Goal: Task Accomplishment & Management: Manage account settings

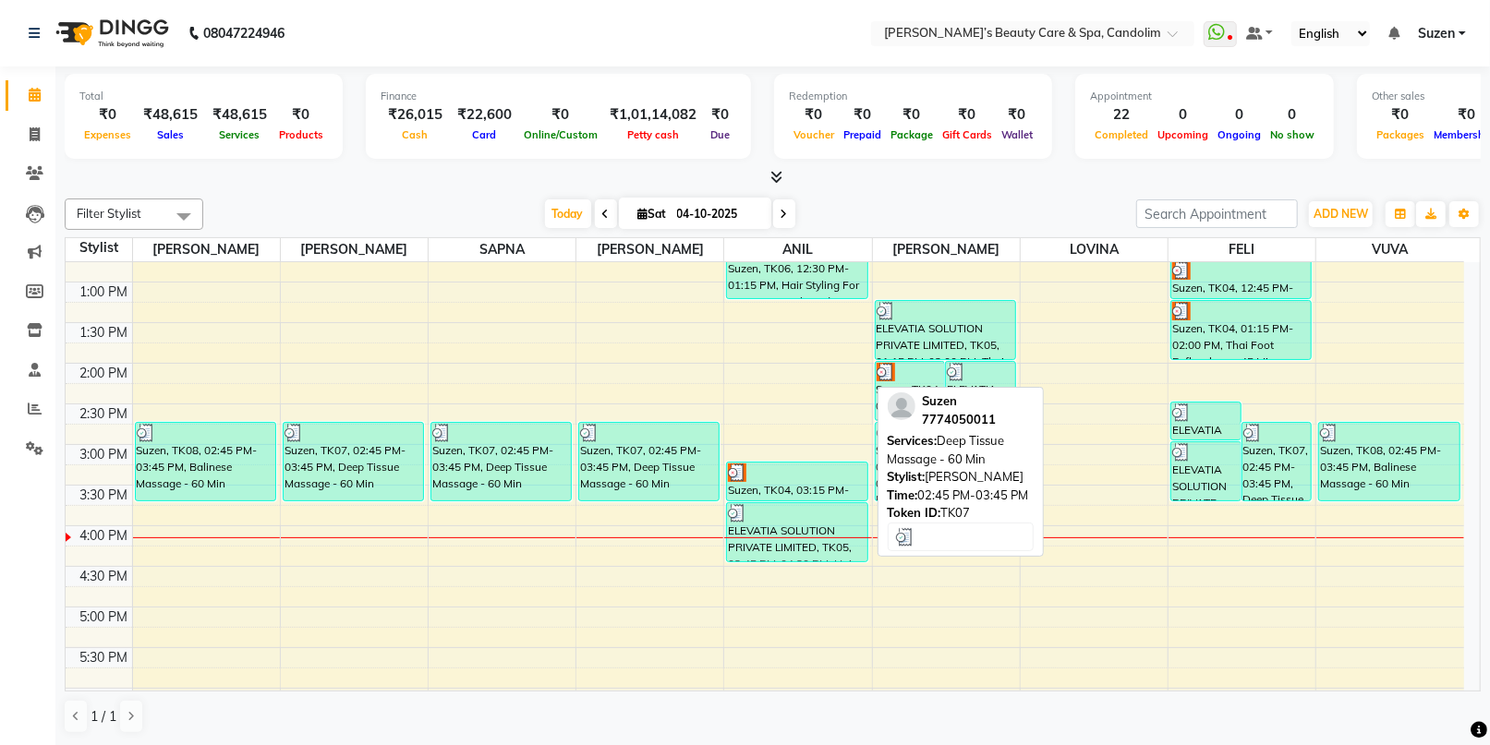
scroll to position [410, 0]
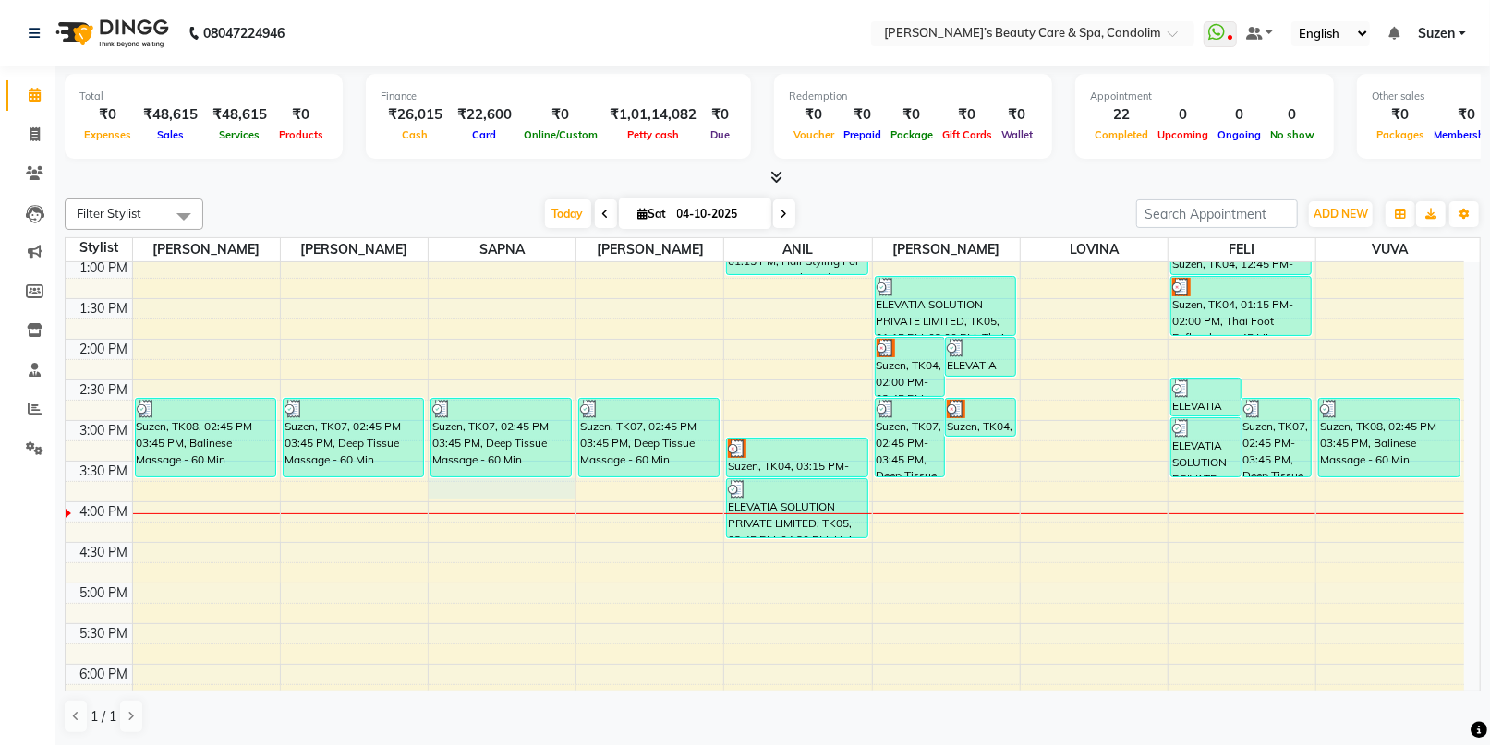
click at [513, 493] on div "8:00 AM 8:30 AM 9:00 AM 9:30 AM 10:00 AM 10:30 AM 11:00 AM 11:30 AM 12:00 PM 12…" at bounding box center [765, 380] width 1399 height 1056
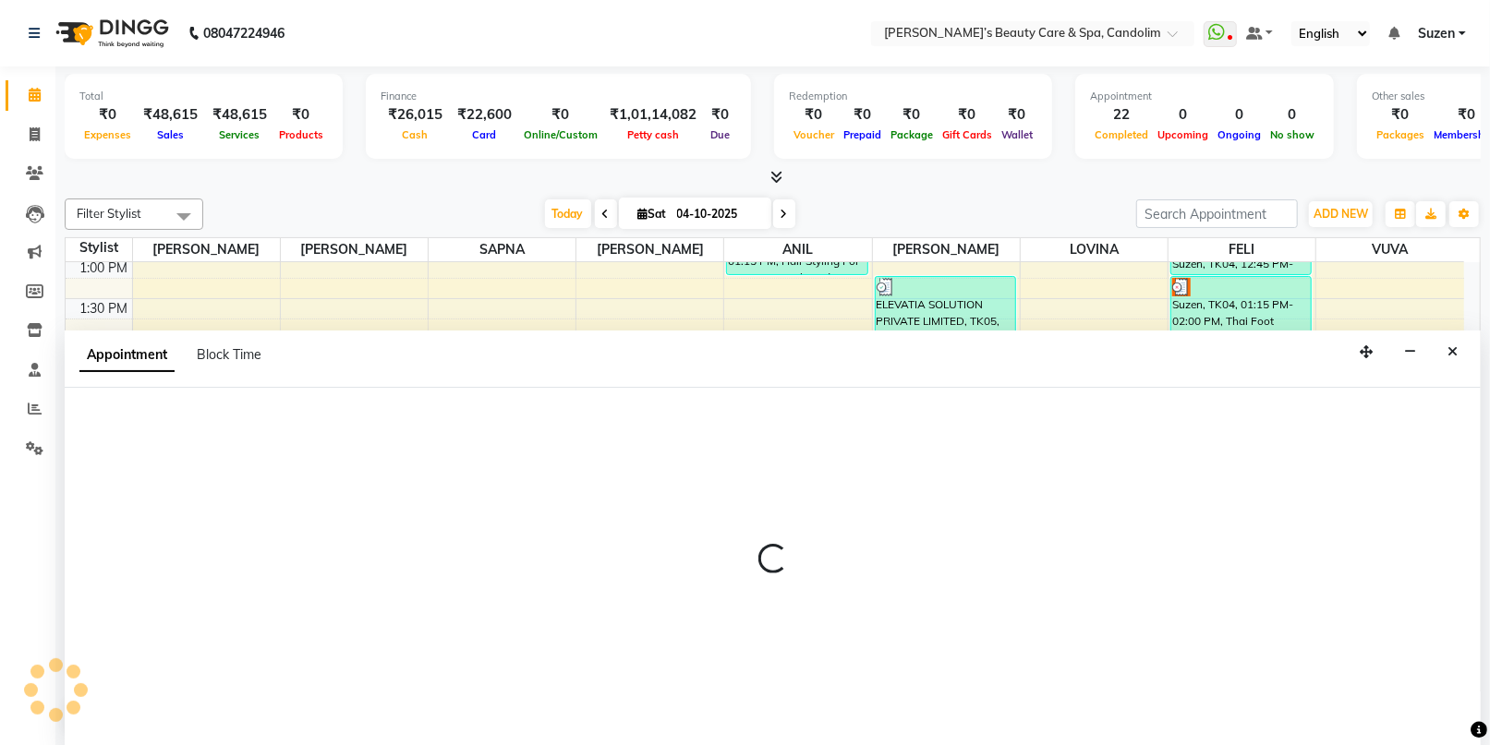
scroll to position [0, 0]
select select "43922"
select select "945"
select select "tentative"
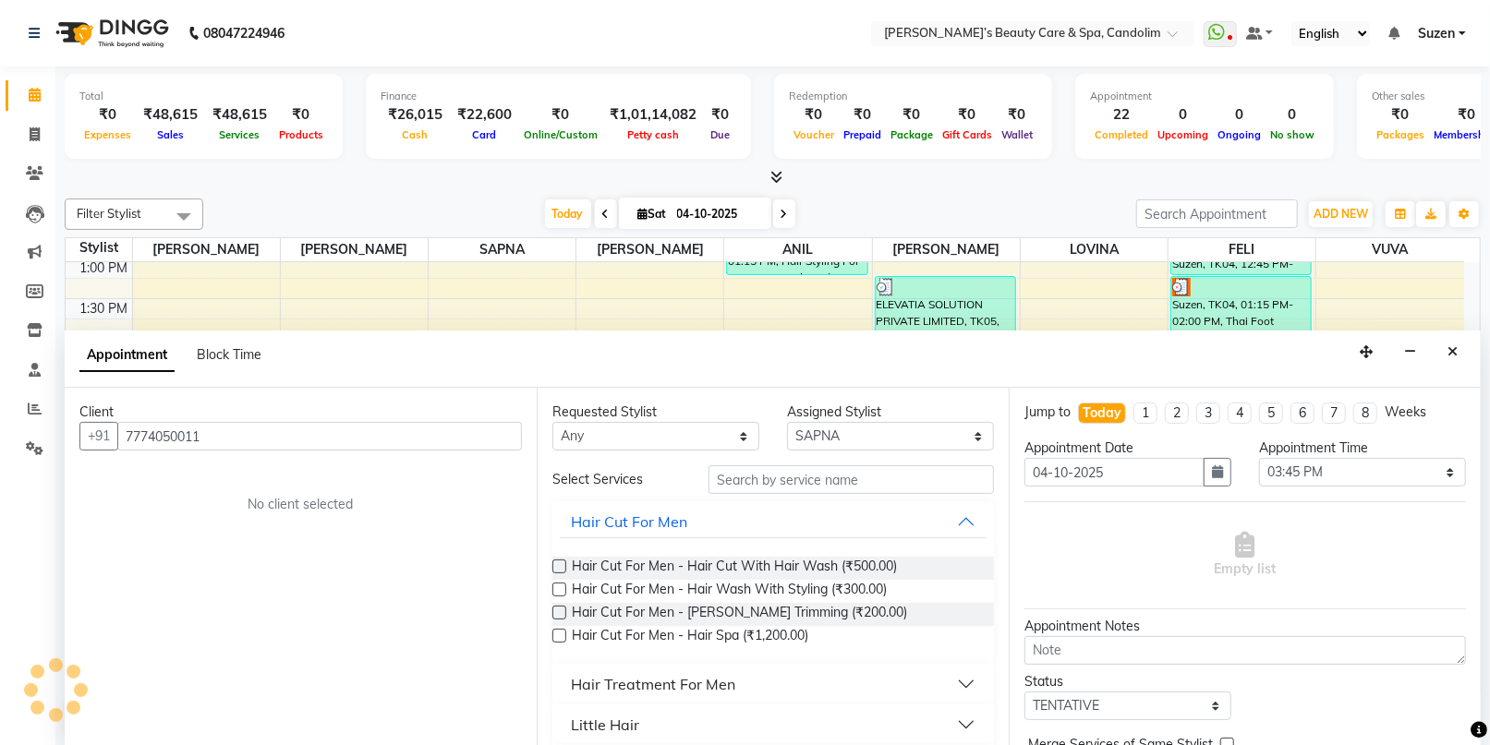
type input "7774050011"
click at [757, 479] on input "text" at bounding box center [851, 480] width 285 height 29
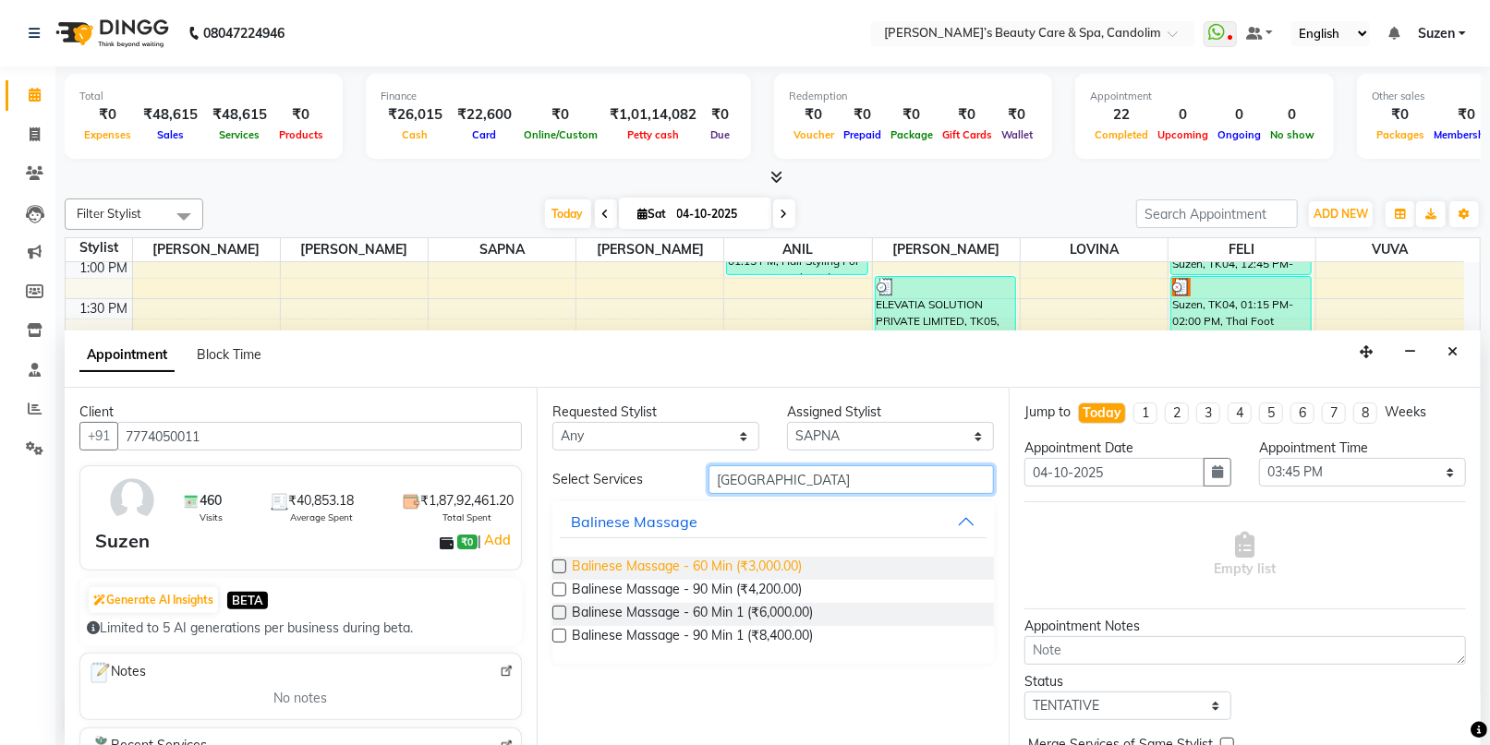
type input "[GEOGRAPHIC_DATA]"
click at [695, 571] on span "Balinese Massage - 60 Min (₹3,000.00)" at bounding box center [687, 568] width 230 height 23
checkbox input "false"
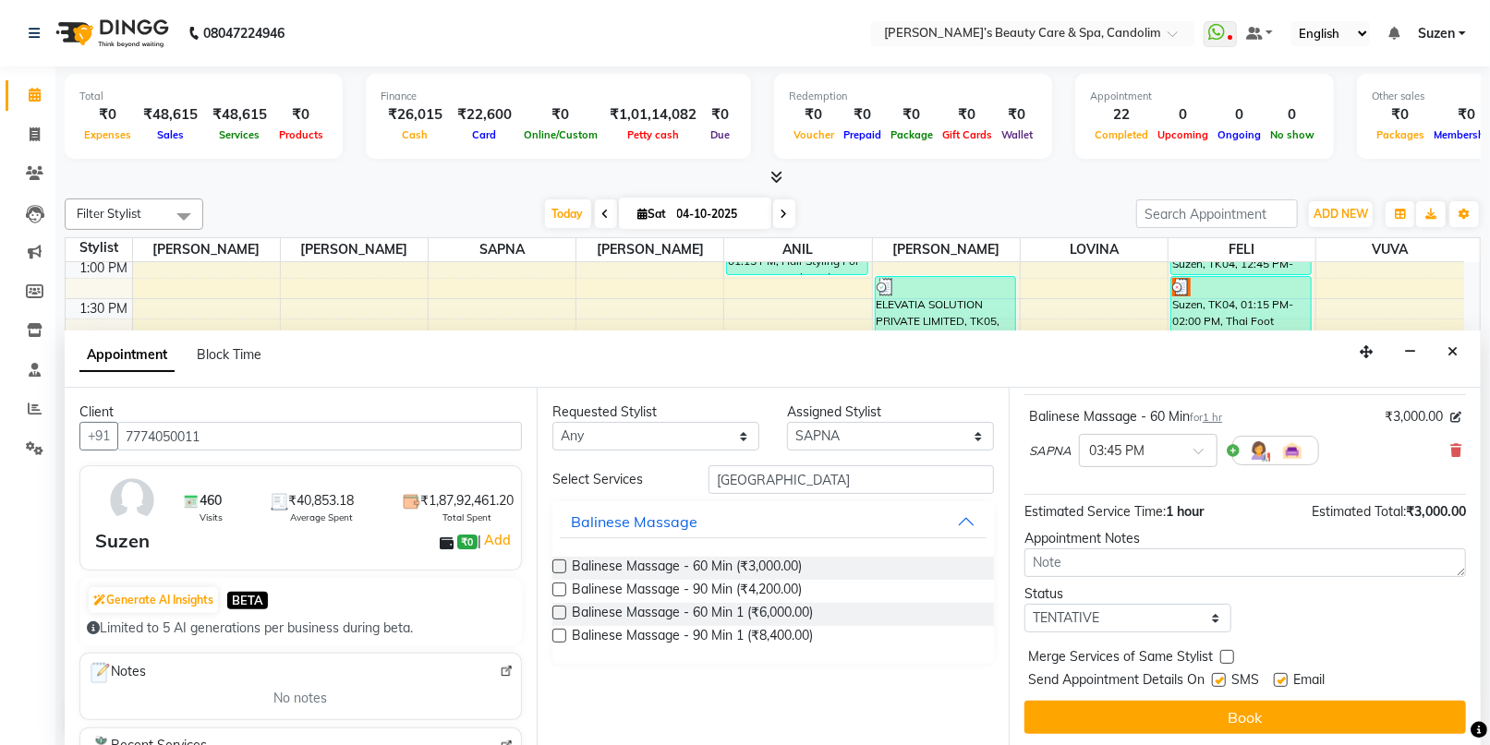
scroll to position [109, 0]
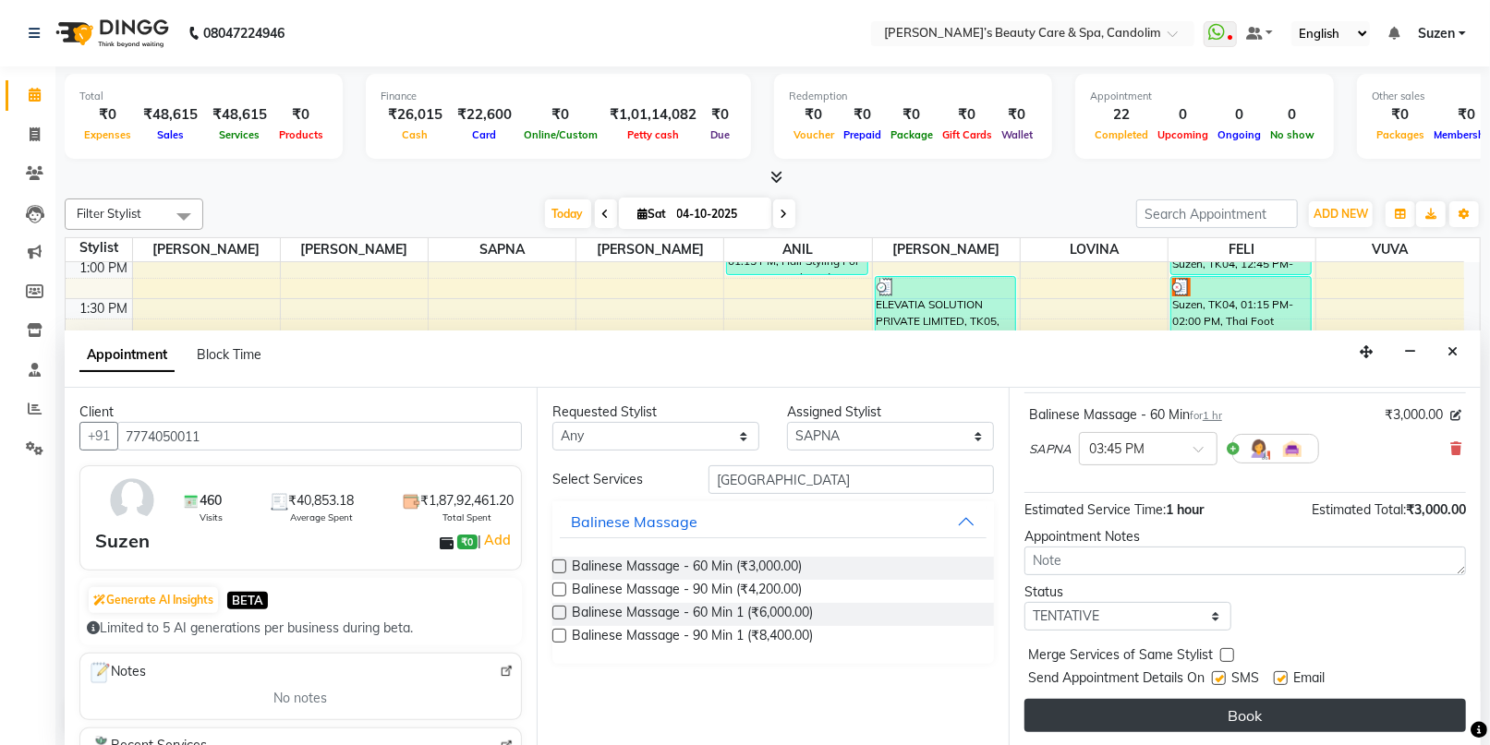
click at [1161, 705] on button "Book" at bounding box center [1245, 715] width 442 height 33
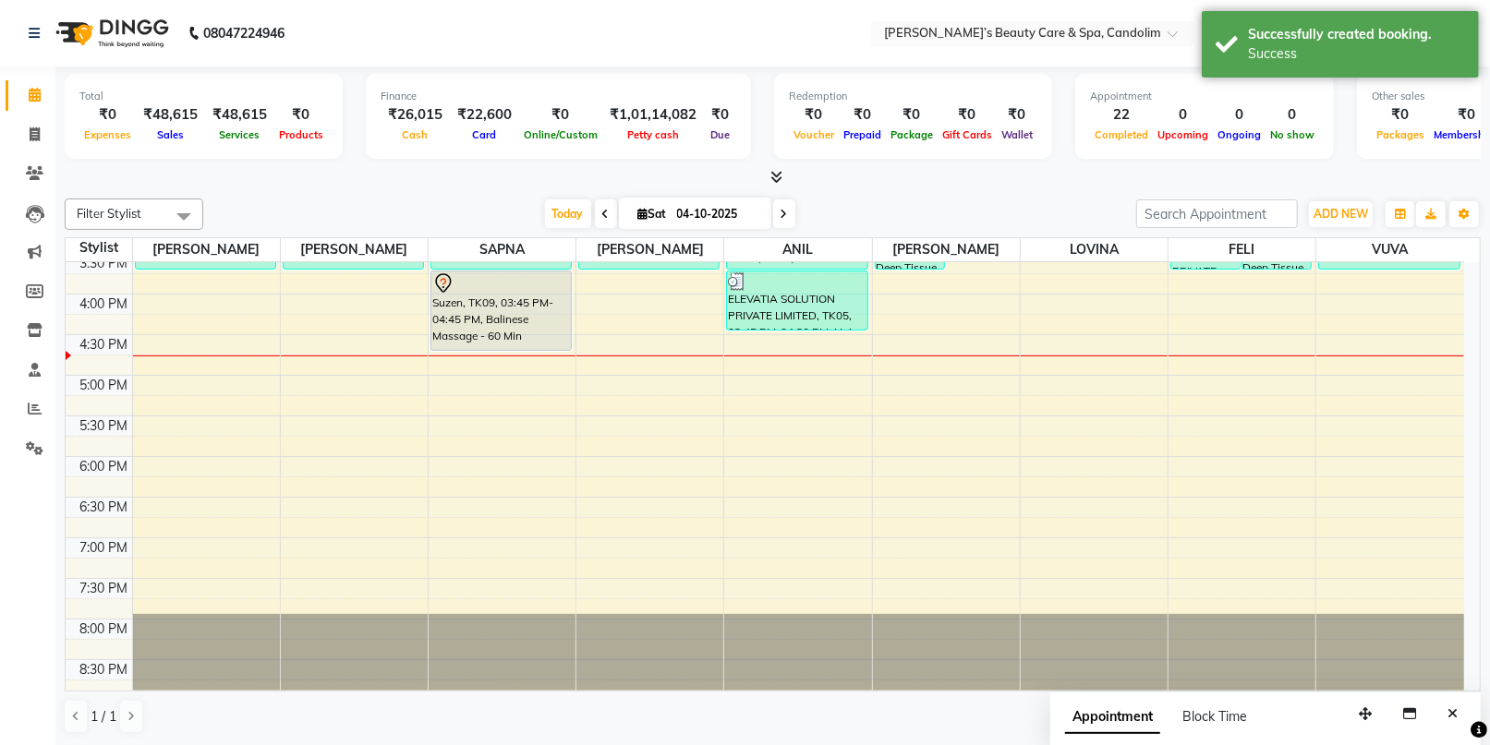
scroll to position [621, 0]
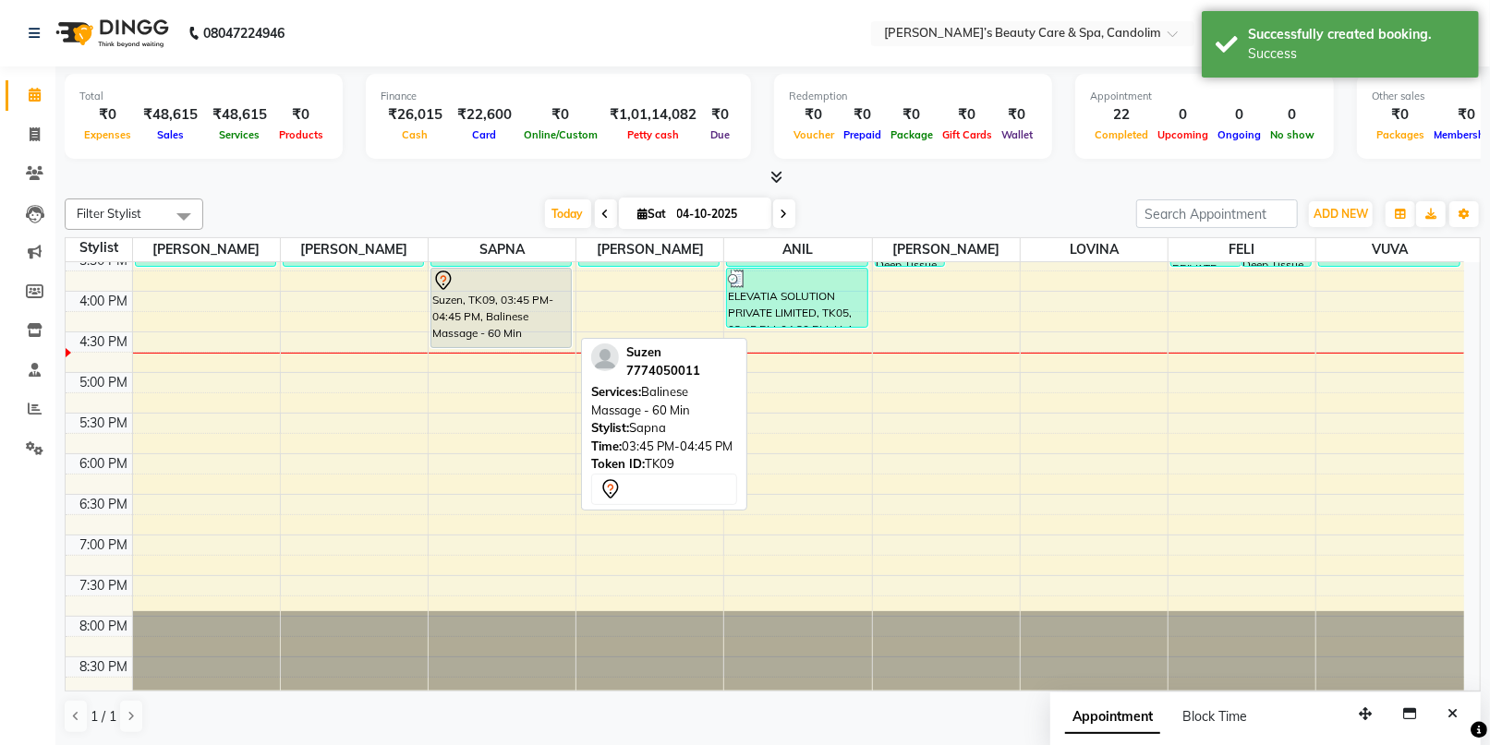
click at [539, 336] on div "Suzen, TK09, 03:45 PM-04:45 PM, Balinese Massage - 60 Min" at bounding box center [500, 308] width 139 height 79
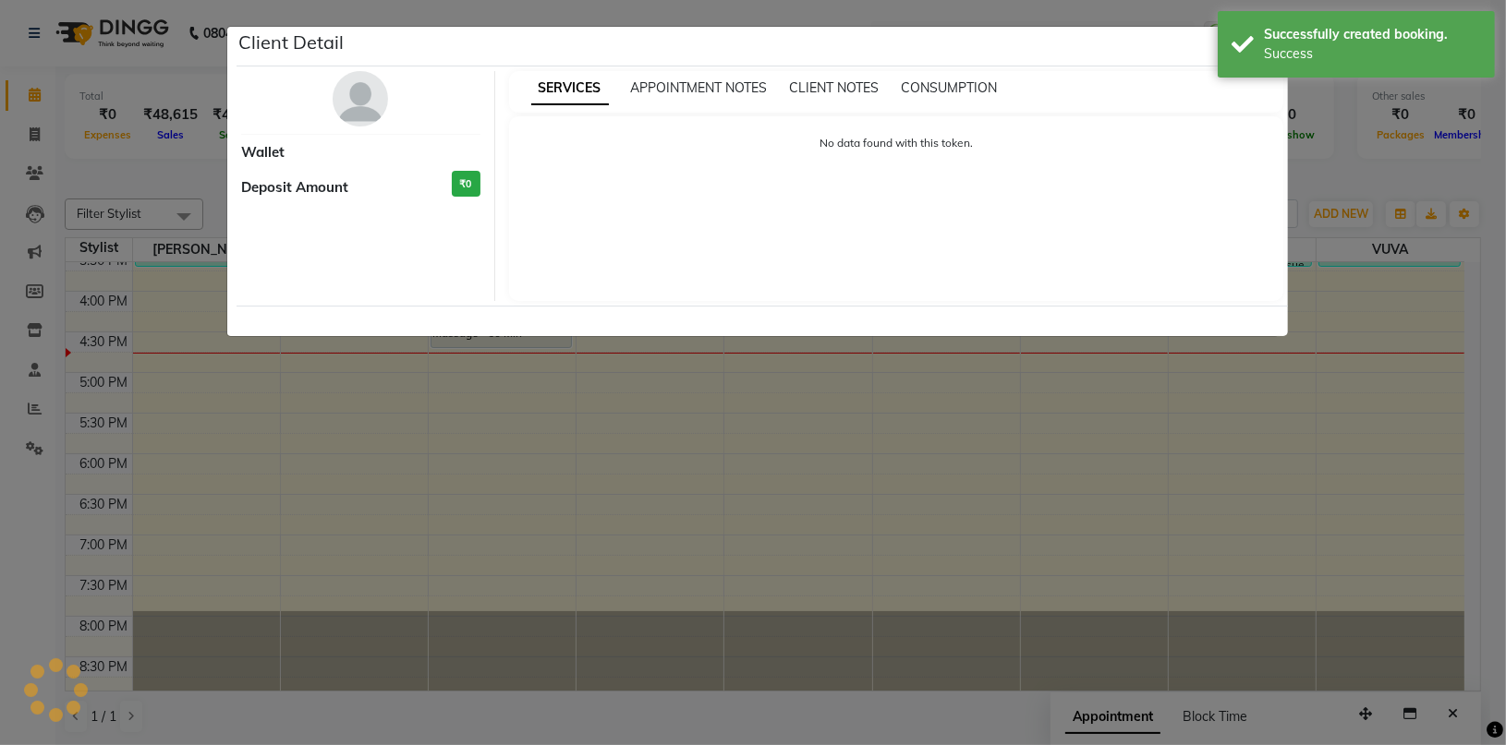
select select "7"
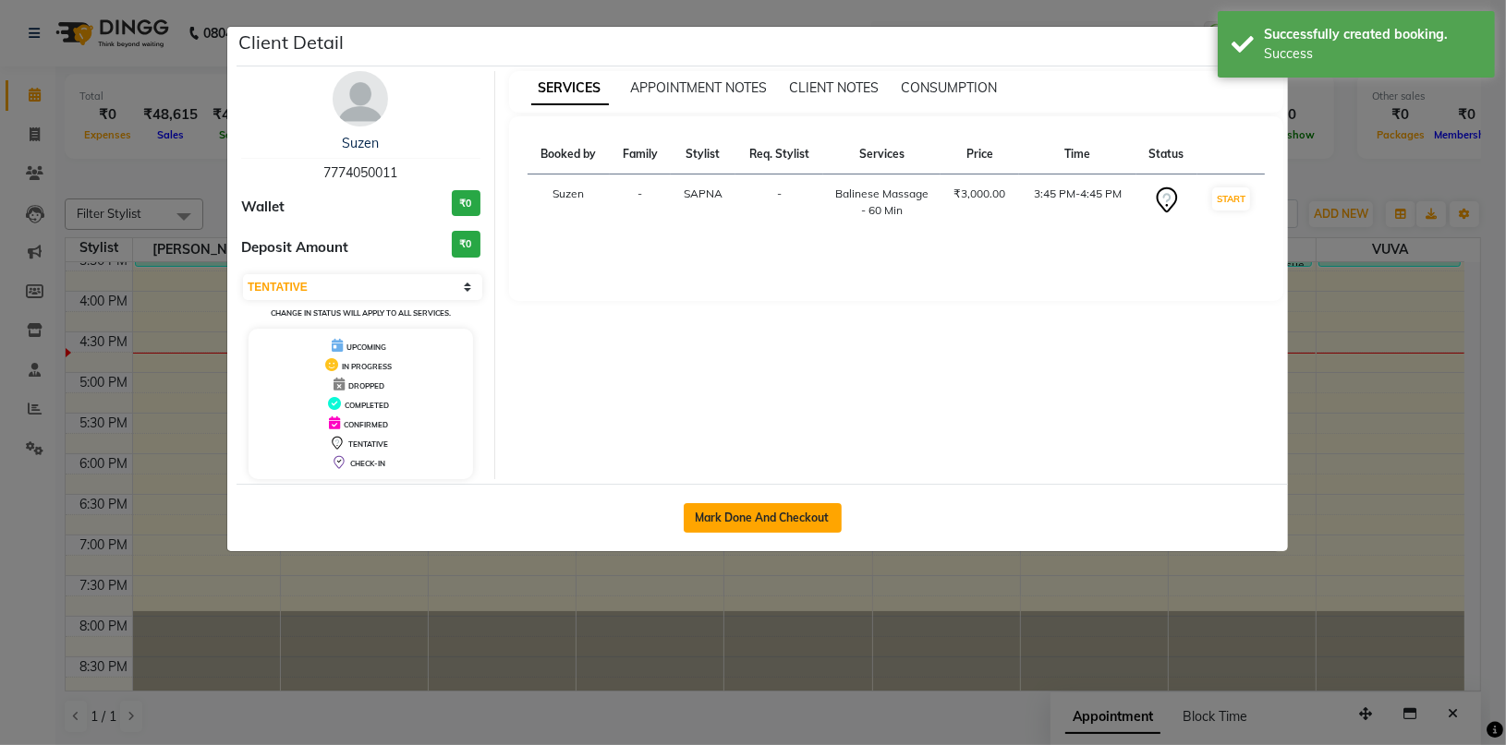
click at [799, 516] on button "Mark Done And Checkout" at bounding box center [763, 518] width 158 height 30
select select "service"
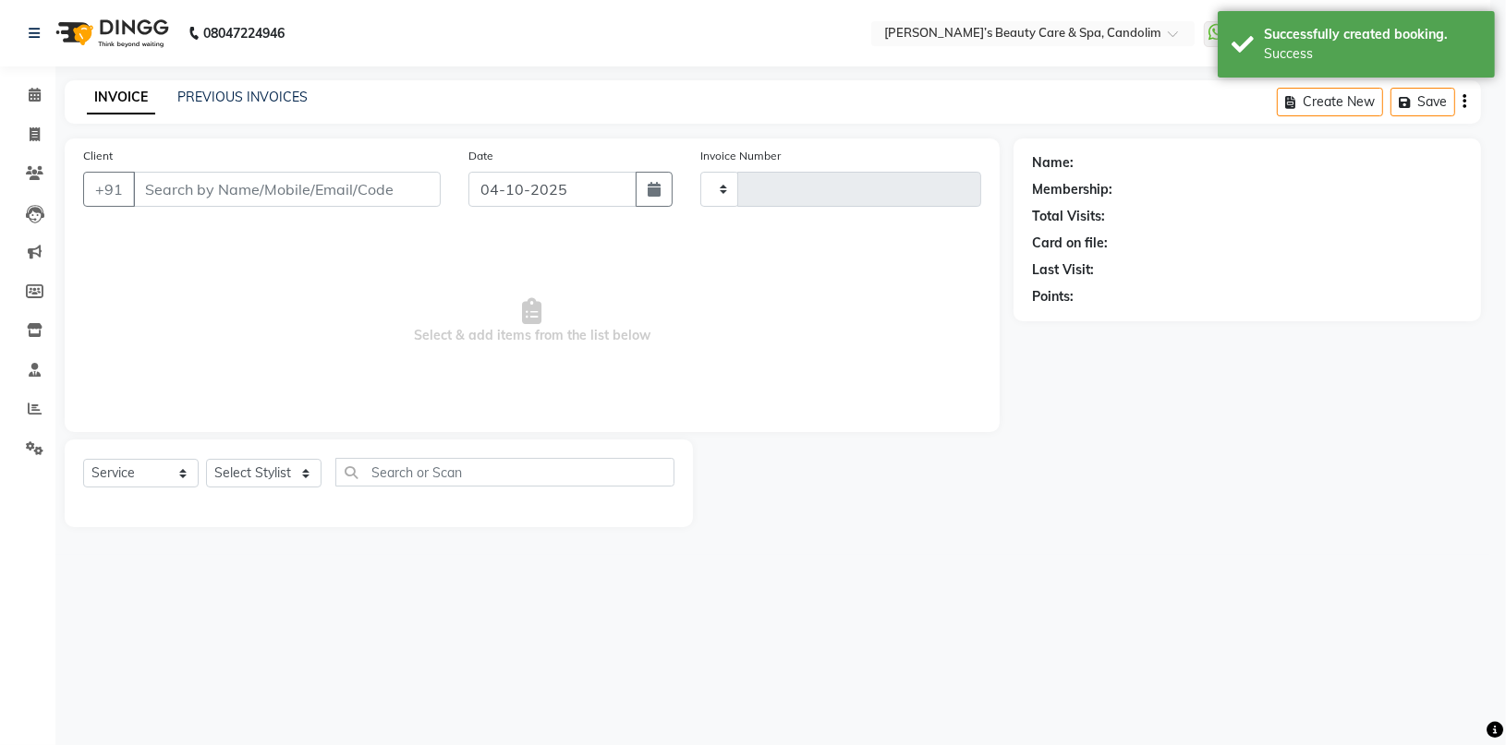
type input "1251"
select select "6059"
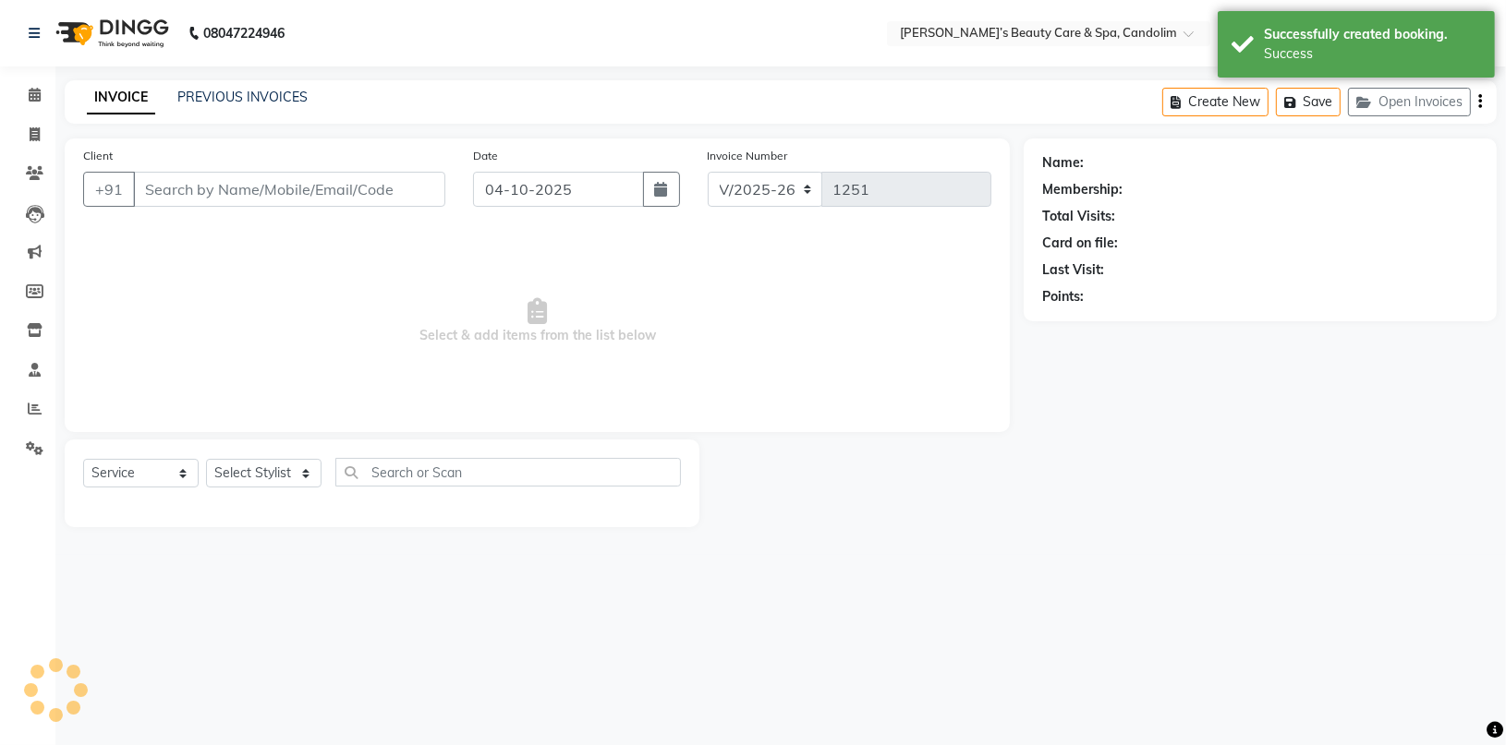
type input "7774050011"
select select "43922"
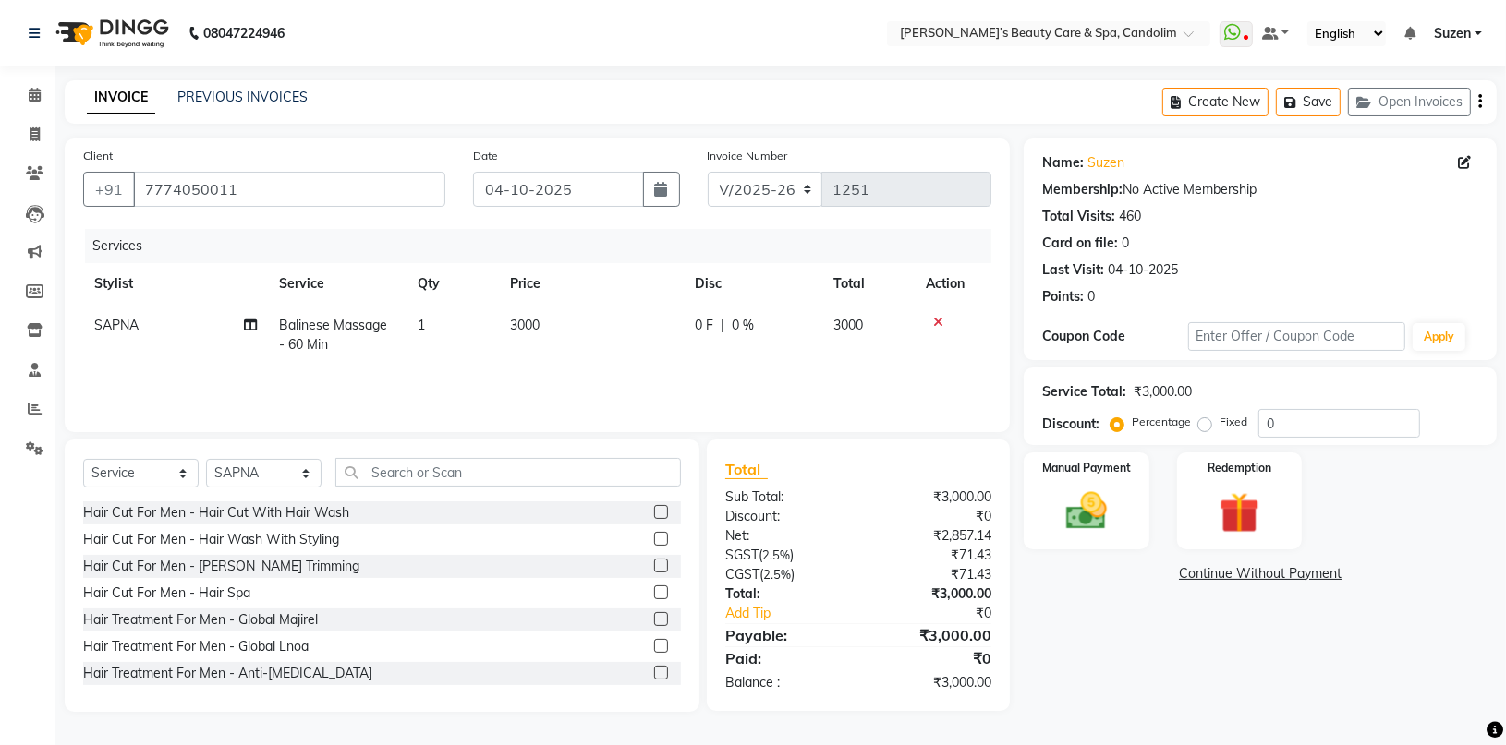
click at [585, 319] on td "3000" at bounding box center [591, 335] width 185 height 61
select select "43922"
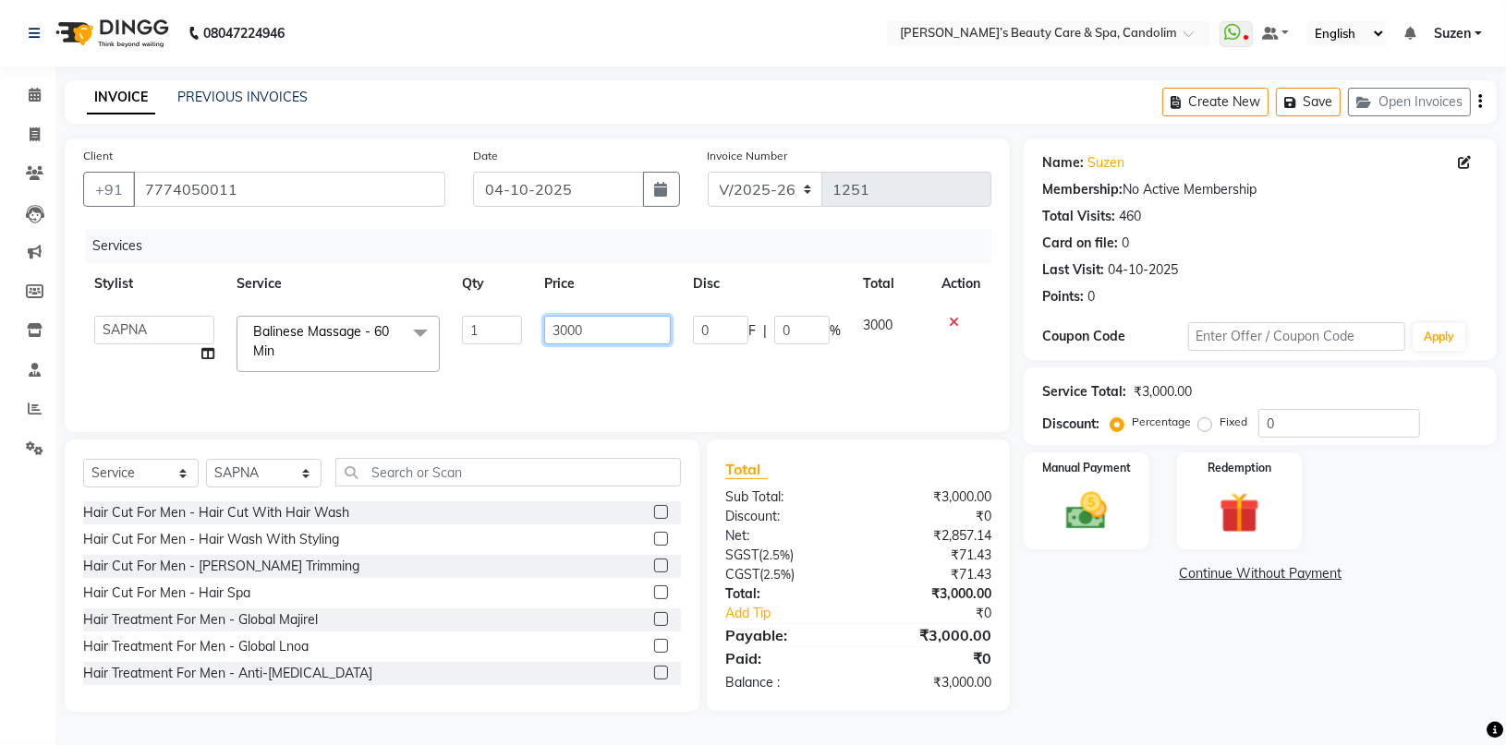
click at [606, 330] on input "3000" at bounding box center [607, 330] width 126 height 29
type input "3150"
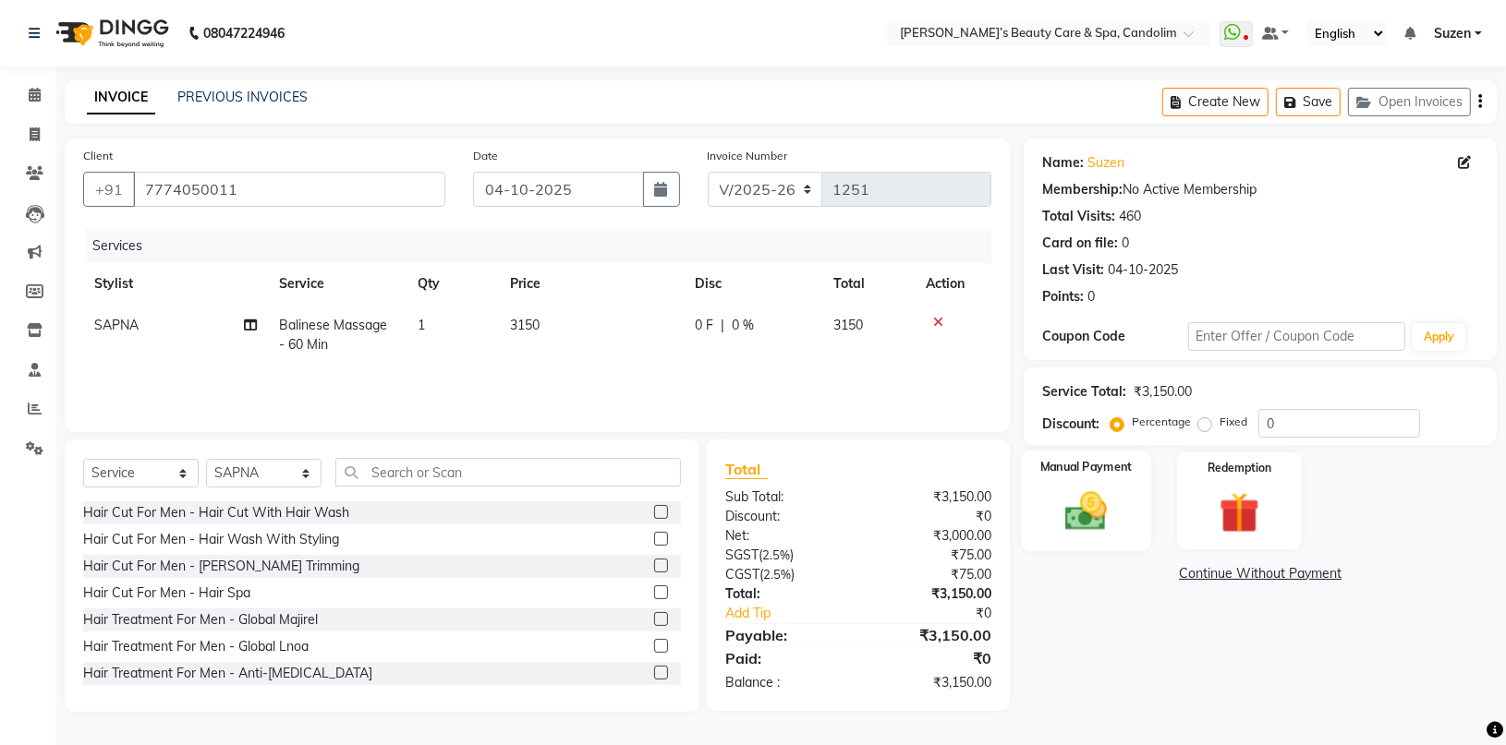
click at [1091, 508] on img at bounding box center [1086, 511] width 68 height 49
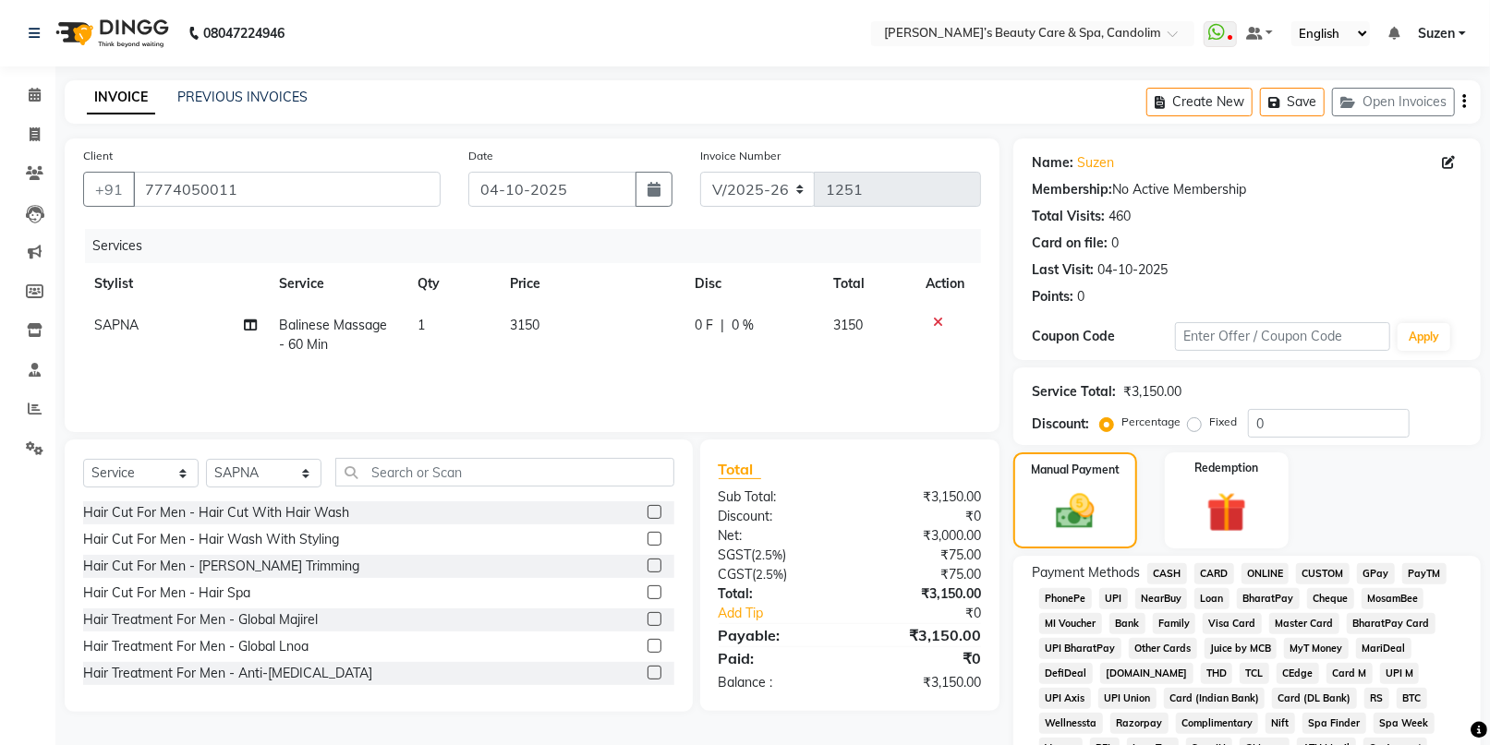
scroll to position [308, 0]
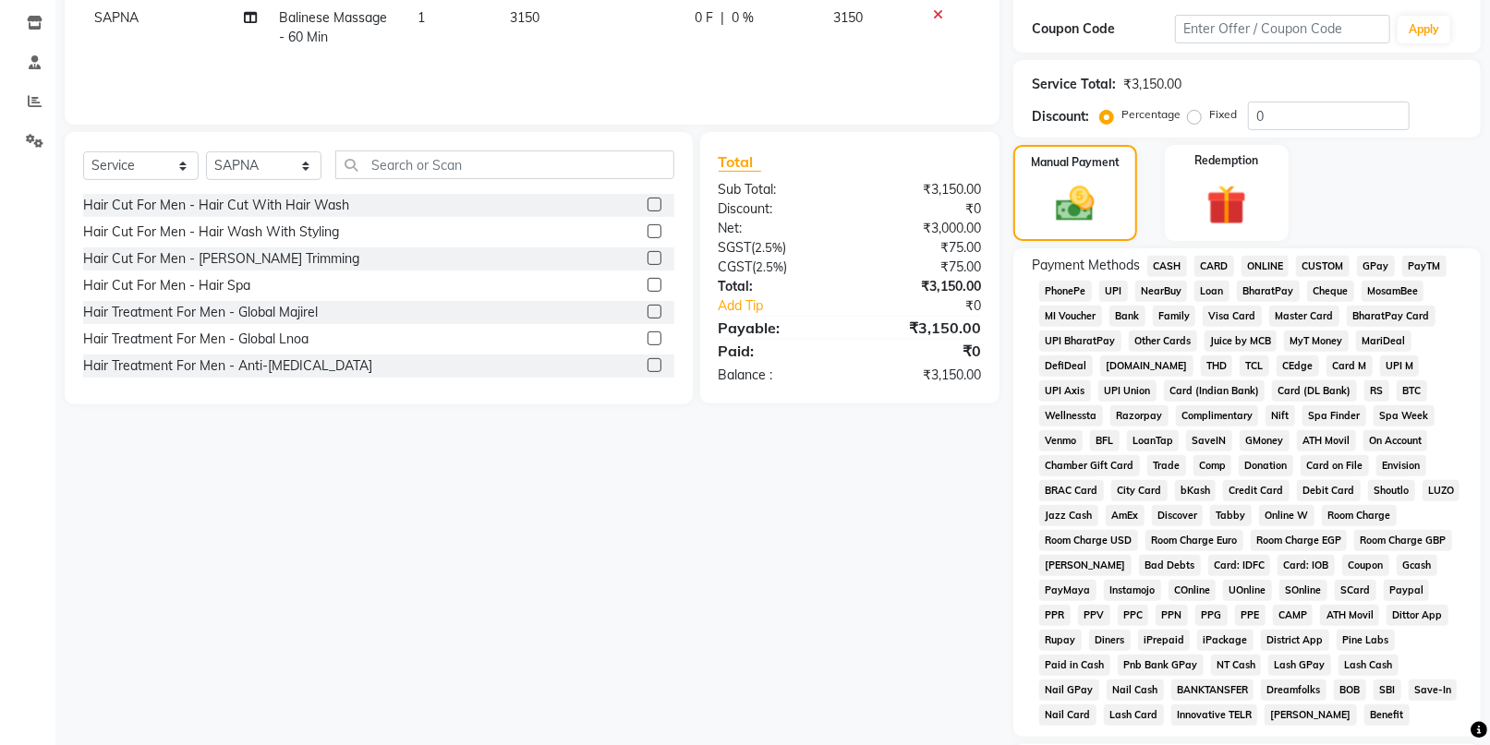
click at [1170, 260] on span "CASH" at bounding box center [1167, 266] width 40 height 21
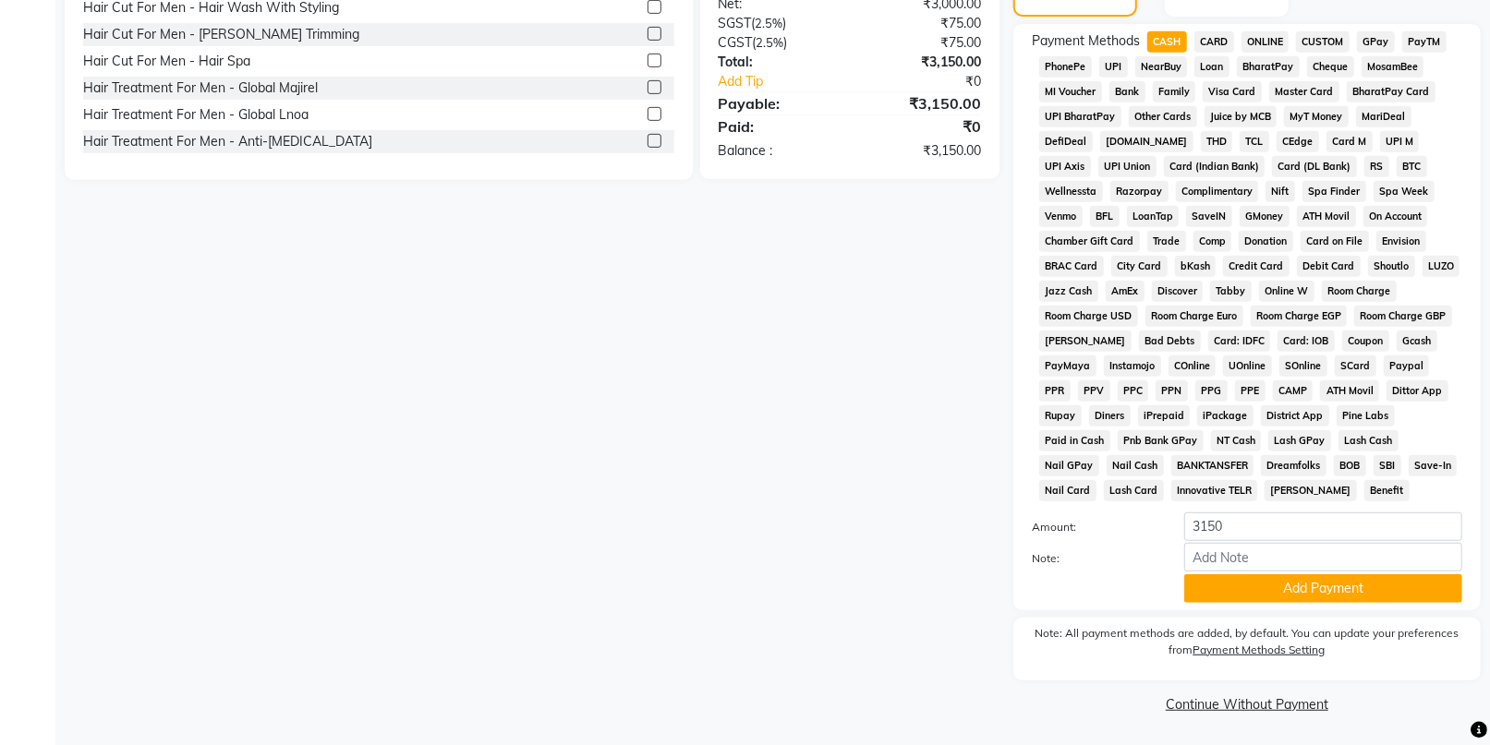
click at [1214, 31] on span "CARD" at bounding box center [1214, 41] width 40 height 21
click at [1359, 582] on button "Add Payment" at bounding box center [1323, 589] width 278 height 29
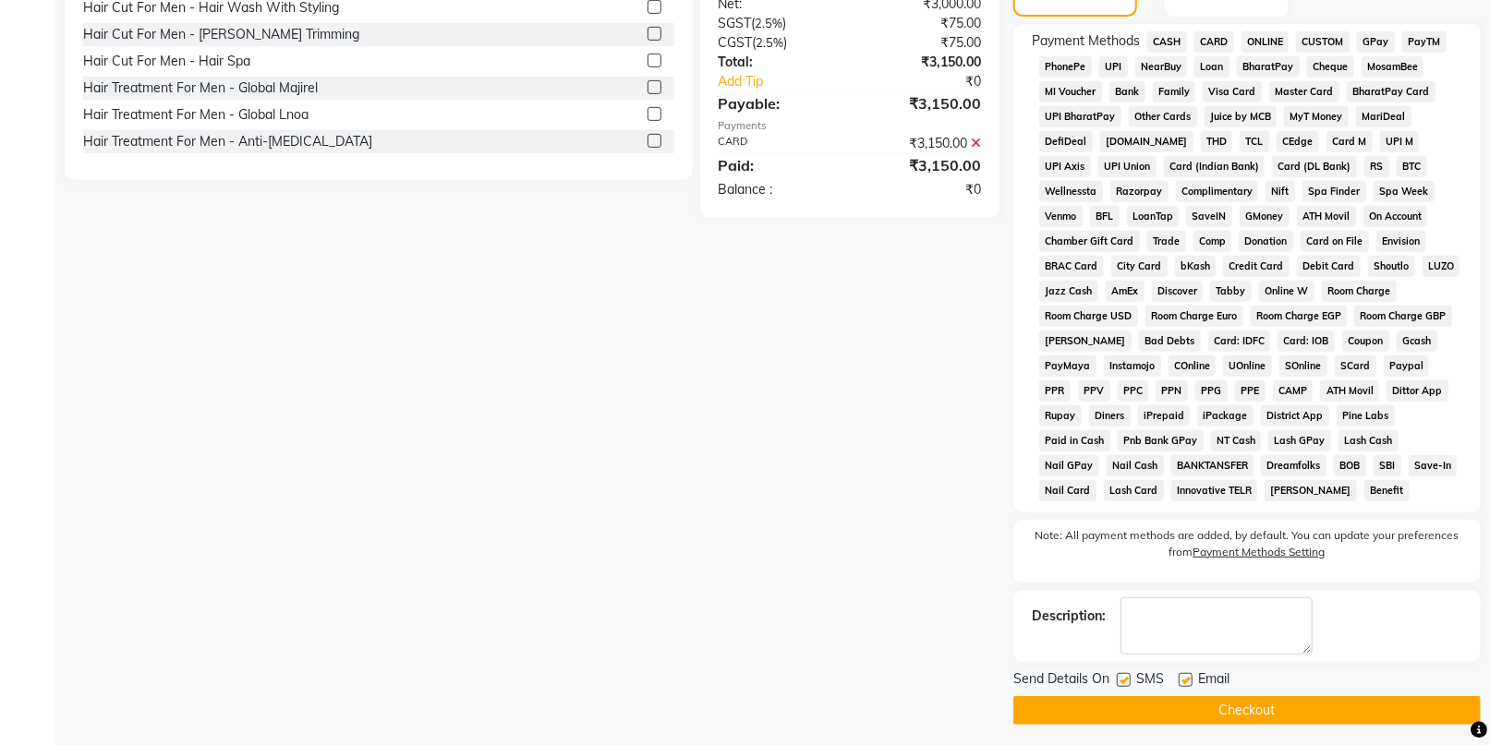
click at [1228, 704] on button "Checkout" at bounding box center [1246, 710] width 467 height 29
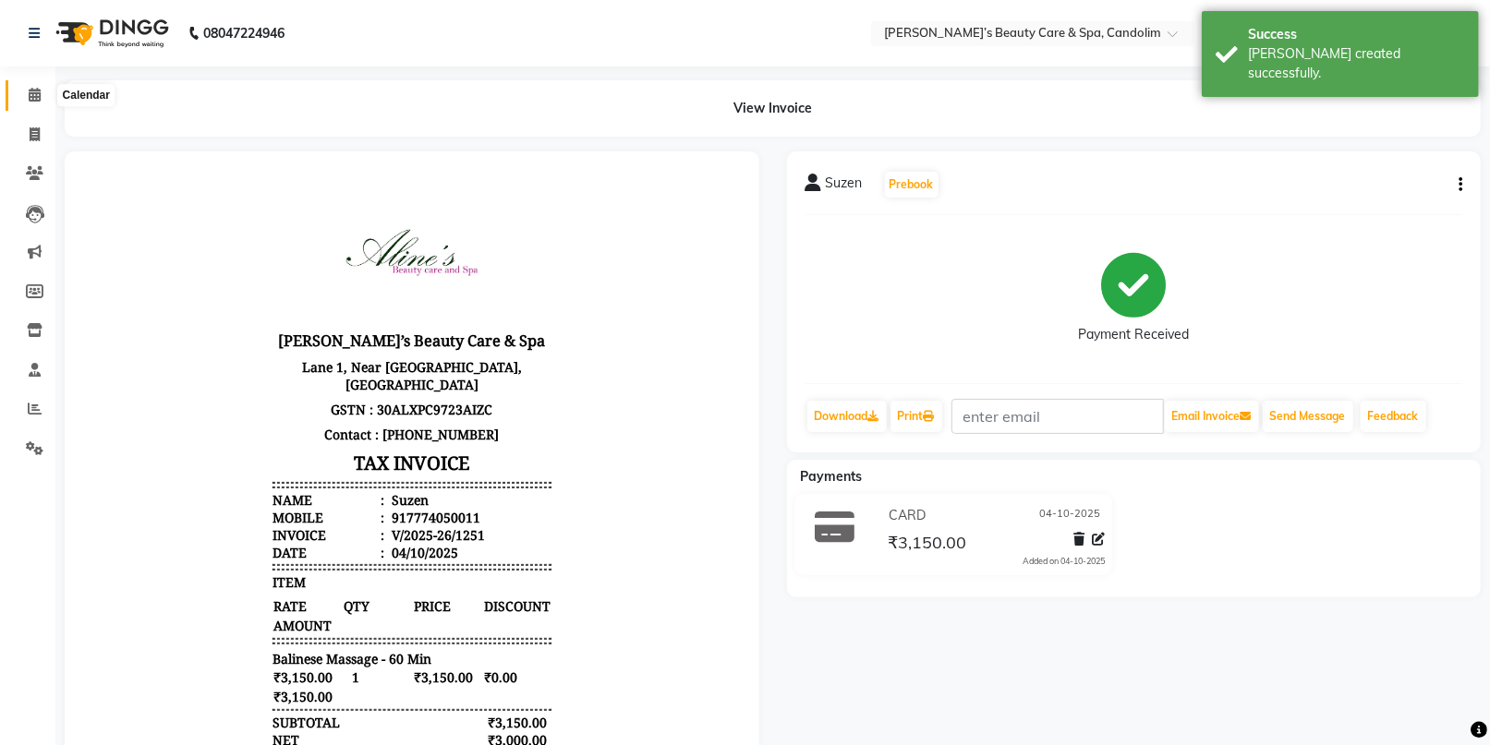
click at [33, 91] on icon at bounding box center [35, 95] width 12 height 14
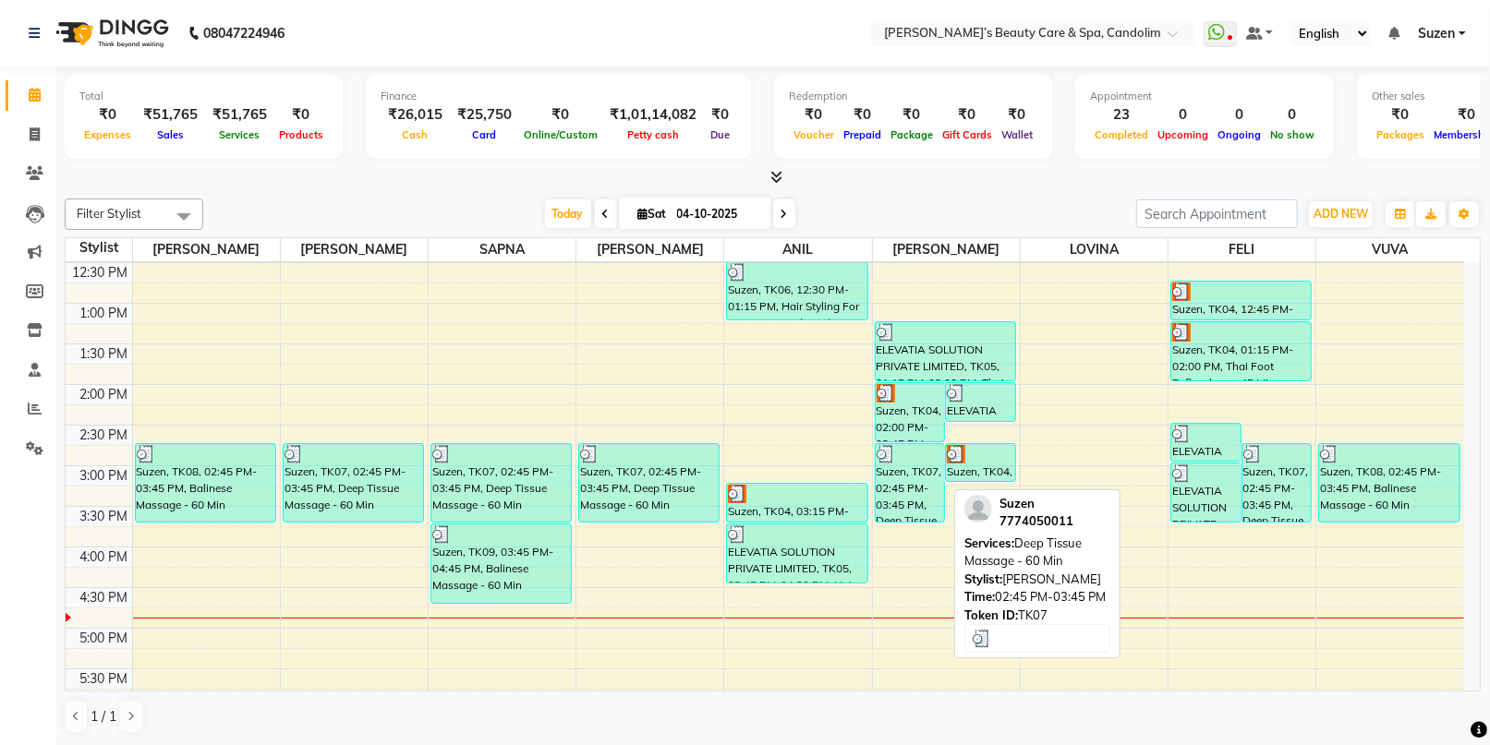
scroll to position [410, 0]
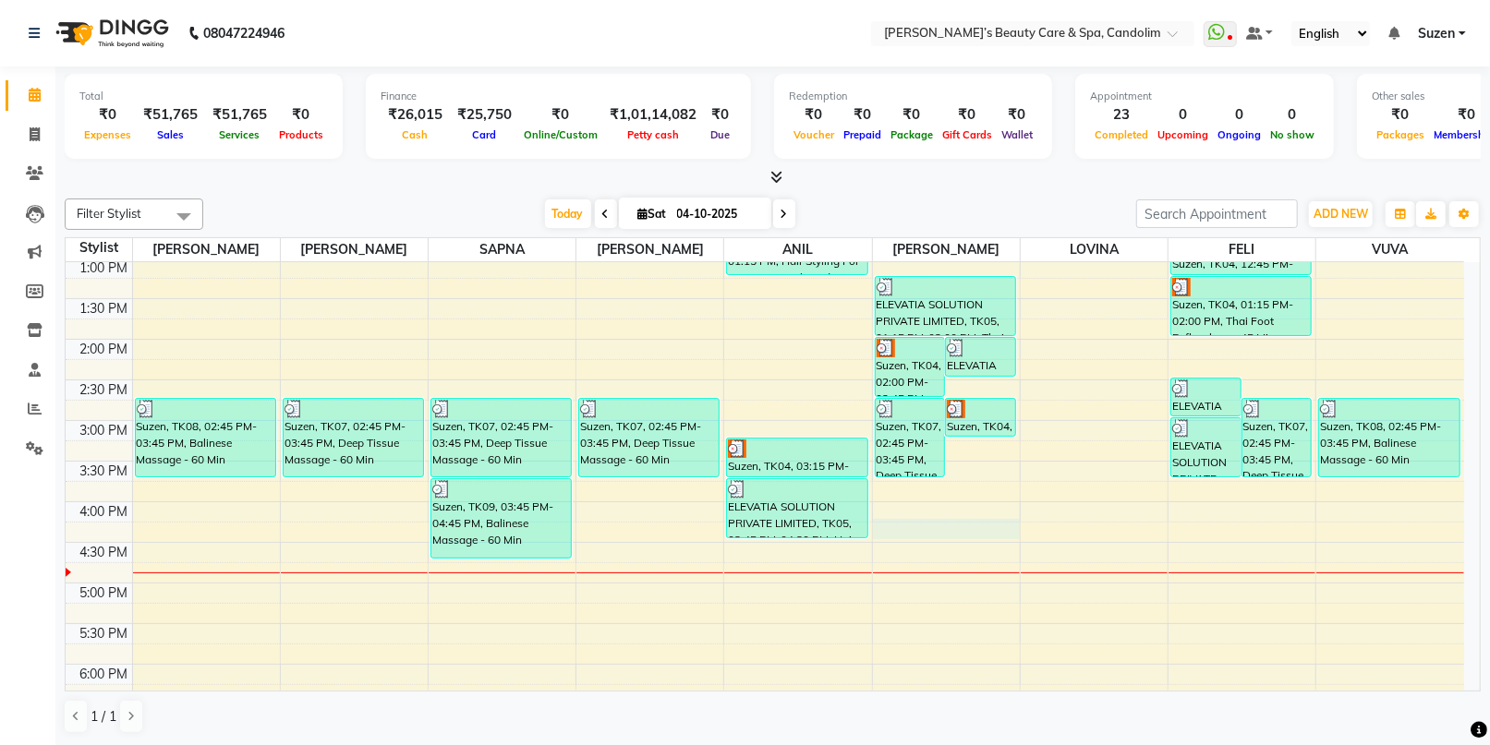
click at [960, 534] on div "8:00 AM 8:30 AM 9:00 AM 9:30 AM 10:00 AM 10:30 AM 11:00 AM 11:30 AM 12:00 PM 12…" at bounding box center [765, 380] width 1399 height 1056
select select "43936"
select select "tentative"
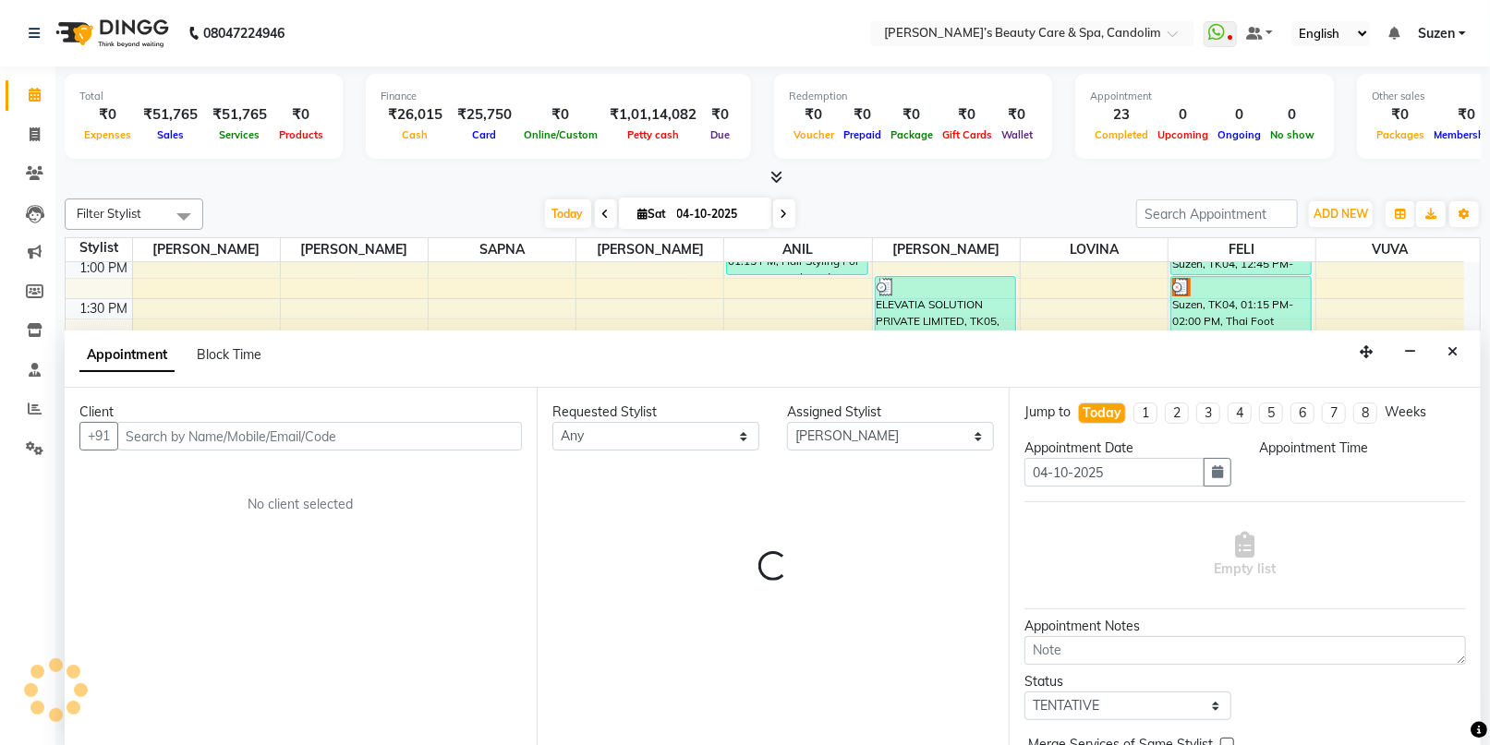
scroll to position [0, 0]
select select "975"
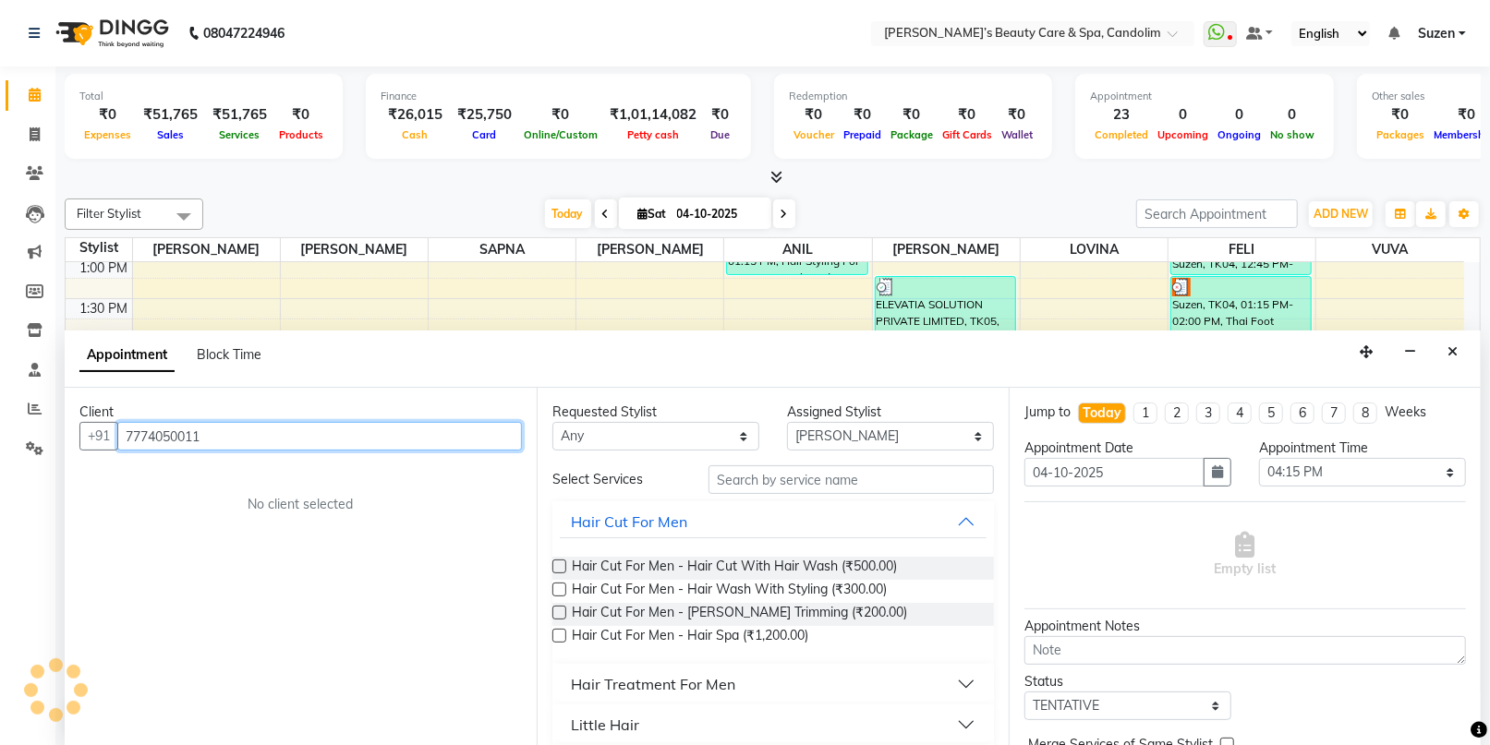
type input "7774050011"
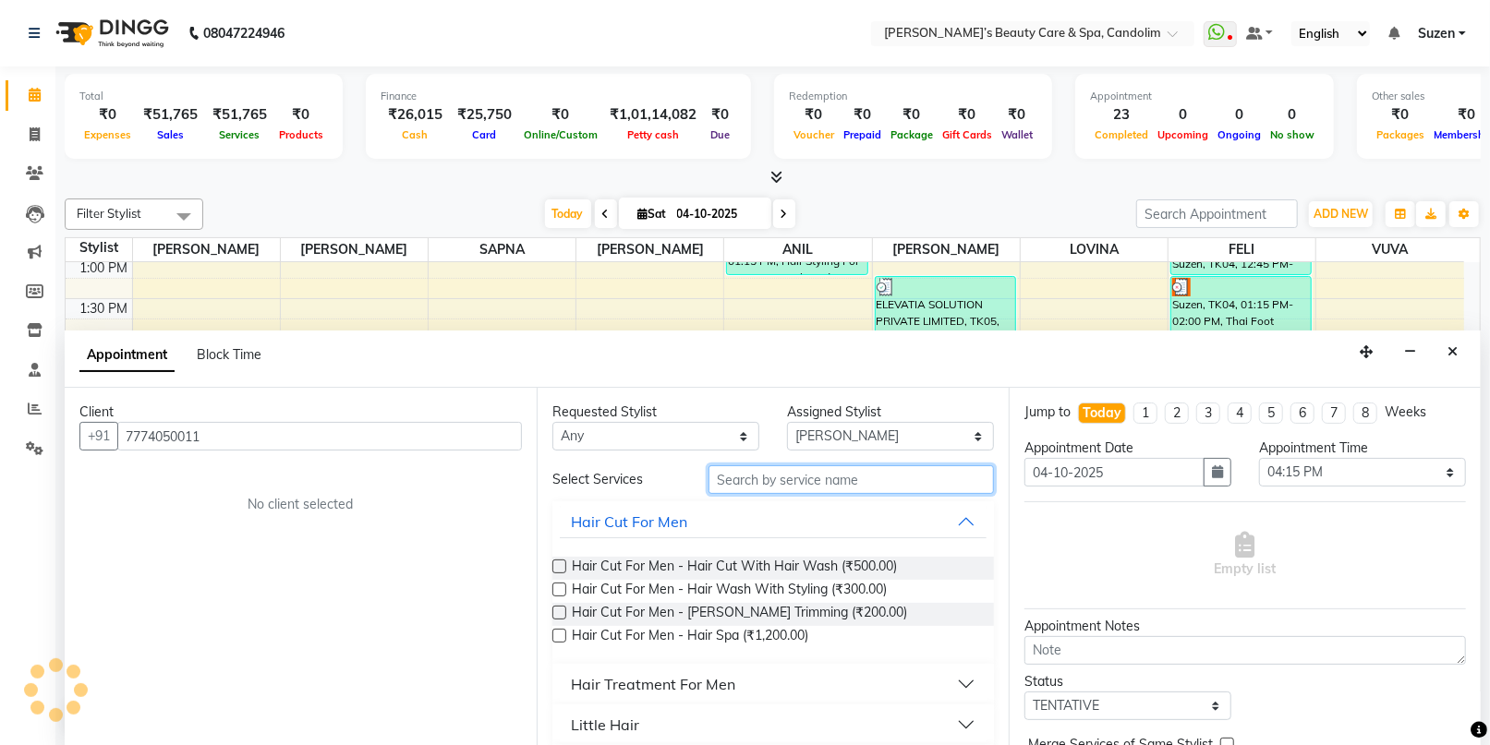
click at [890, 472] on input "text" at bounding box center [851, 480] width 285 height 29
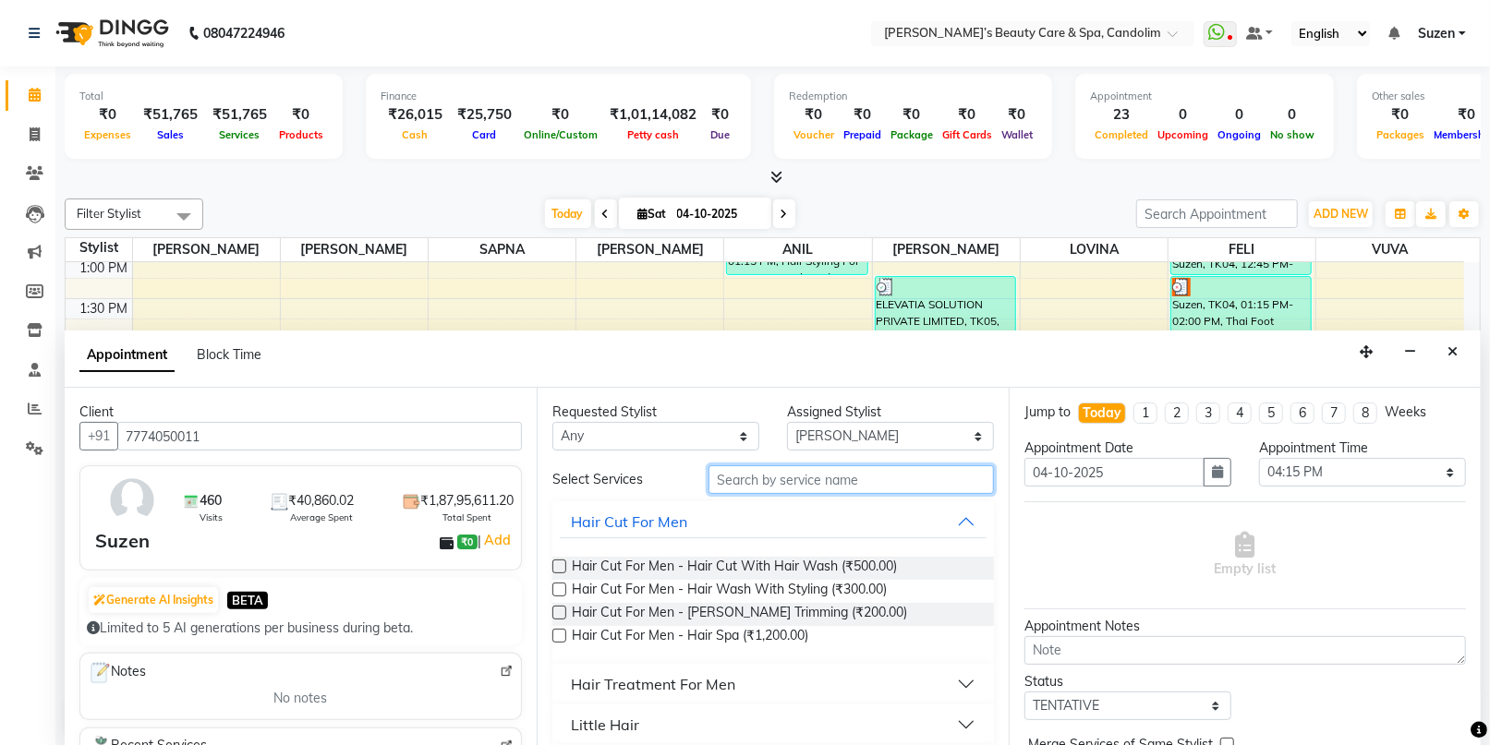
type input "[GEOGRAPHIC_DATA]"
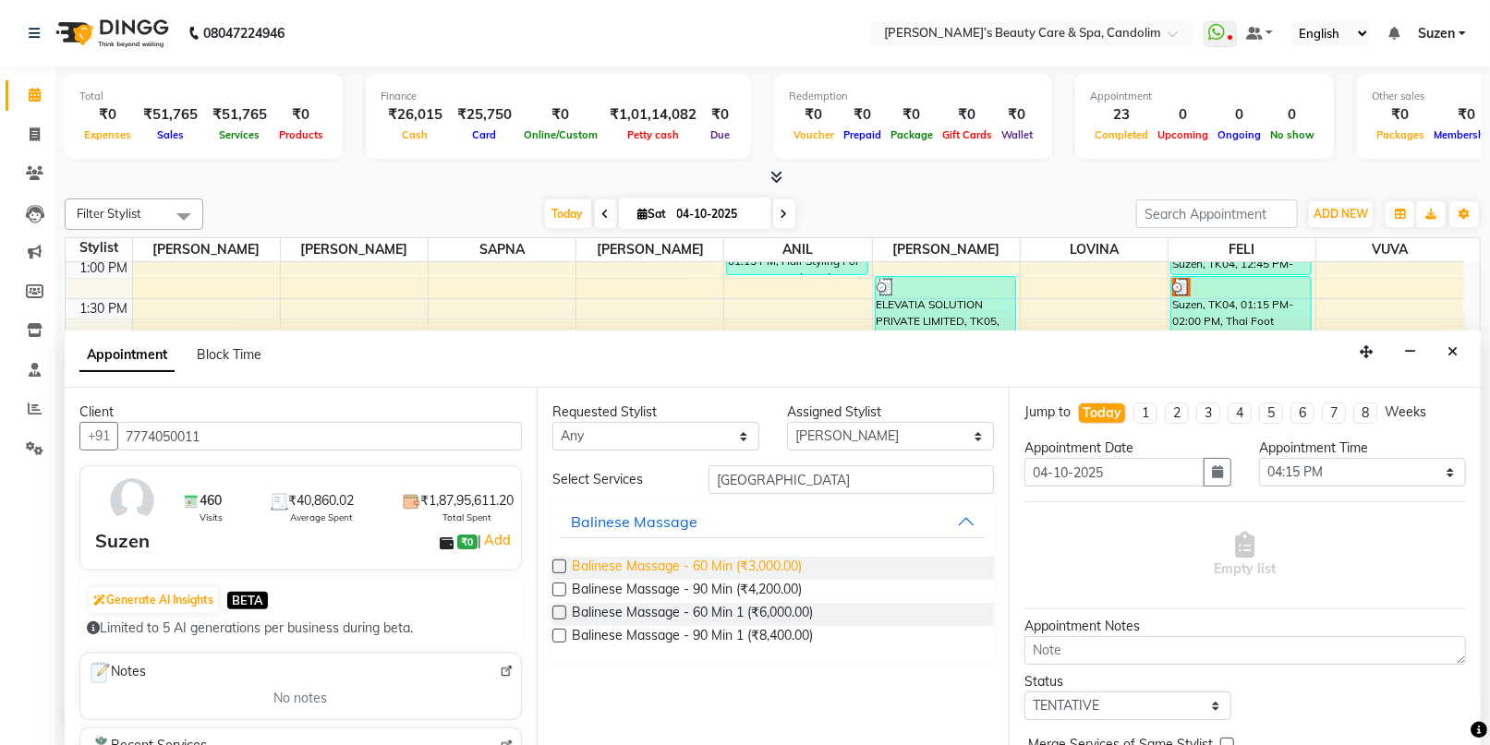
click at [753, 567] on span "Balinese Massage - 60 Min (₹3,000.00)" at bounding box center [687, 568] width 230 height 23
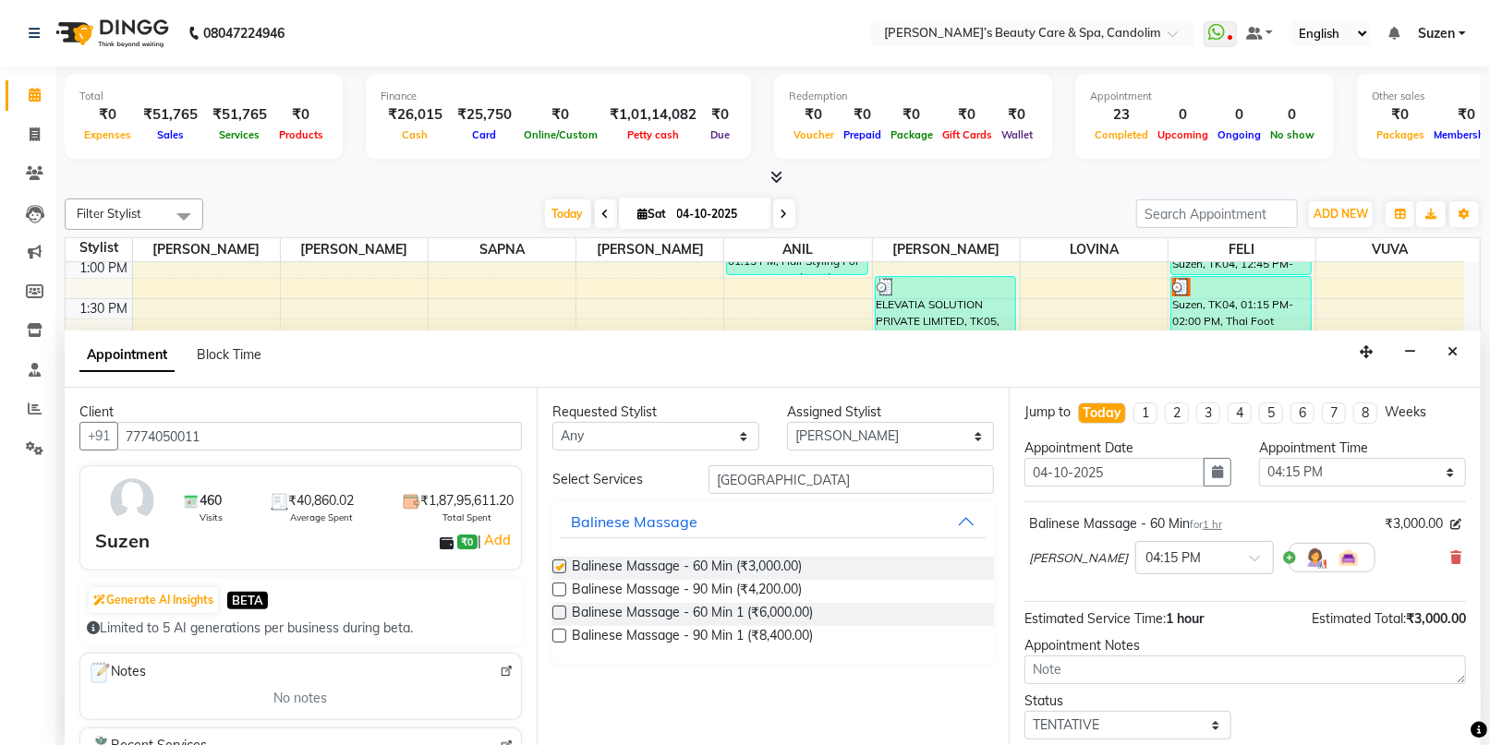
checkbox input "false"
click at [815, 438] on select "Select [PERSON_NAME] [PERSON_NAME] [PERSON_NAME] [PERSON_NAME] [PERSON_NAME]" at bounding box center [890, 436] width 207 height 29
select select "65506"
click at [787, 422] on select "Select [PERSON_NAME] [PERSON_NAME] [PERSON_NAME] [PERSON_NAME] [PERSON_NAME]" at bounding box center [890, 436] width 207 height 29
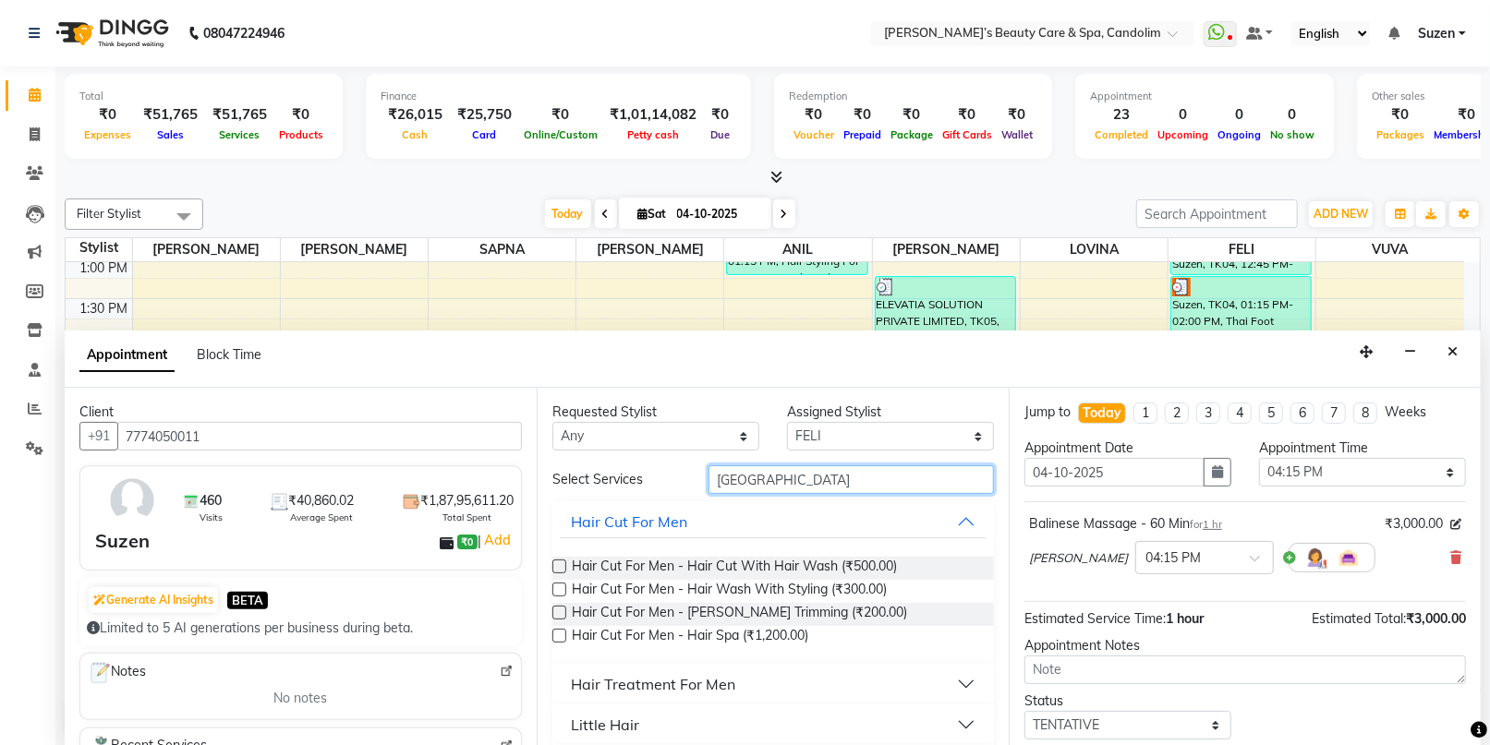
click at [795, 475] on input "[GEOGRAPHIC_DATA]" at bounding box center [851, 480] width 285 height 29
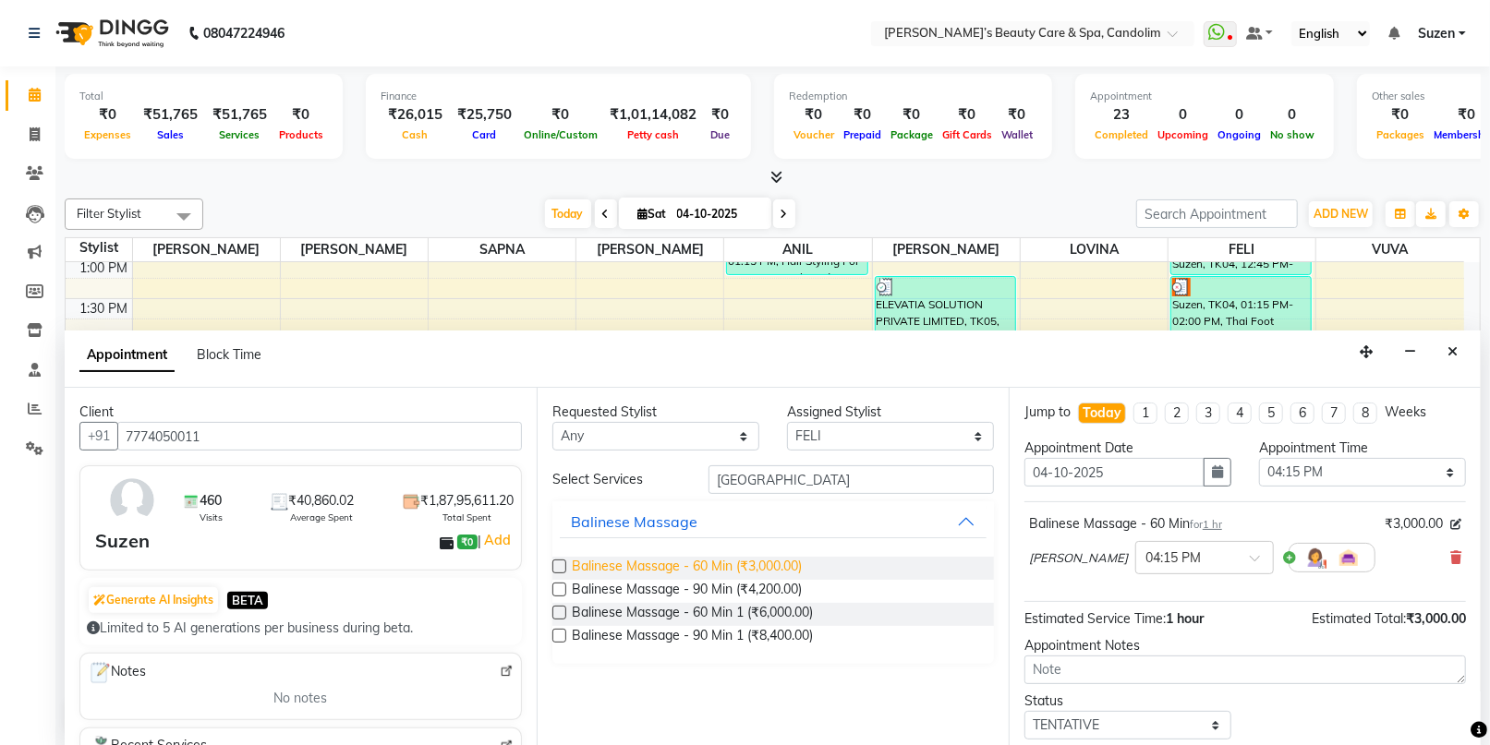
click at [763, 561] on span "Balinese Massage - 60 Min (₹3,000.00)" at bounding box center [687, 568] width 230 height 23
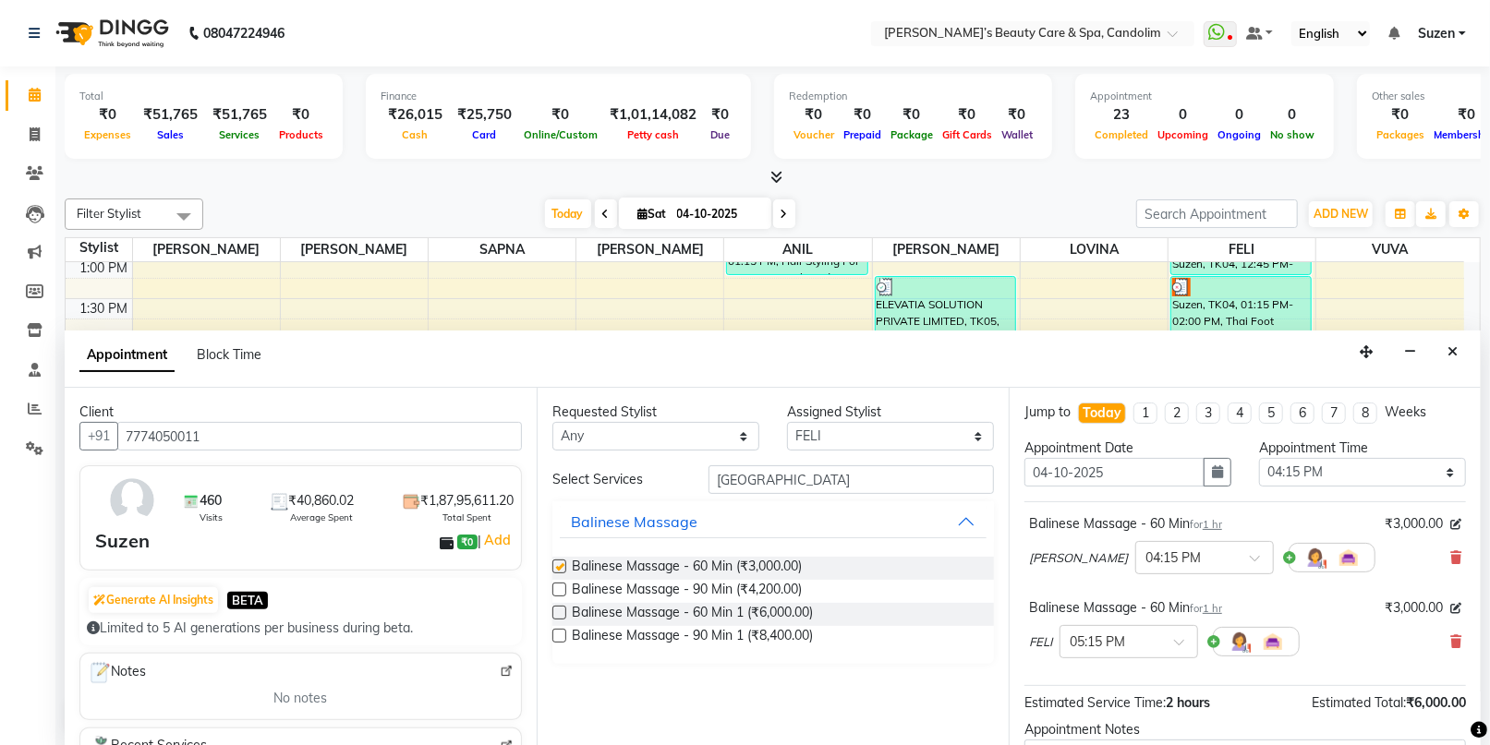
checkbox input "false"
click at [844, 430] on select "Select [PERSON_NAME] [PERSON_NAME] [PERSON_NAME] [PERSON_NAME] [PERSON_NAME]" at bounding box center [890, 436] width 207 height 29
select select "43936"
click at [787, 422] on select "Select [PERSON_NAME] [PERSON_NAME] [PERSON_NAME] [PERSON_NAME] [PERSON_NAME]" at bounding box center [890, 436] width 207 height 29
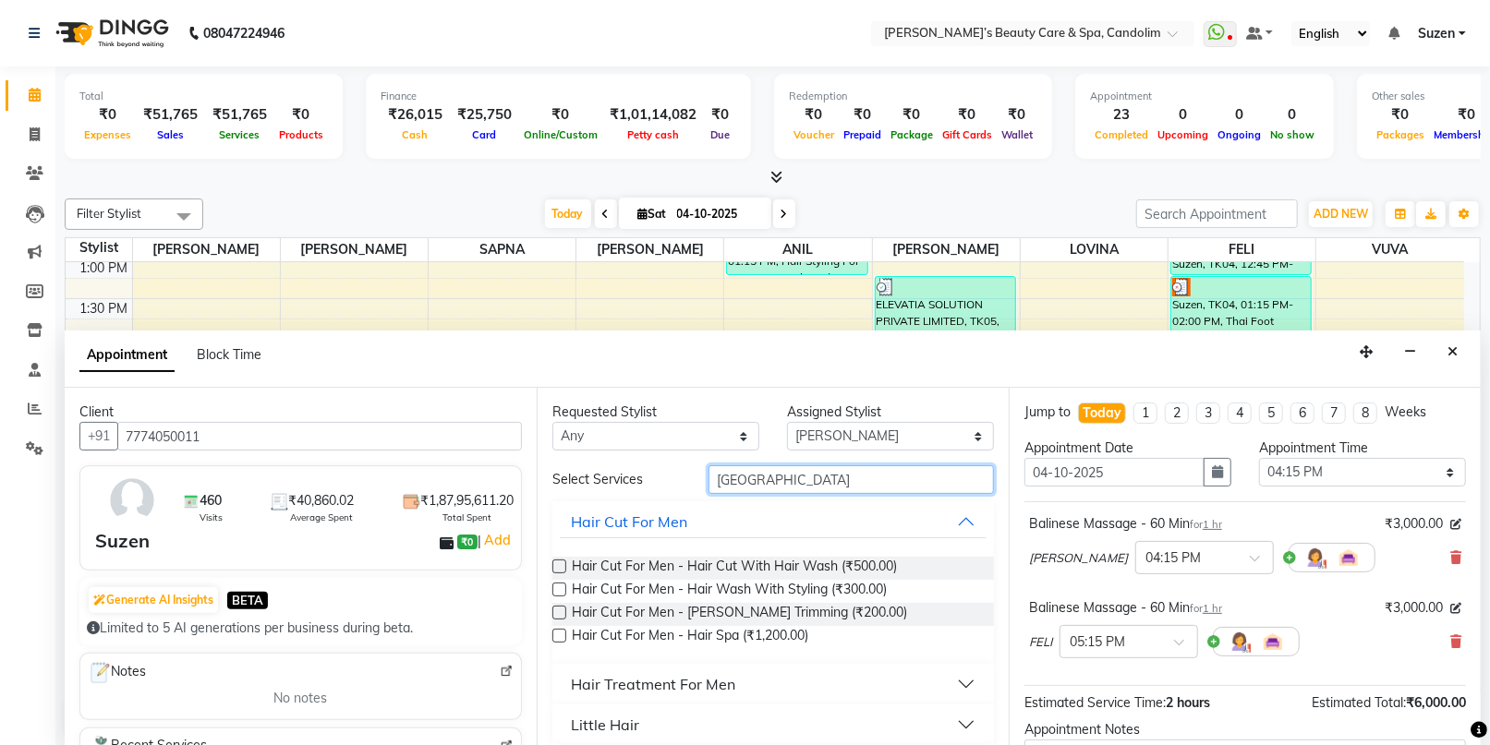
click at [805, 492] on input "[GEOGRAPHIC_DATA]" at bounding box center [851, 480] width 285 height 29
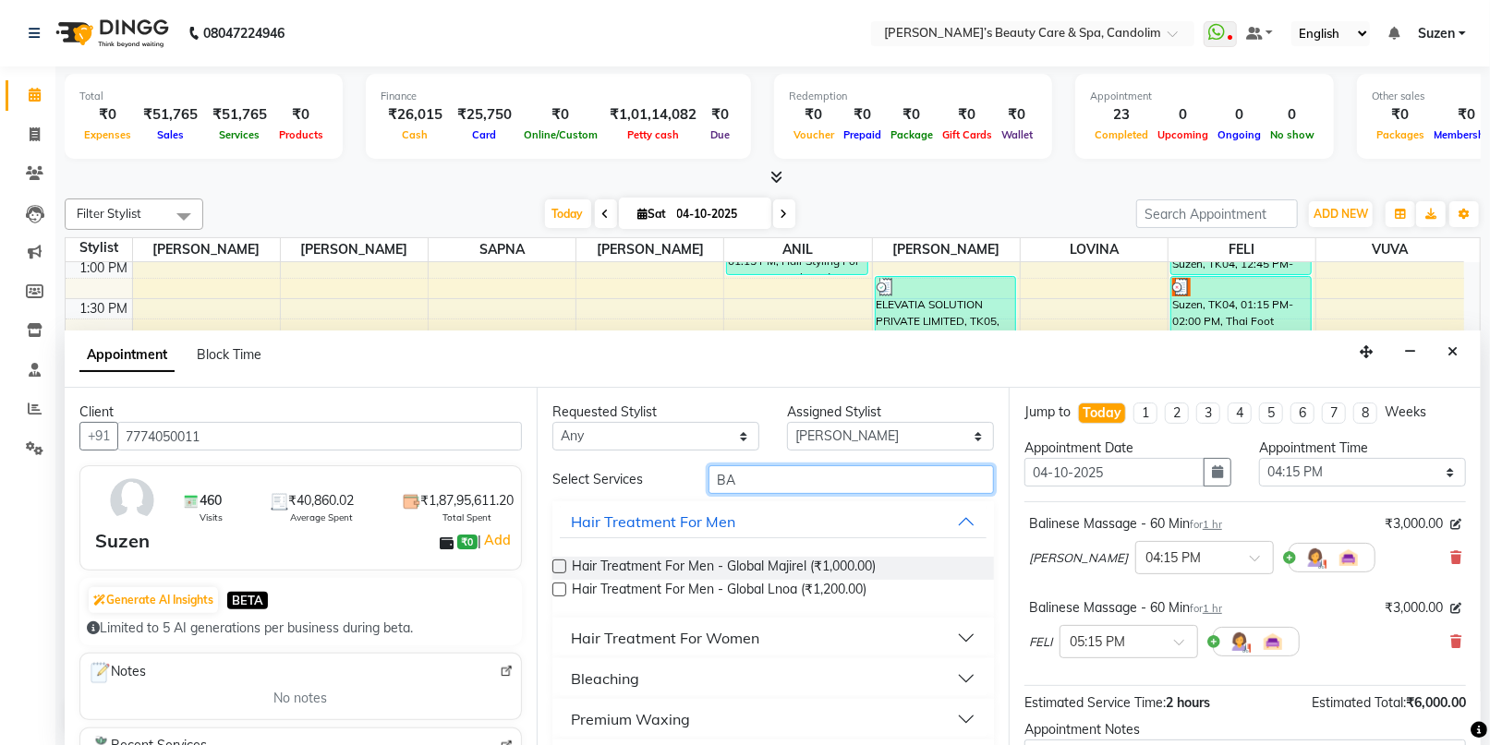
type input "B"
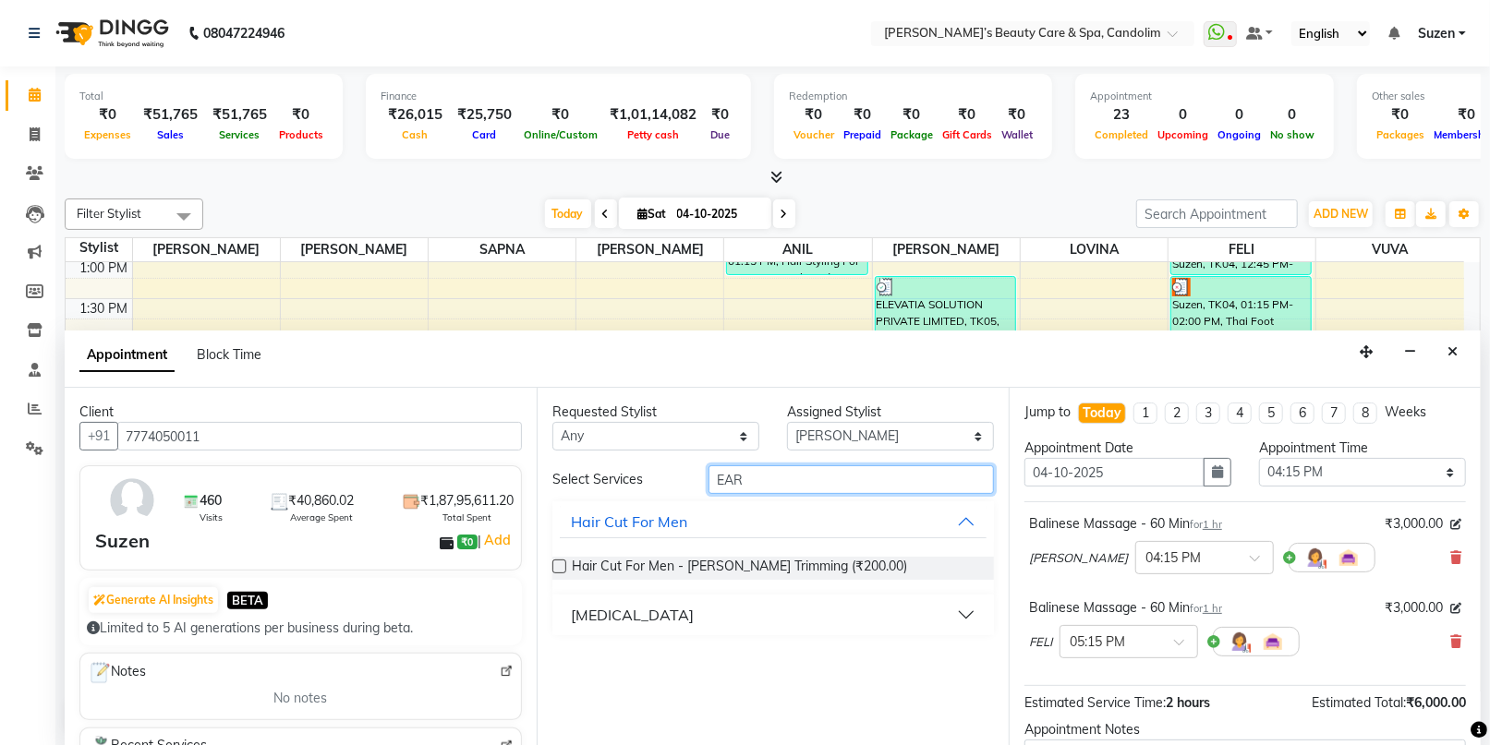
type input "EAR"
drag, startPoint x: 678, startPoint y: 629, endPoint x: 682, endPoint y: 619, distance: 10.8
click at [680, 627] on button "[MEDICAL_DATA]" at bounding box center [773, 615] width 427 height 33
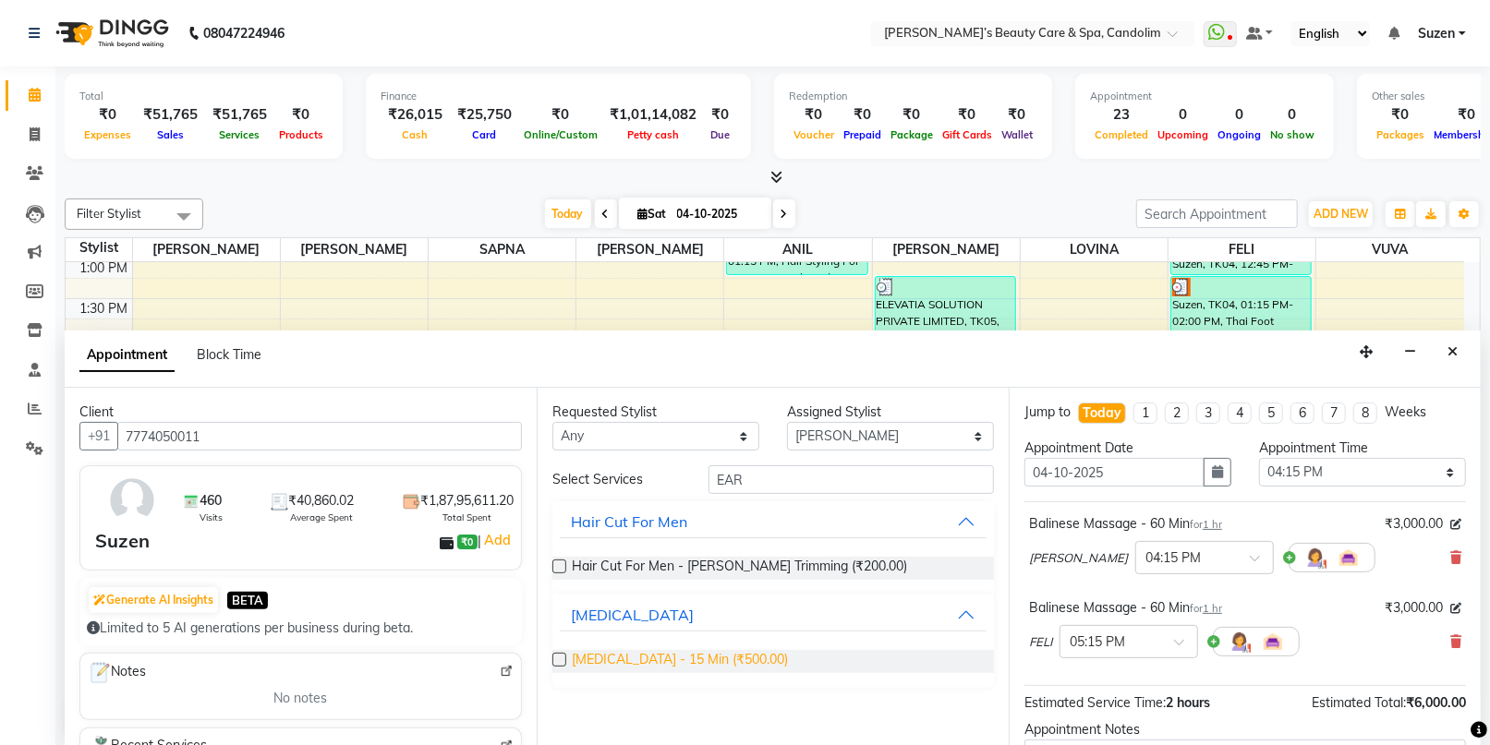
click at [698, 654] on span "[MEDICAL_DATA] - 15 Min (₹500.00)" at bounding box center [680, 661] width 216 height 23
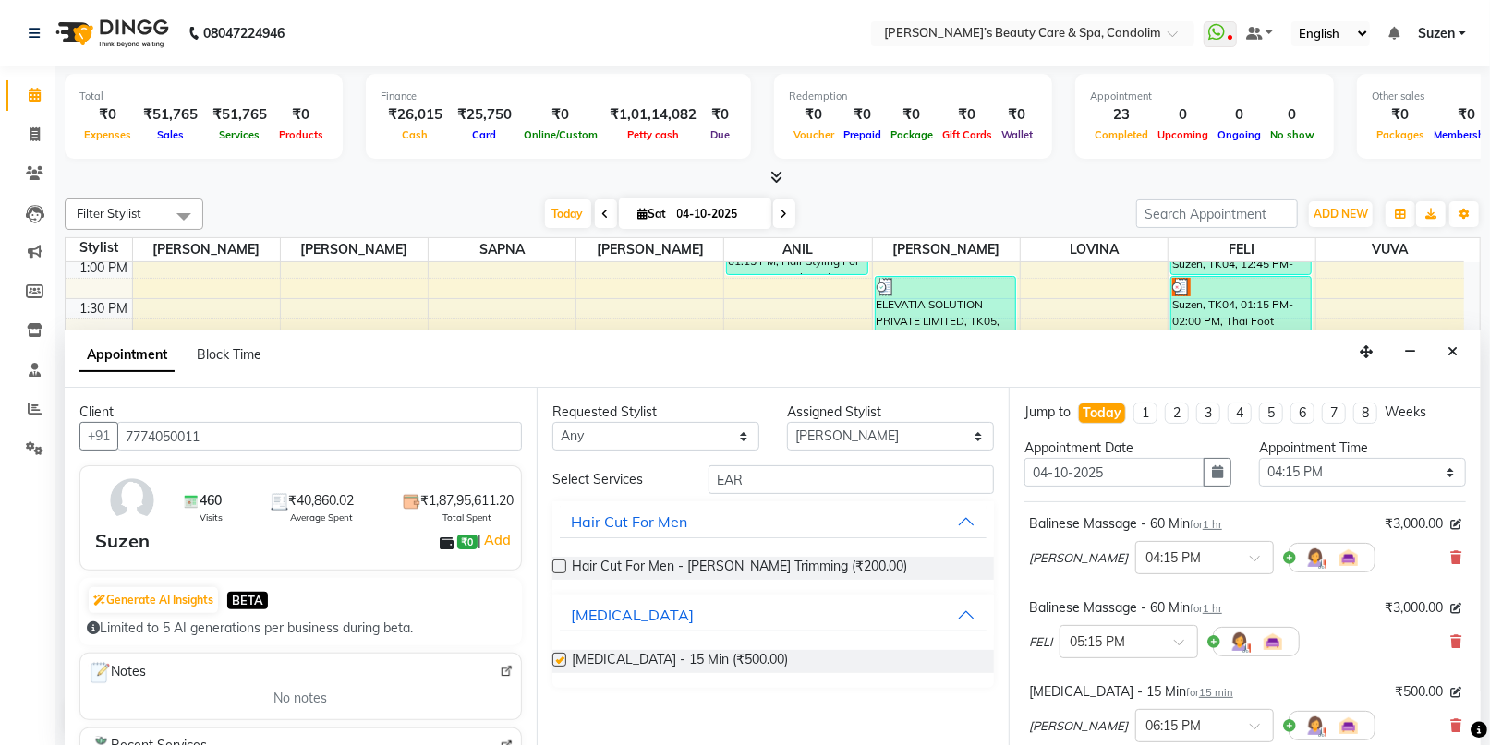
checkbox input "false"
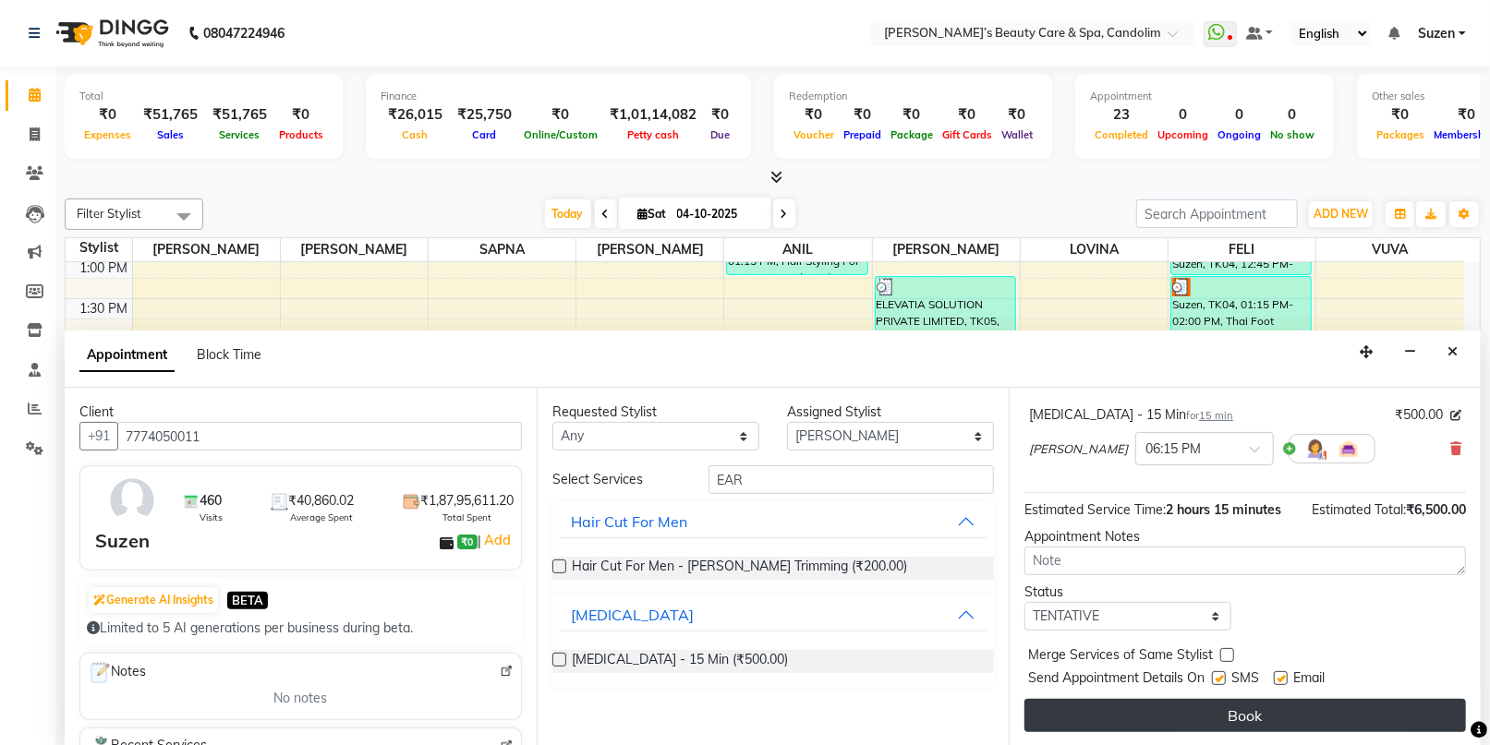
click at [1241, 729] on button "Book" at bounding box center [1245, 715] width 442 height 33
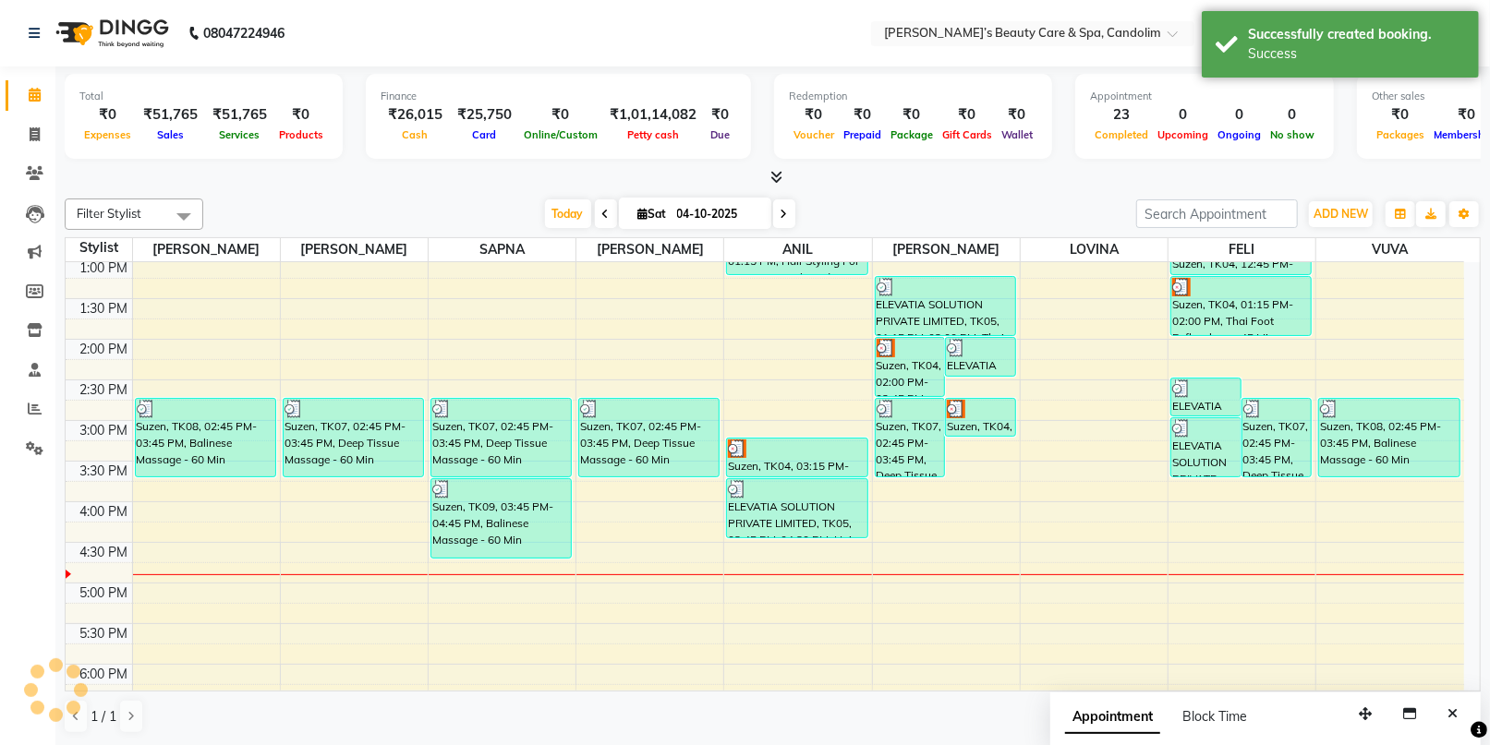
scroll to position [0, 0]
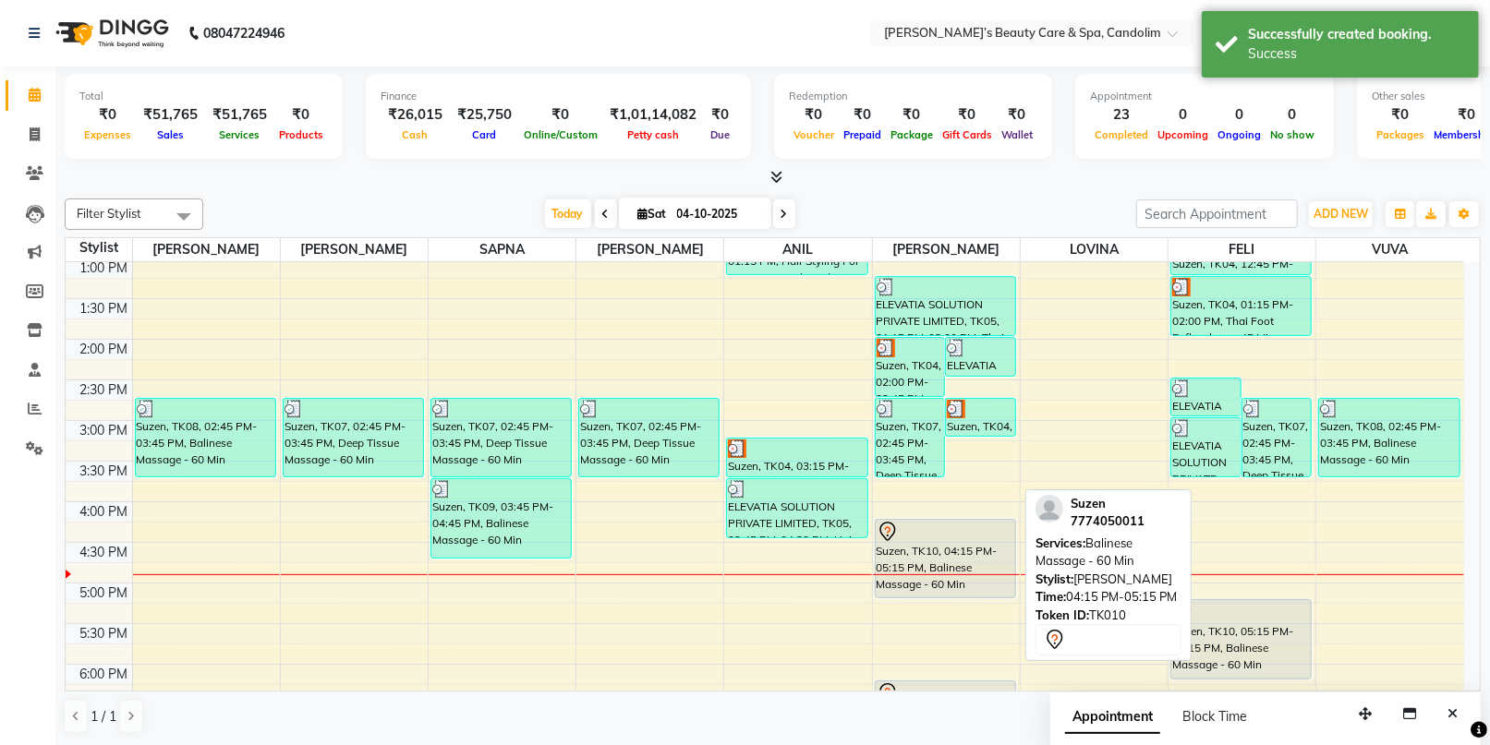
click at [914, 534] on div at bounding box center [946, 532] width 138 height 22
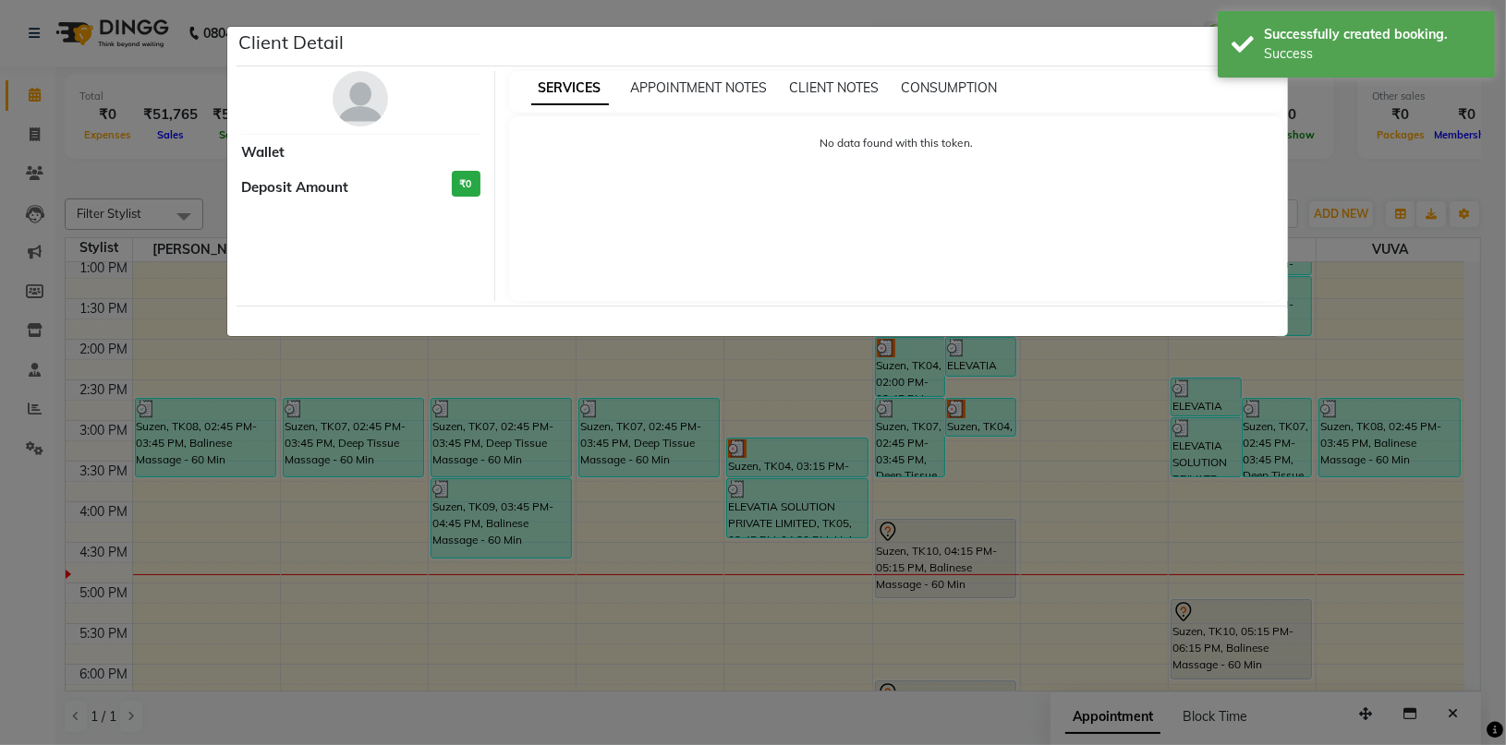
select select "7"
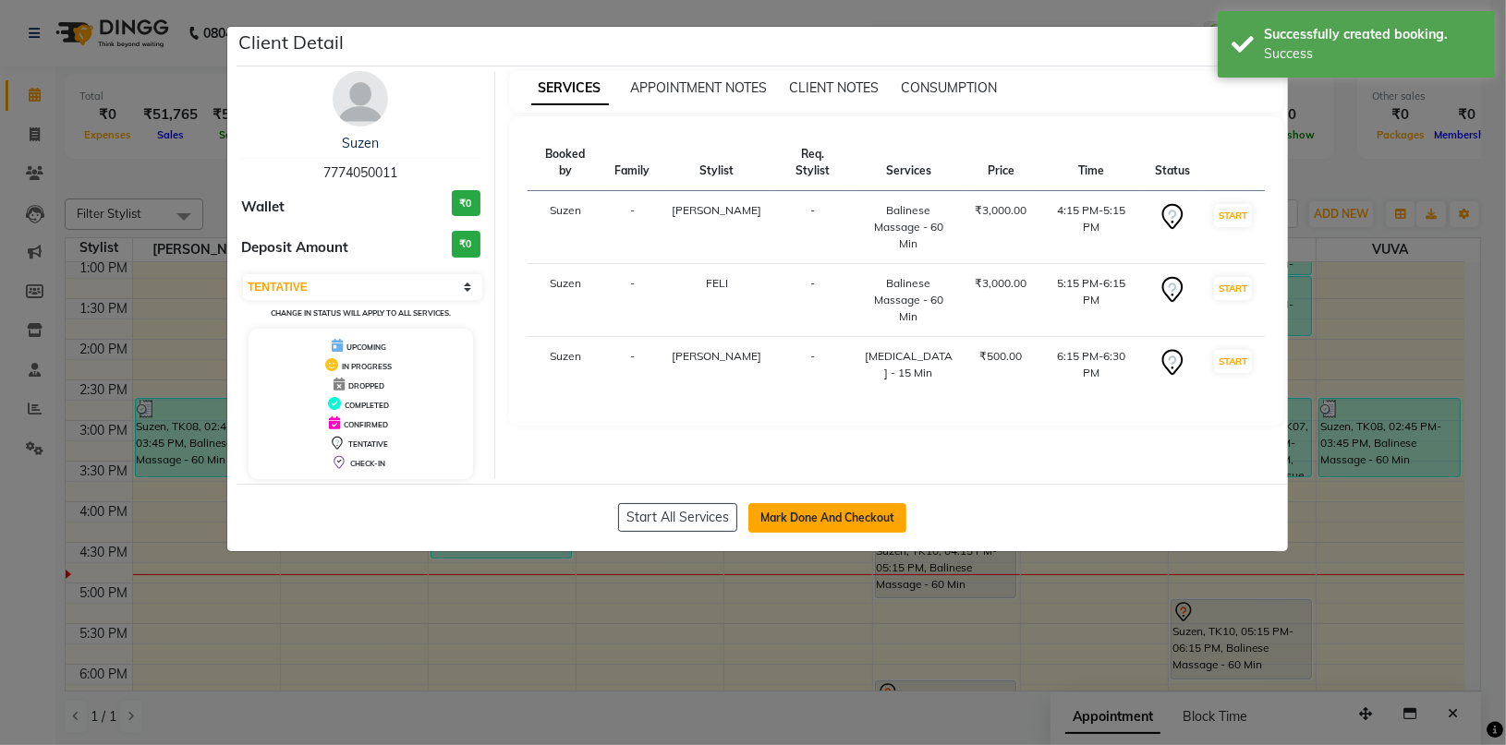
click at [896, 522] on button "Mark Done And Checkout" at bounding box center [827, 518] width 158 height 30
select select "service"
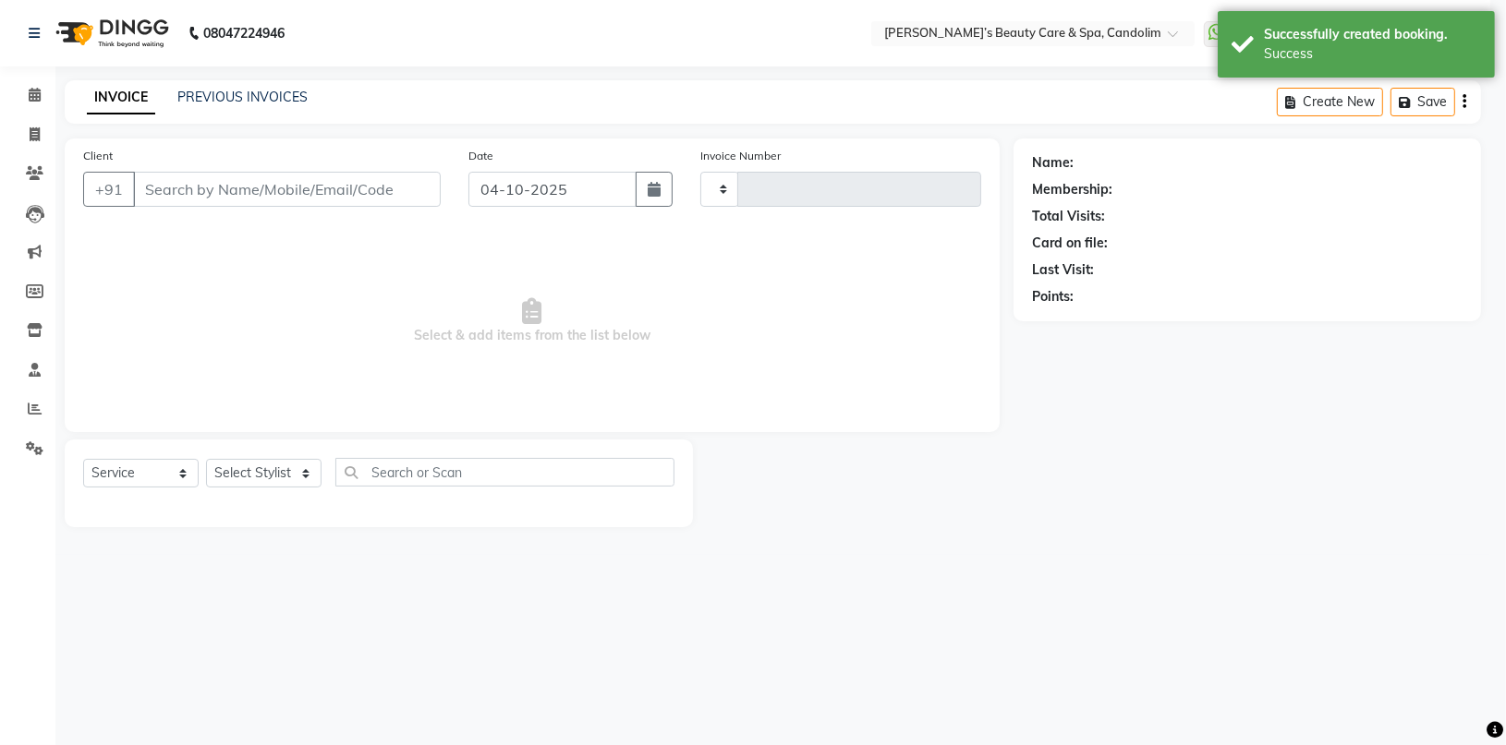
type input "1252"
select select "6059"
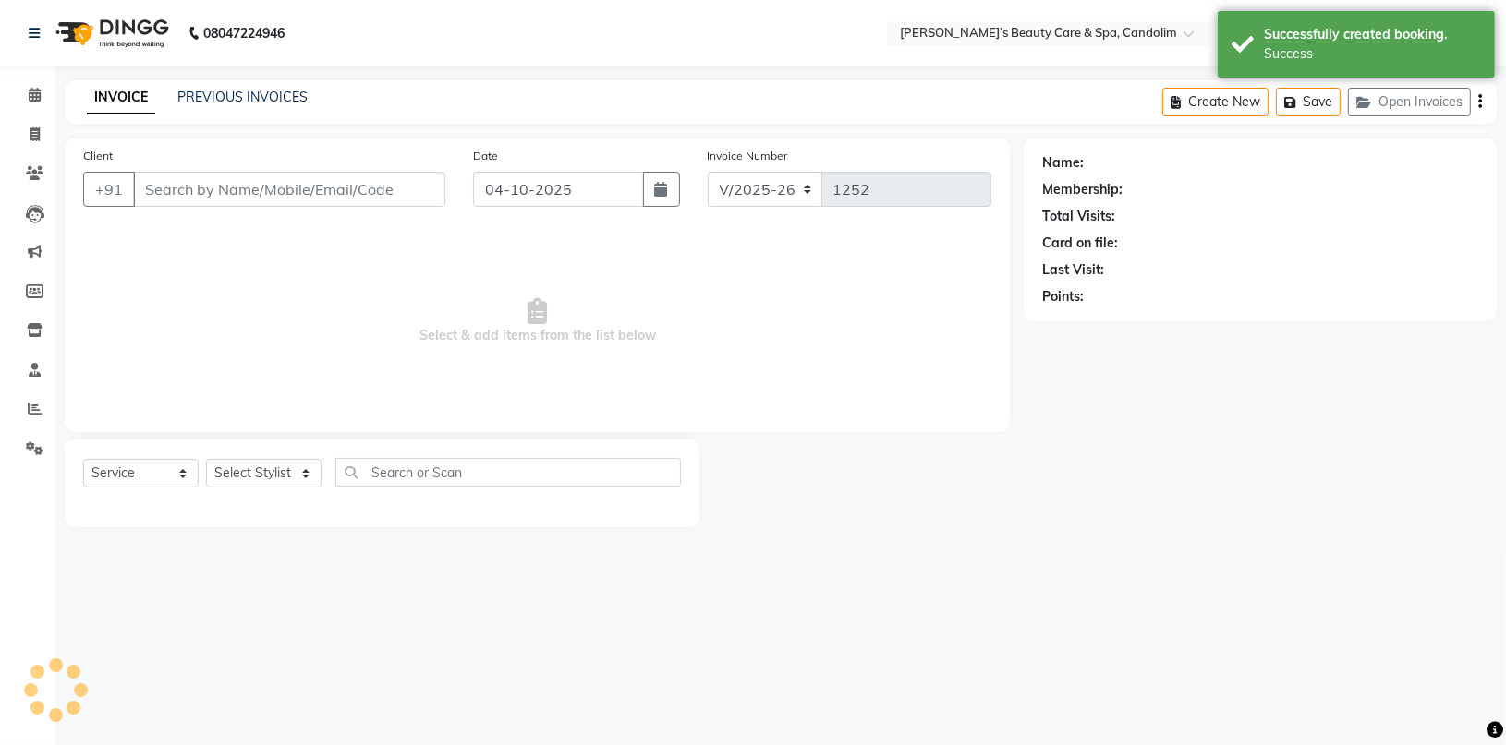
type input "7774050011"
select select "65506"
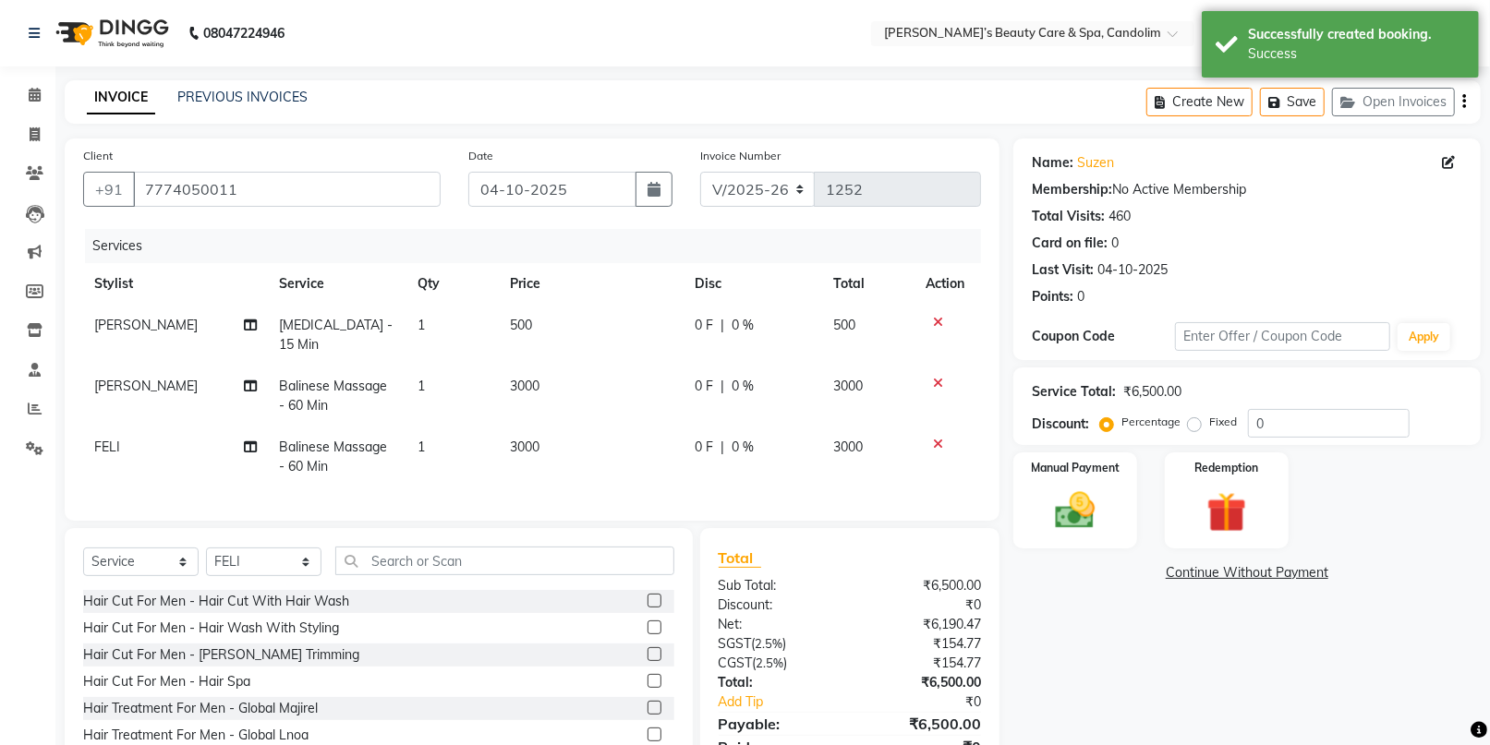
click at [536, 328] on td "500" at bounding box center [591, 335] width 185 height 61
select select "43936"
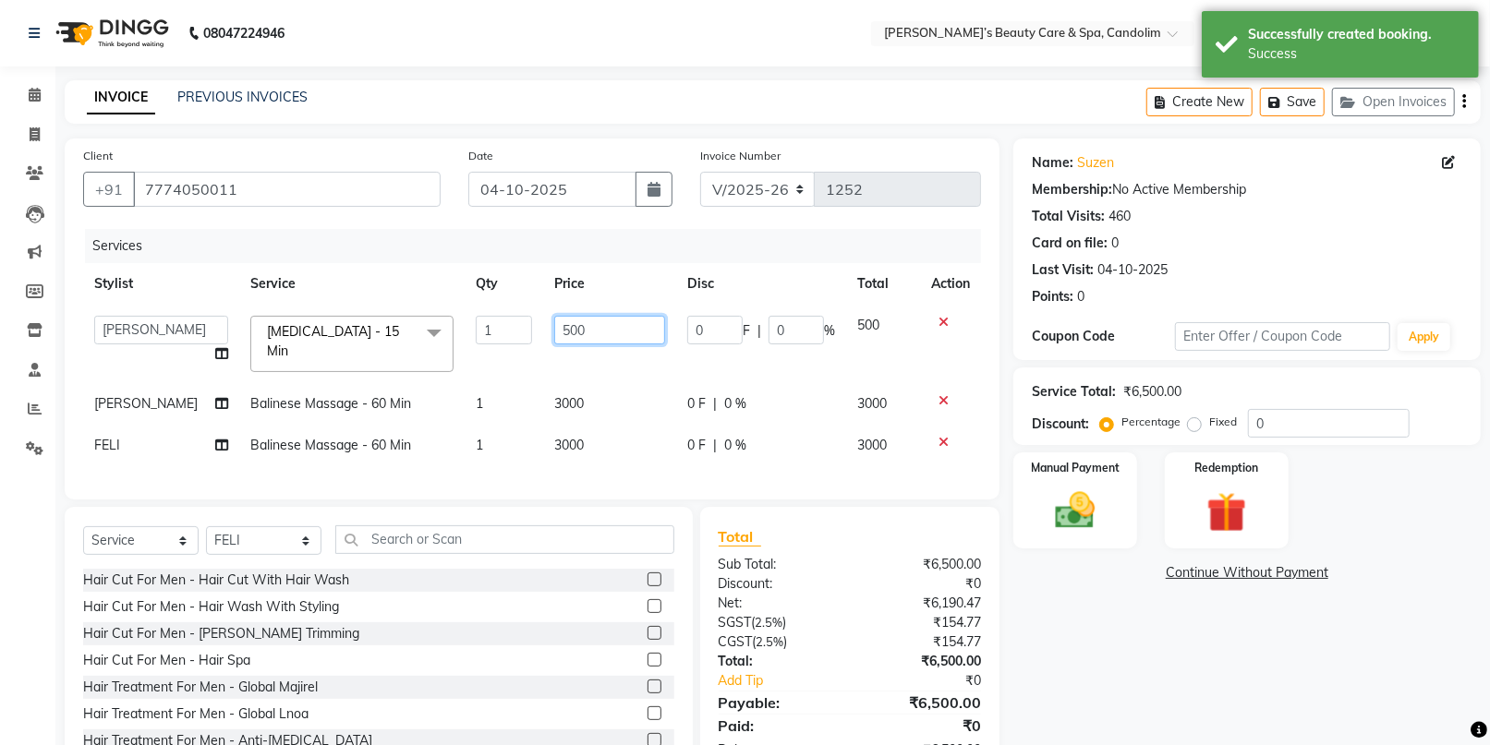
click at [578, 323] on input "500" at bounding box center [609, 330] width 111 height 29
type input "525"
click at [591, 383] on td "3000" at bounding box center [609, 404] width 133 height 42
select select "43936"
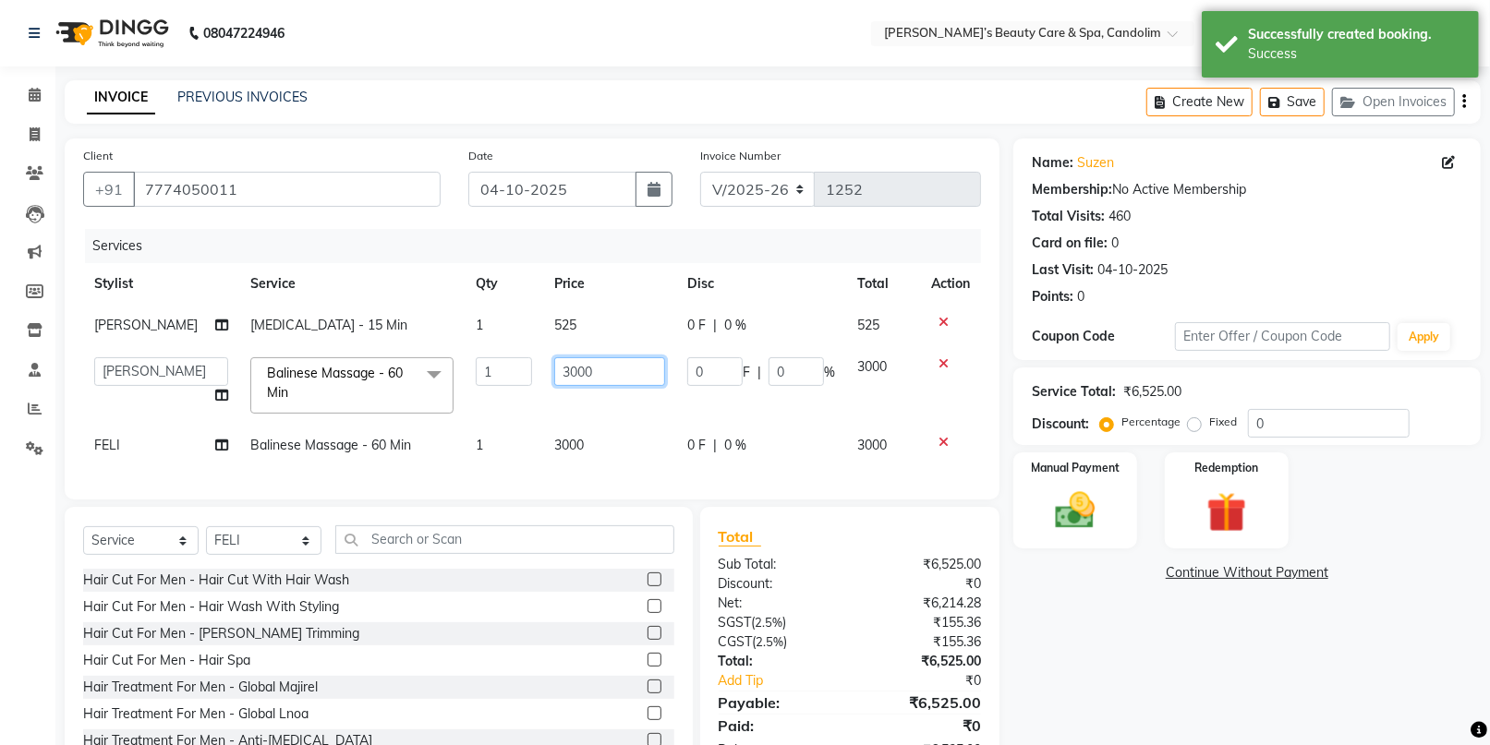
click at [600, 372] on input "3000" at bounding box center [609, 371] width 111 height 29
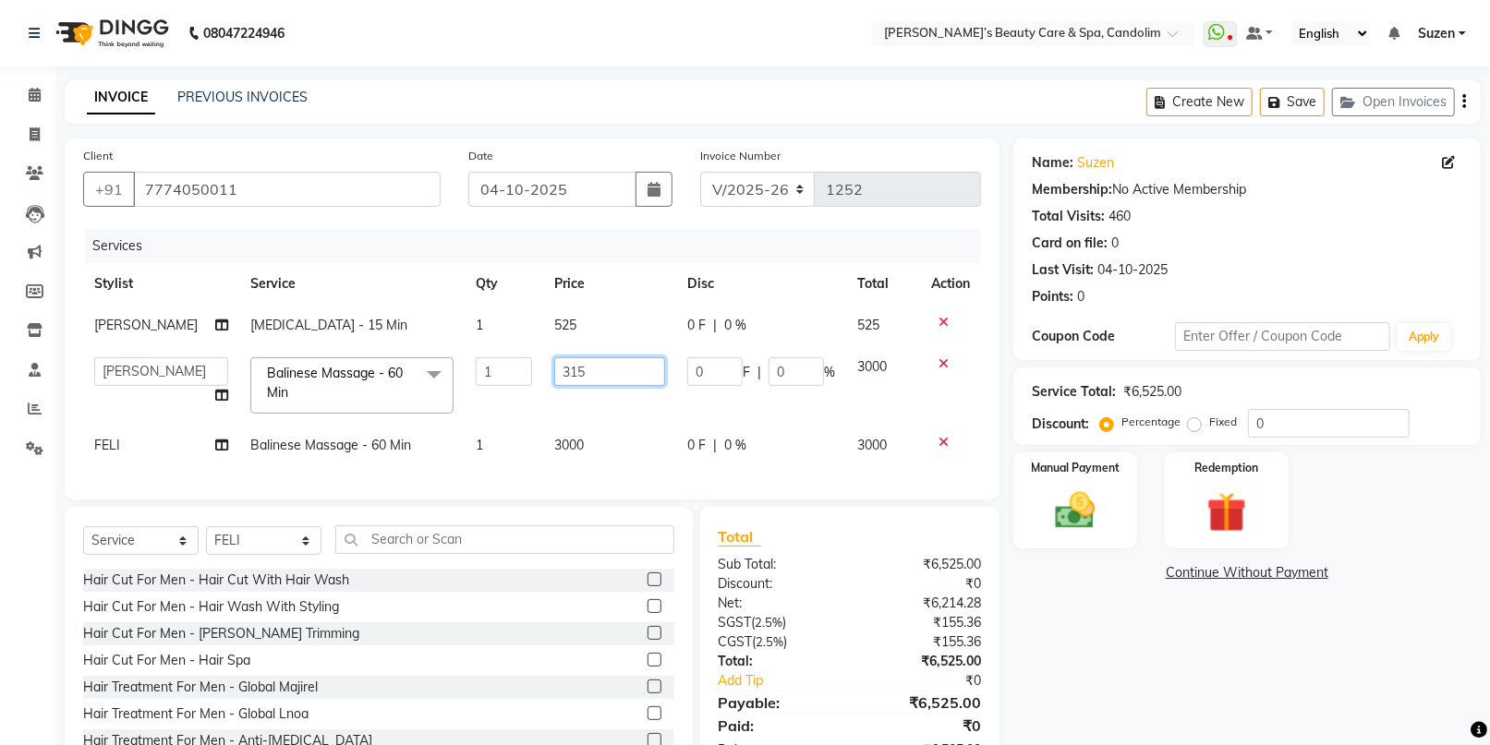
type input "3150"
click at [598, 434] on td "3000" at bounding box center [609, 446] width 133 height 42
select select "65506"
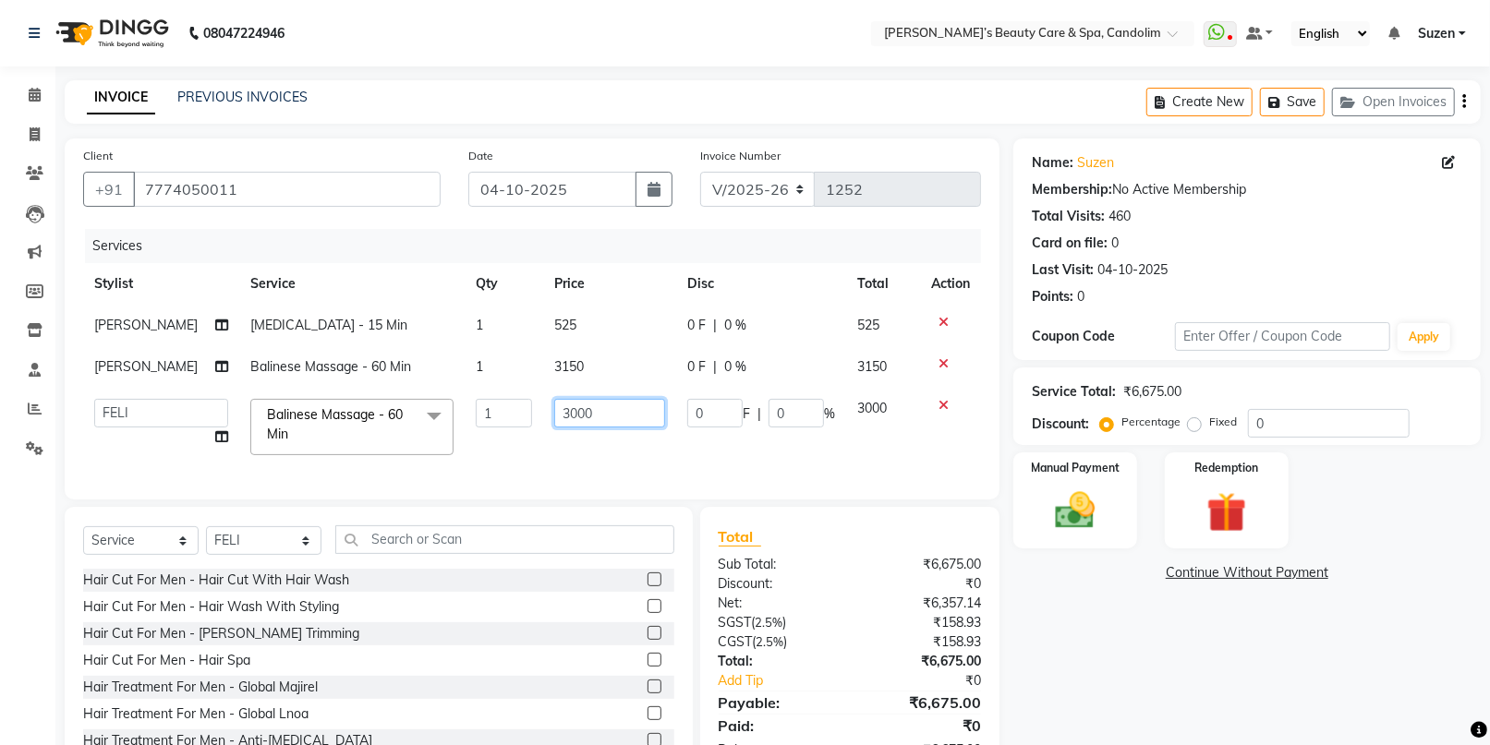
click at [605, 418] on input "3000" at bounding box center [609, 413] width 111 height 29
type input "3150"
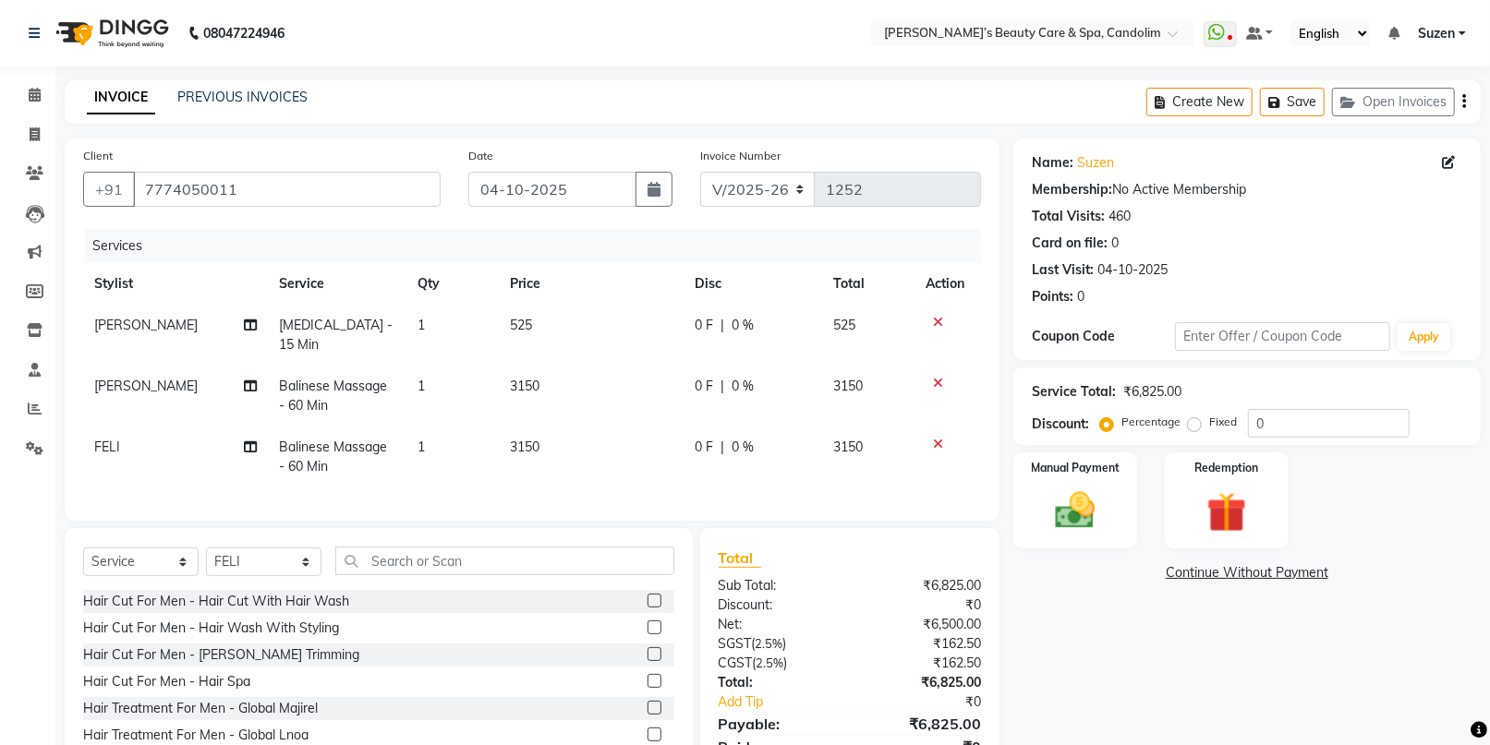
click at [640, 446] on td "3150" at bounding box center [591, 457] width 185 height 61
select select "65506"
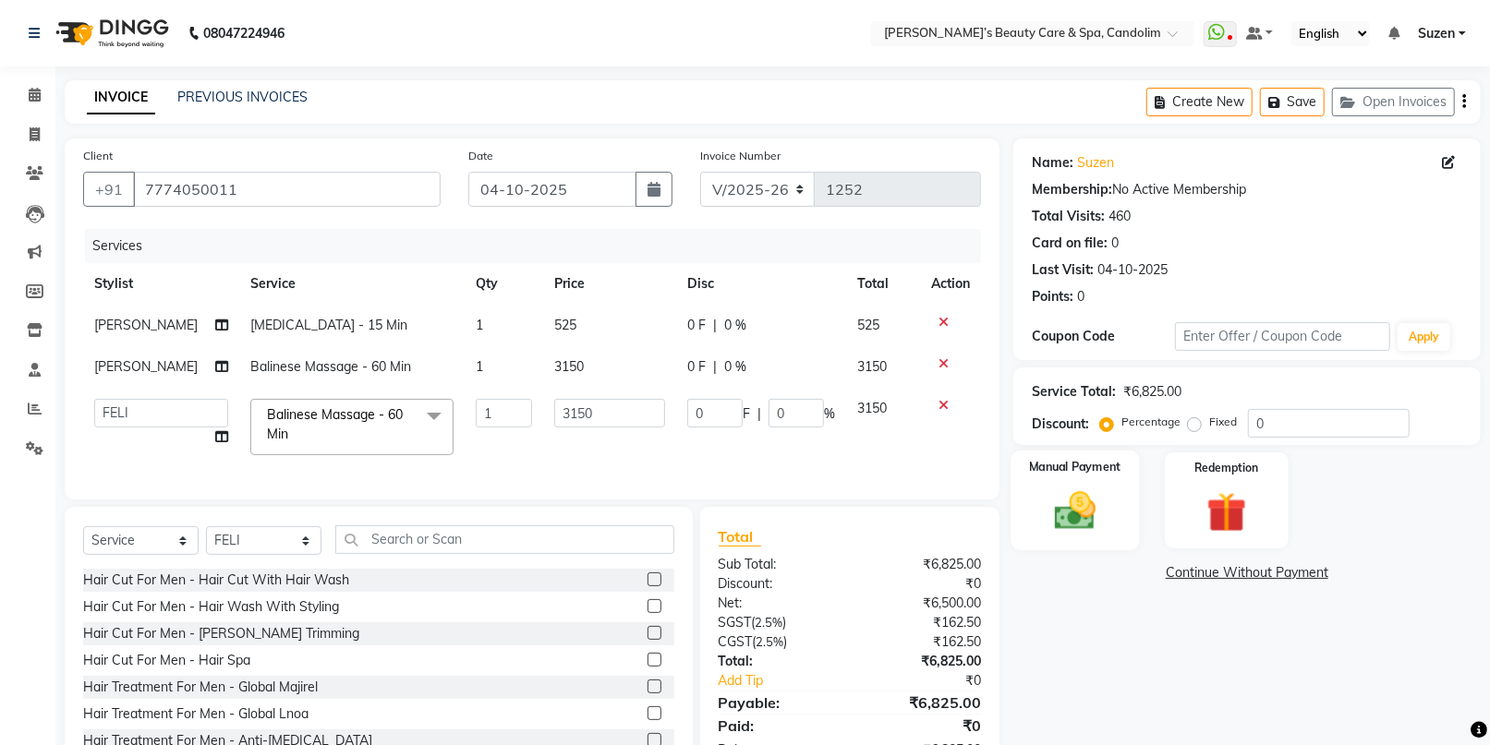
click at [1104, 517] on img at bounding box center [1074, 511] width 67 height 48
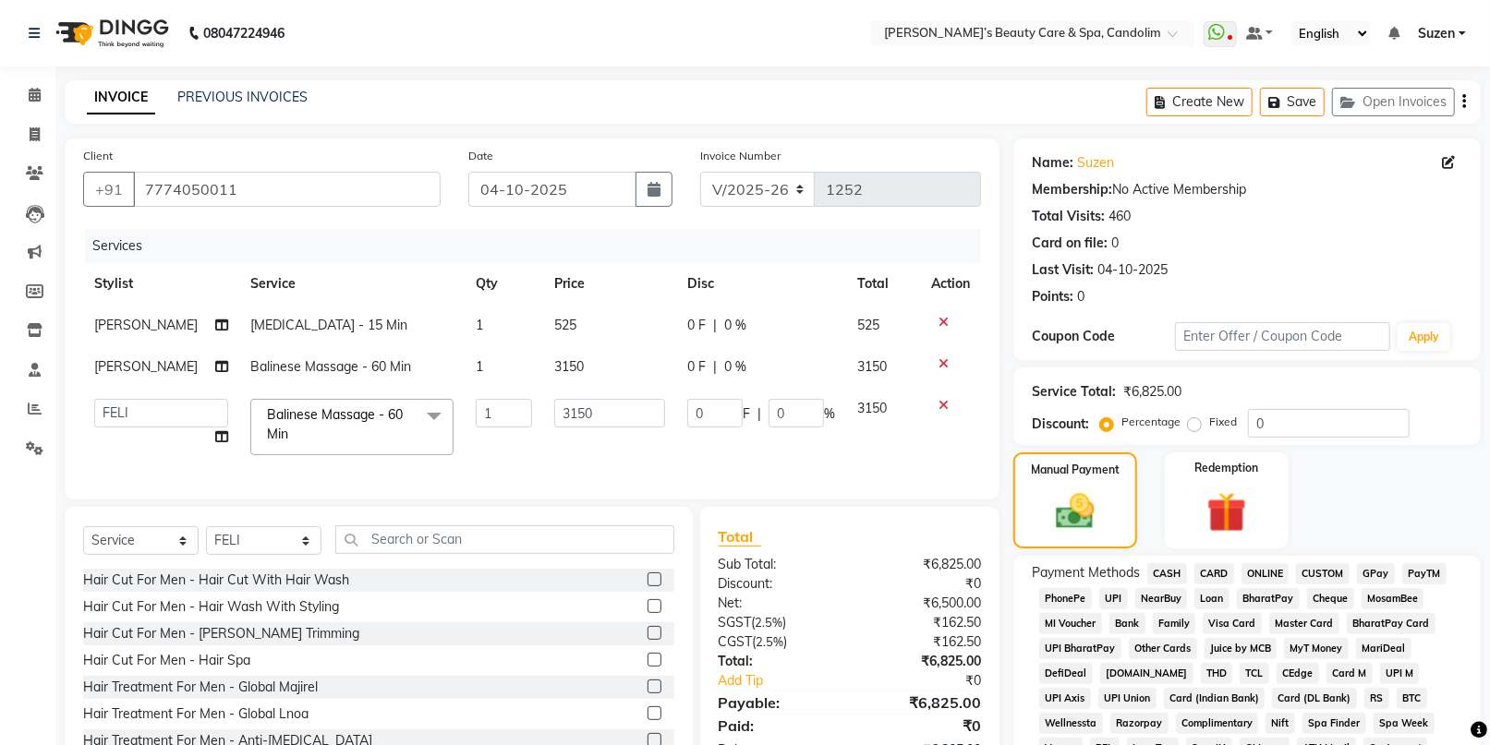
click at [1165, 571] on span "CASH" at bounding box center [1167, 573] width 40 height 21
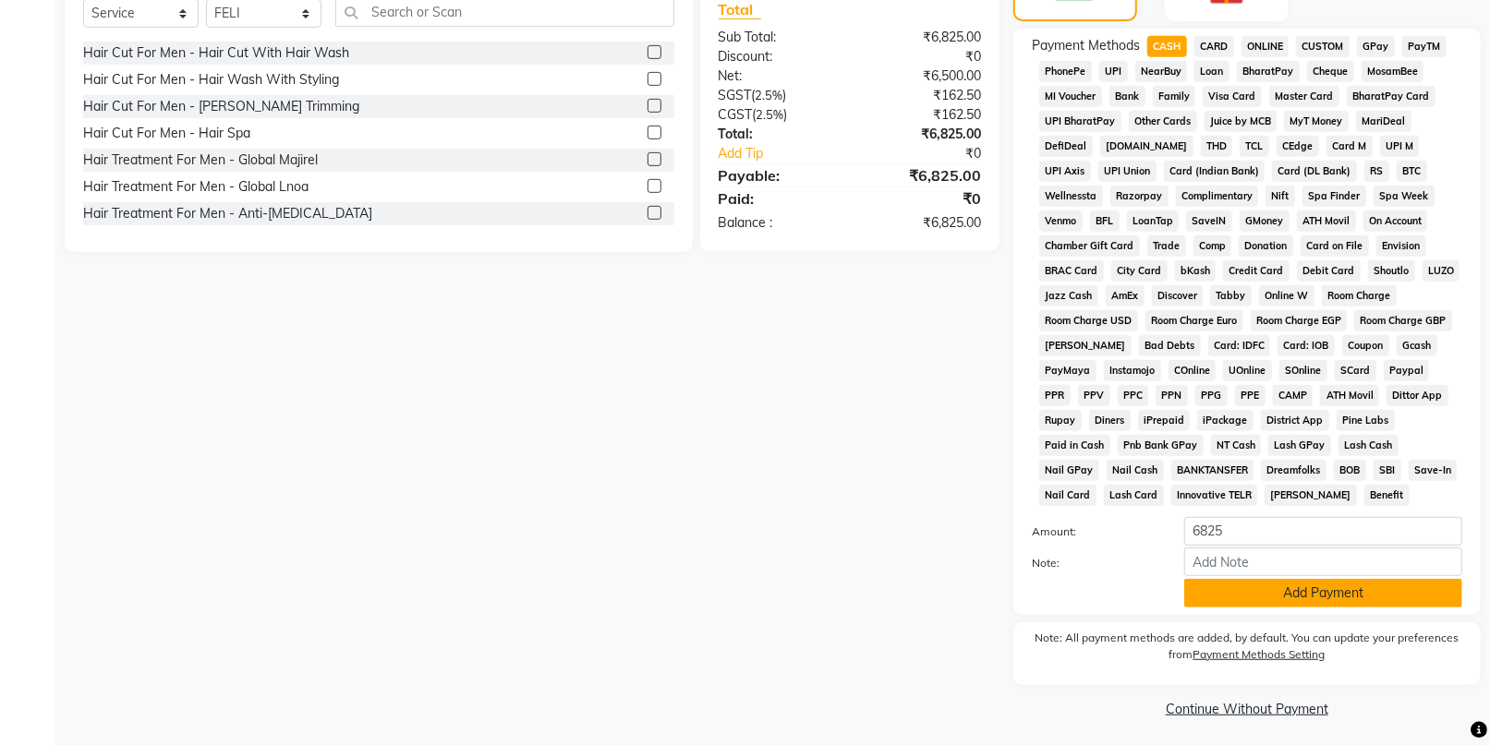
scroll to position [532, 0]
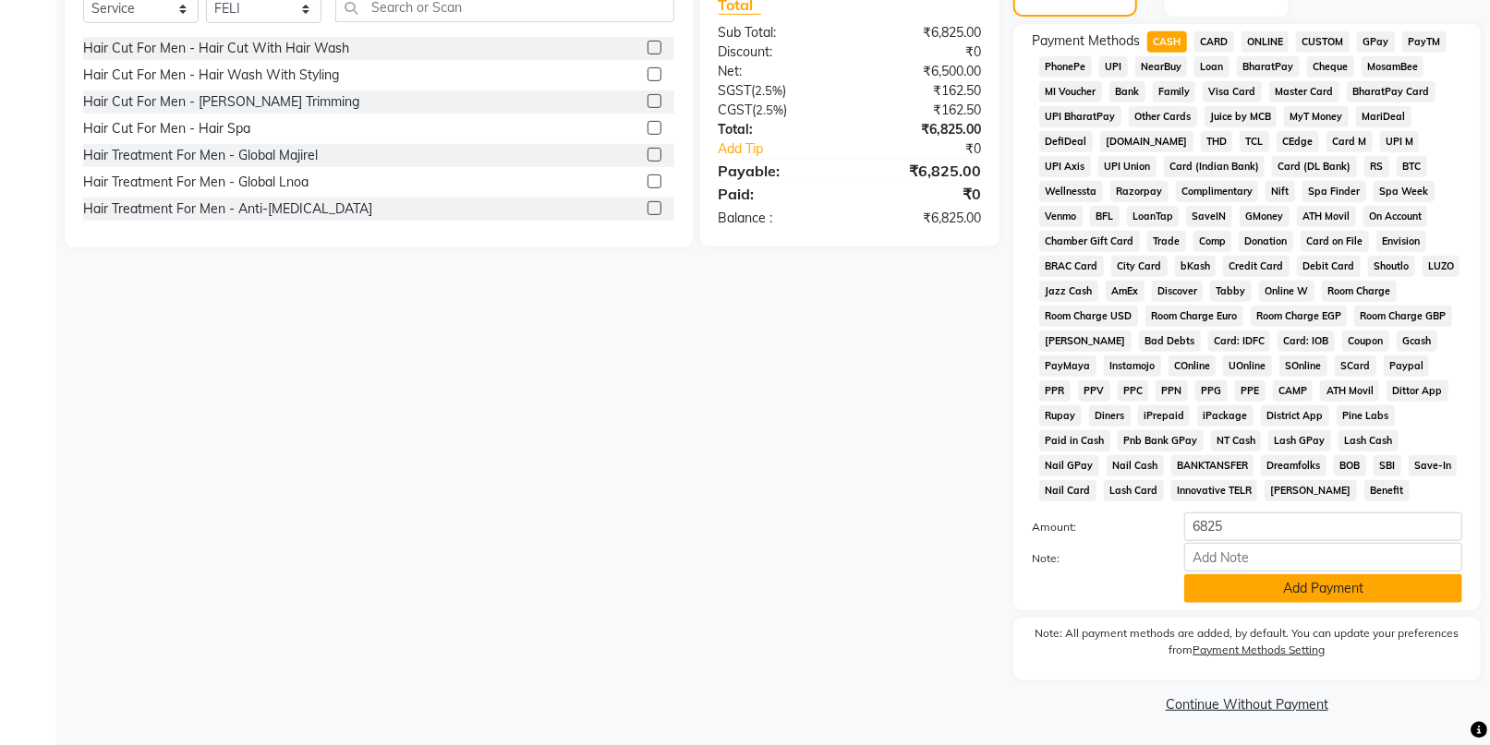
click at [1216, 581] on button "Add Payment" at bounding box center [1323, 589] width 278 height 29
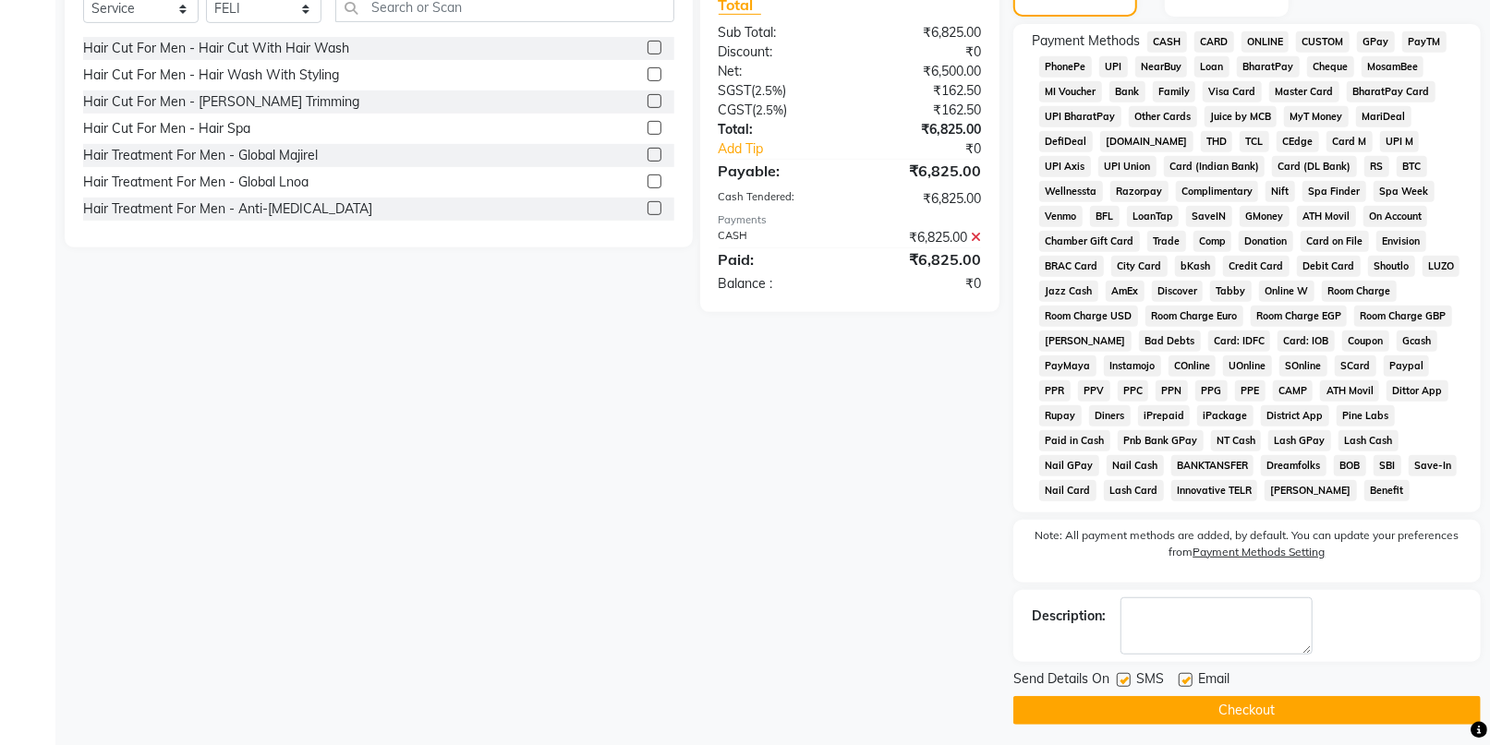
scroll to position [539, 0]
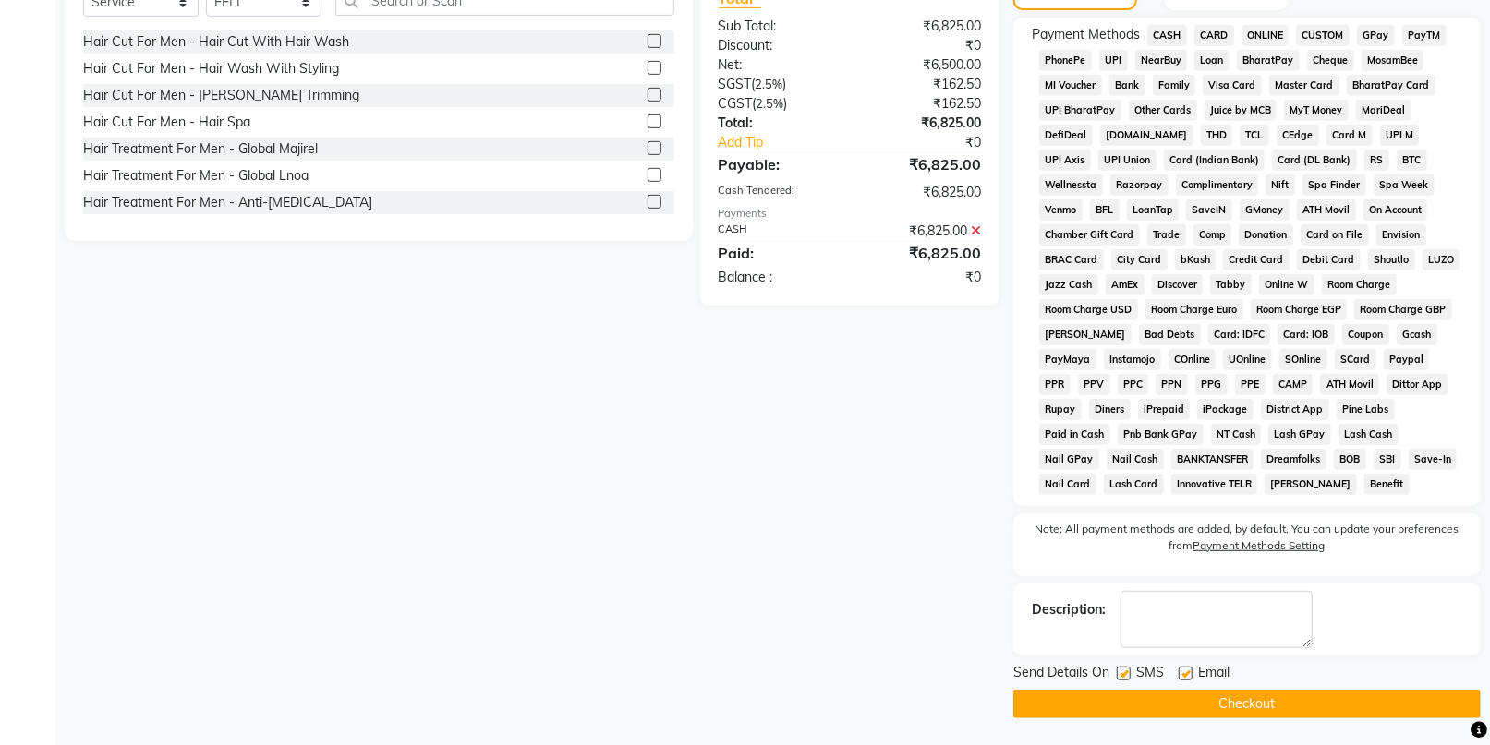
drag, startPoint x: 1136, startPoint y: 696, endPoint x: 1126, endPoint y: 683, distance: 16.4
click at [1133, 691] on button "Checkout" at bounding box center [1246, 704] width 467 height 29
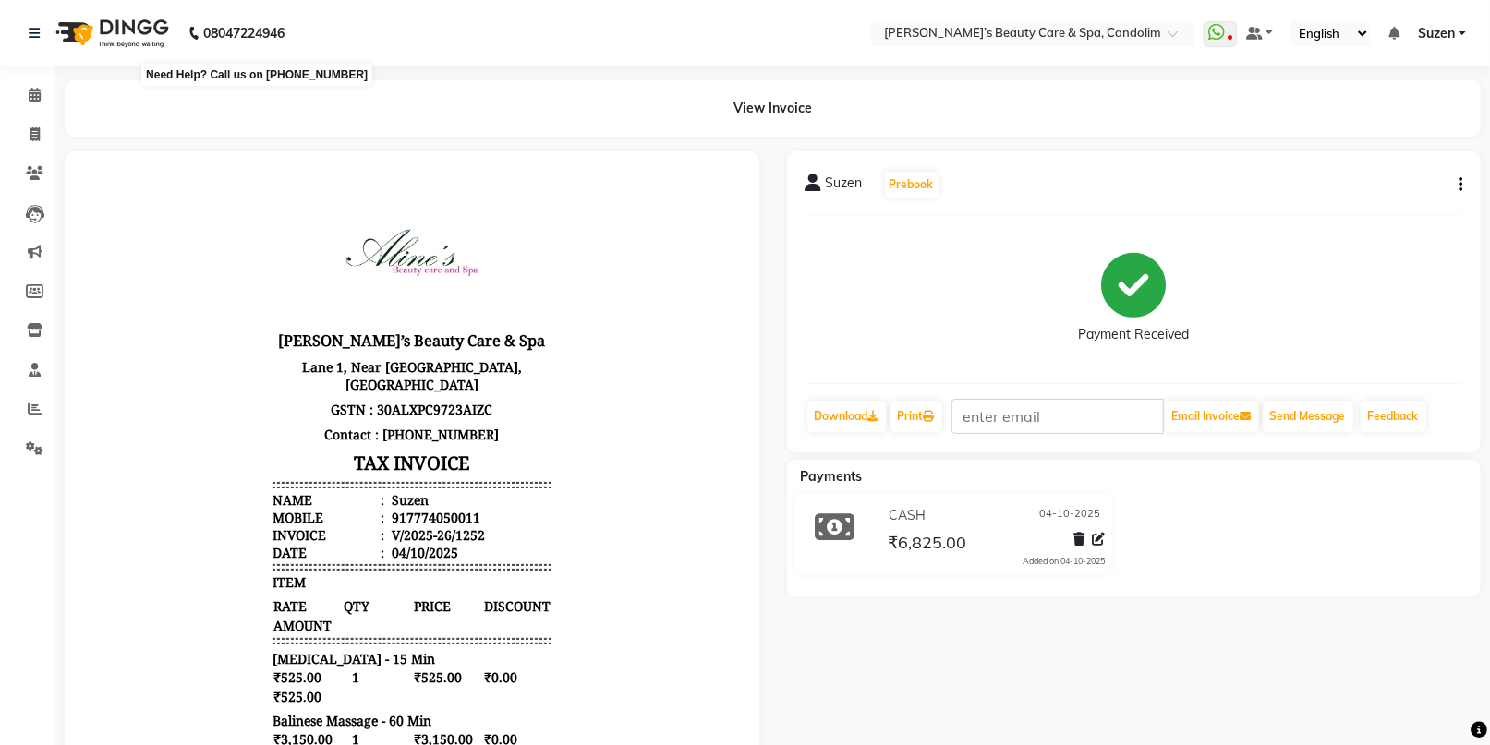
click at [285, 7] on b "08047224946" at bounding box center [243, 33] width 81 height 52
click at [32, 91] on icon at bounding box center [35, 95] width 12 height 14
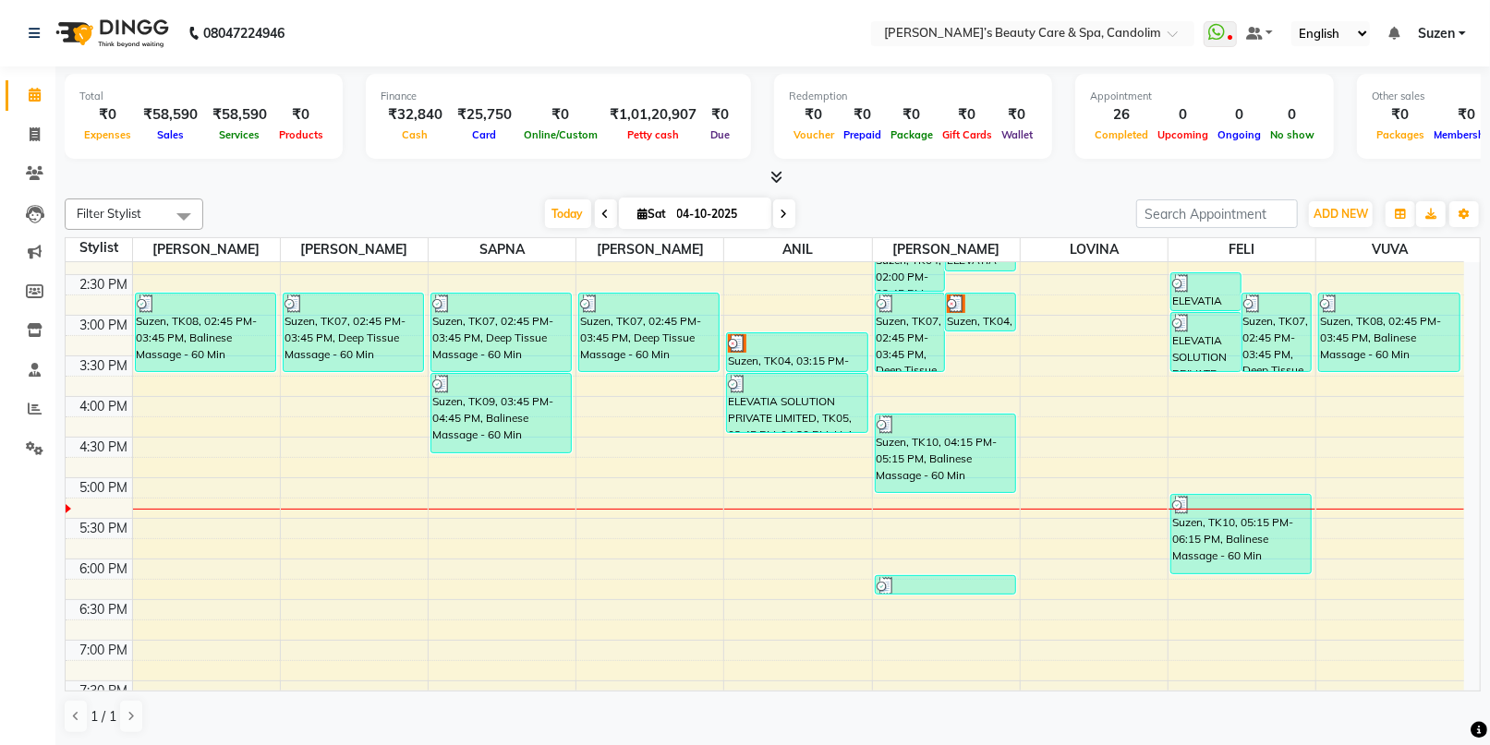
scroll to position [513, 0]
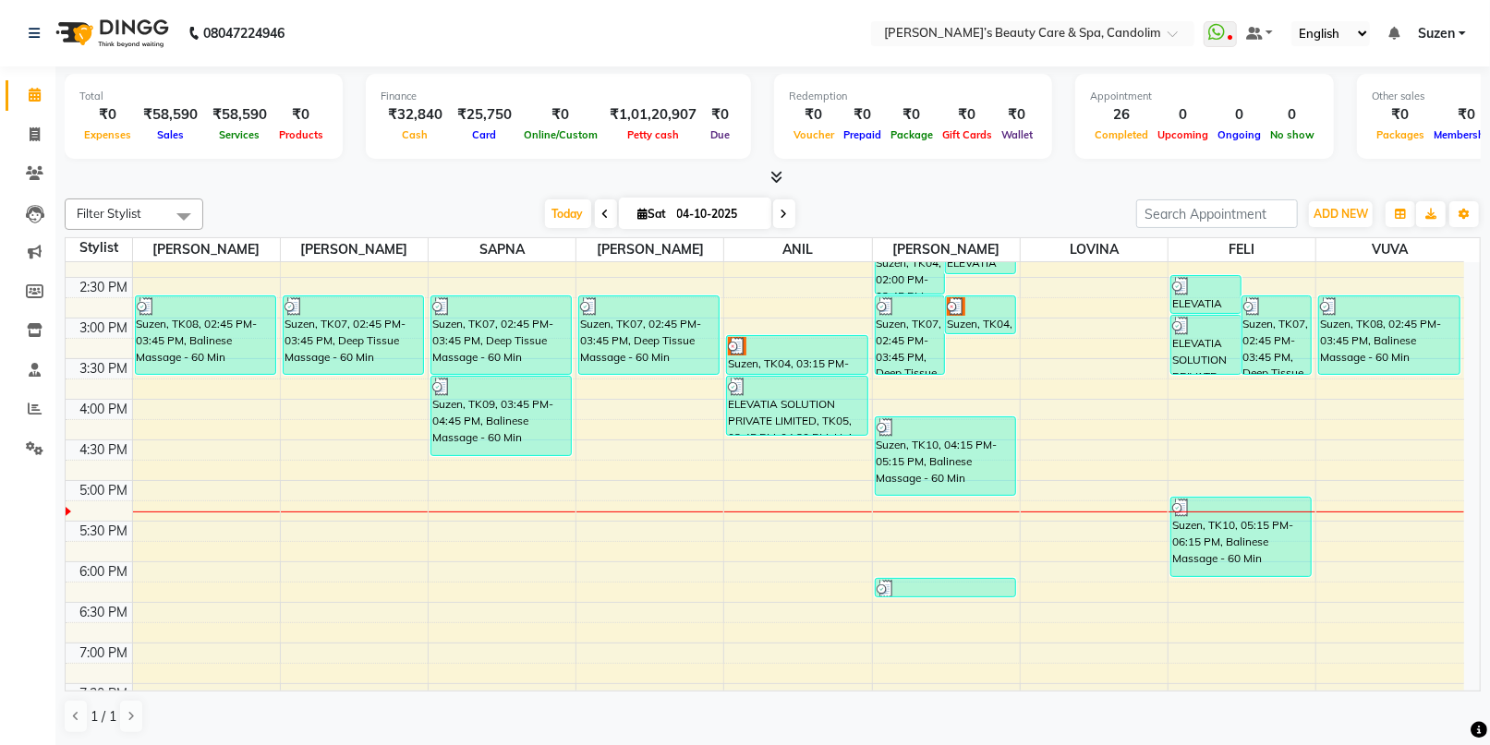
click at [669, 447] on div "8:00 AM 8:30 AM 9:00 AM 9:30 AM 10:00 AM 10:30 AM 11:00 AM 11:30 AM 12:00 PM 12…" at bounding box center [765, 278] width 1399 height 1056
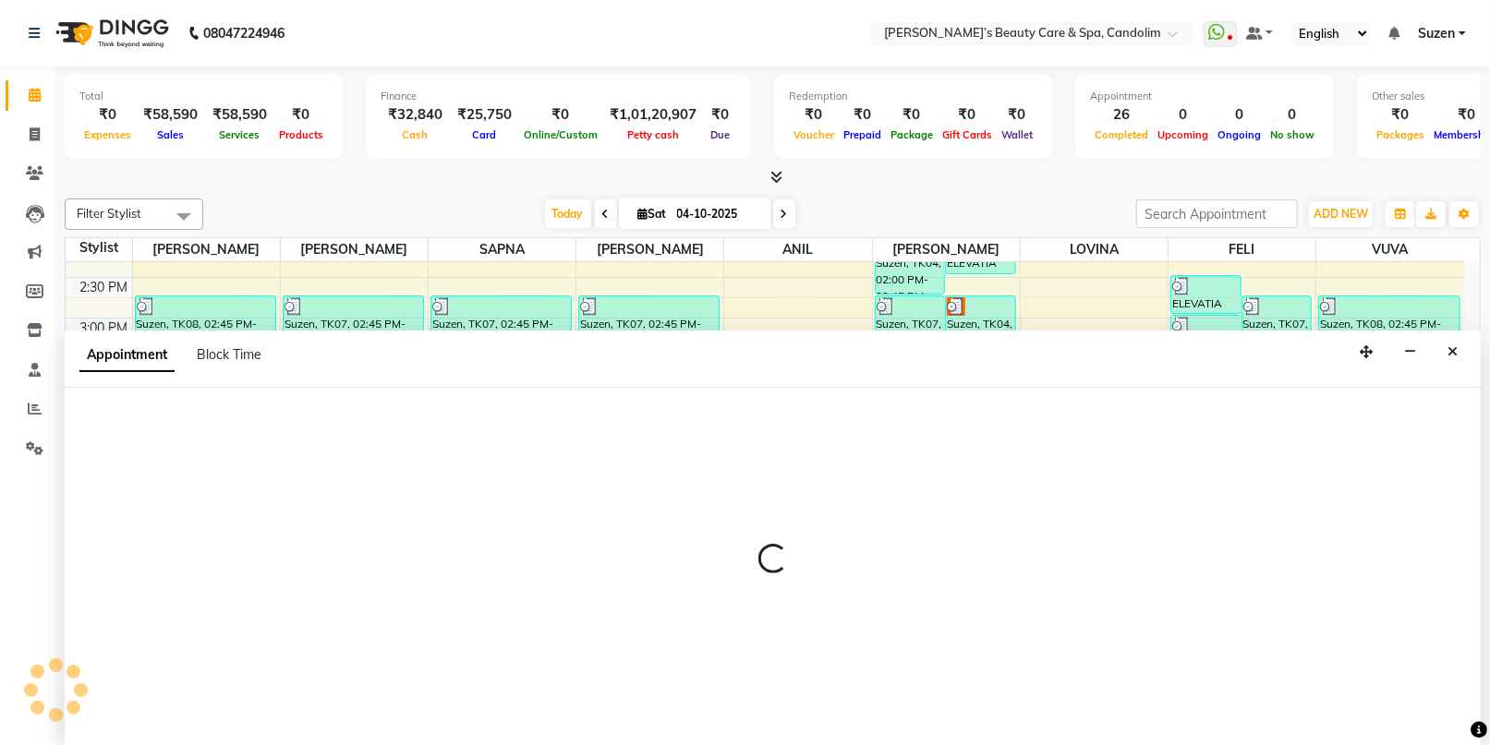
scroll to position [0, 0]
select select "43925"
select select "tentative"
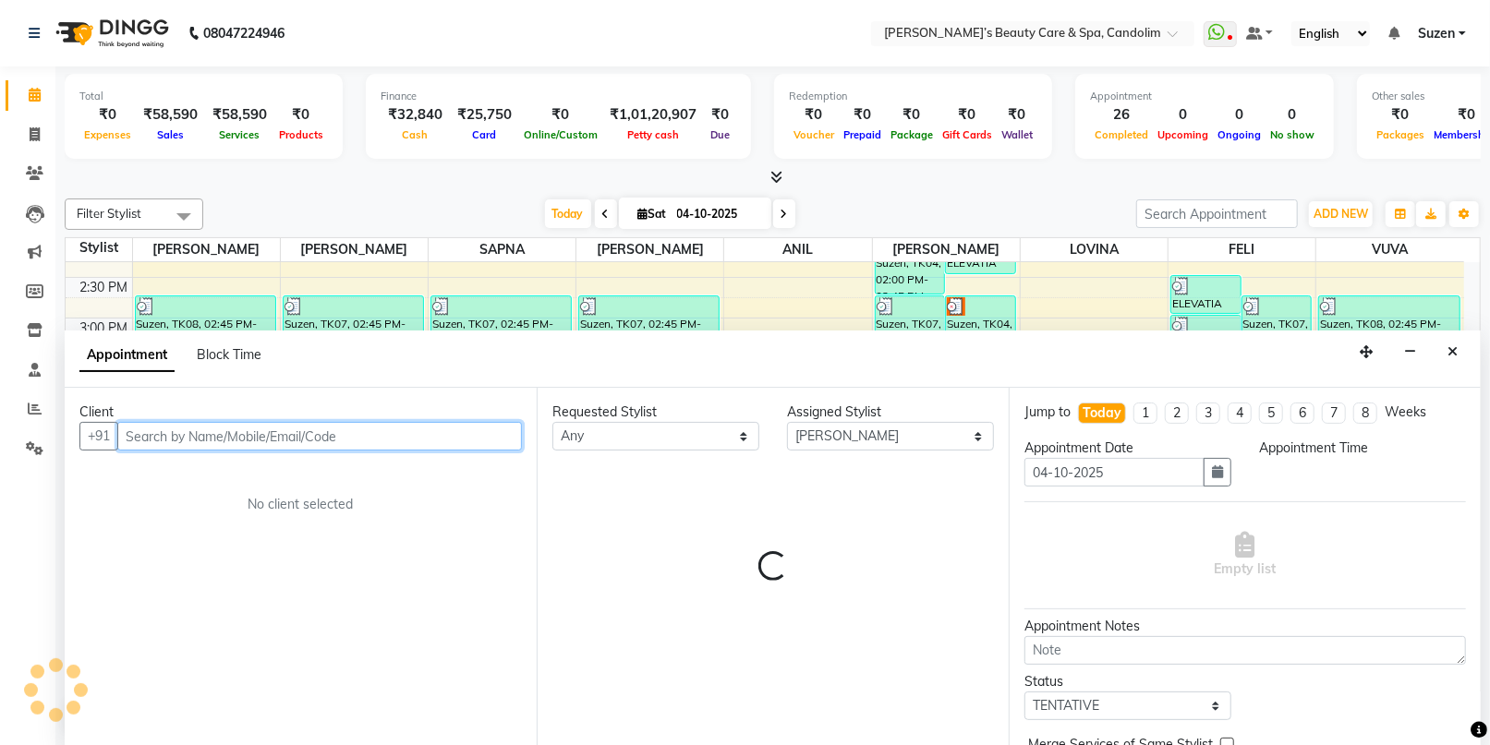
select select "990"
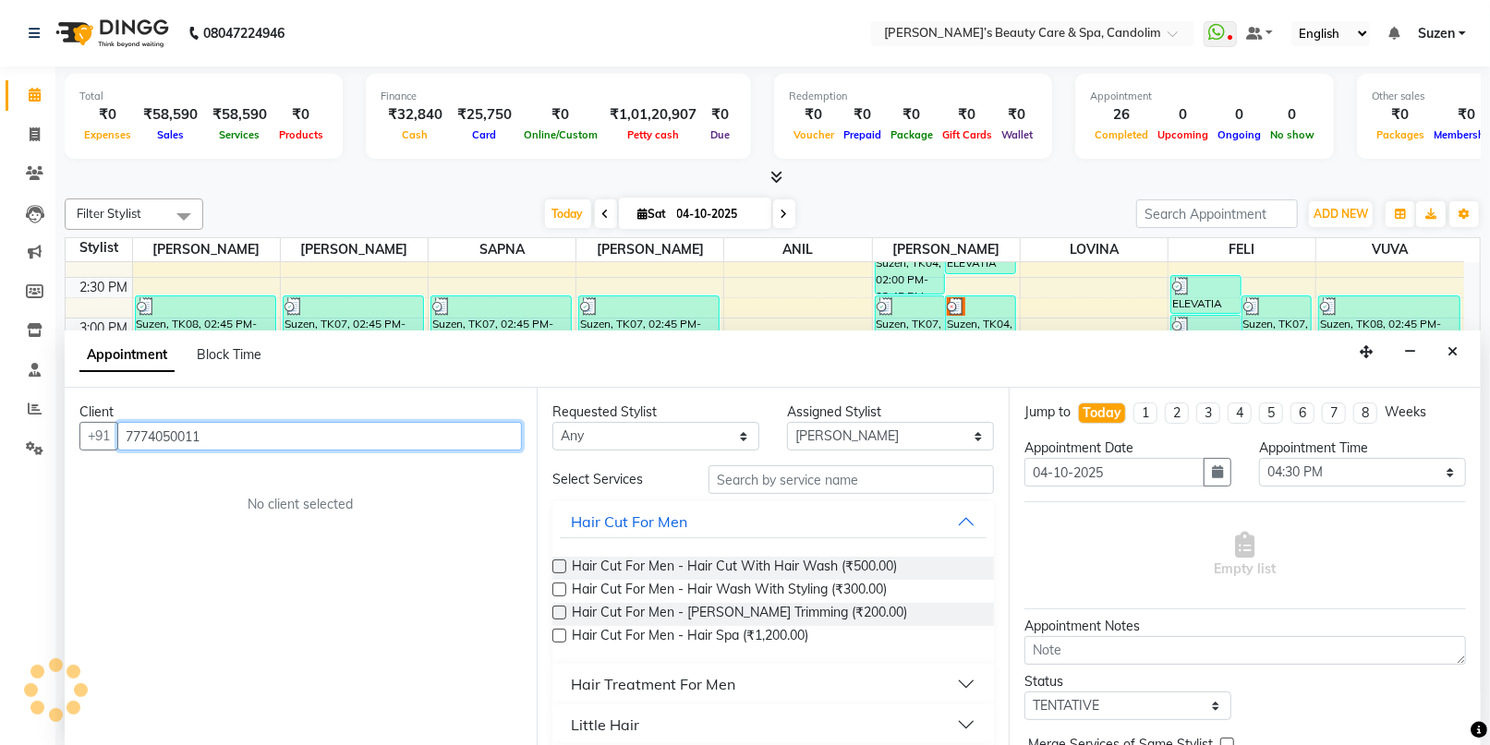
type input "7774050011"
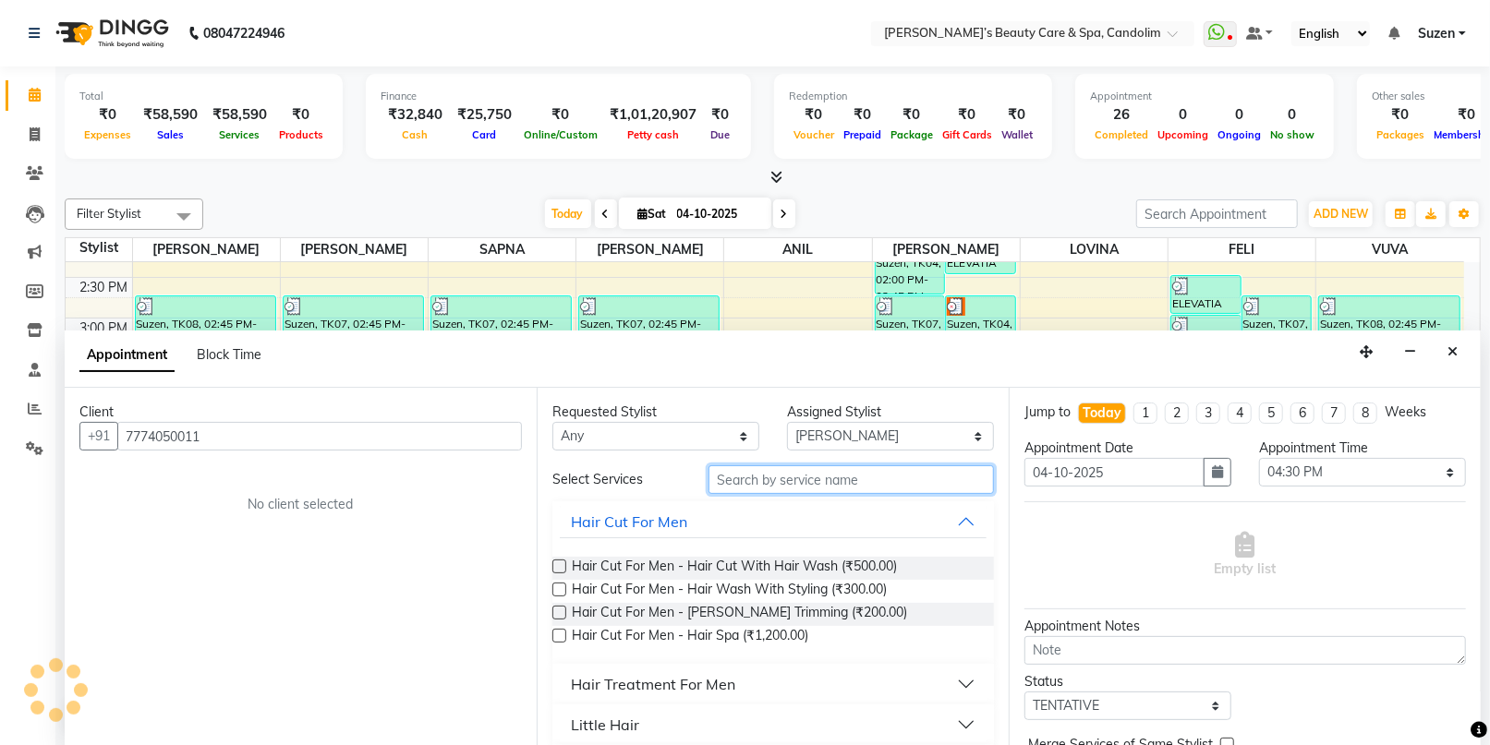
click at [738, 480] on input "text" at bounding box center [851, 480] width 285 height 29
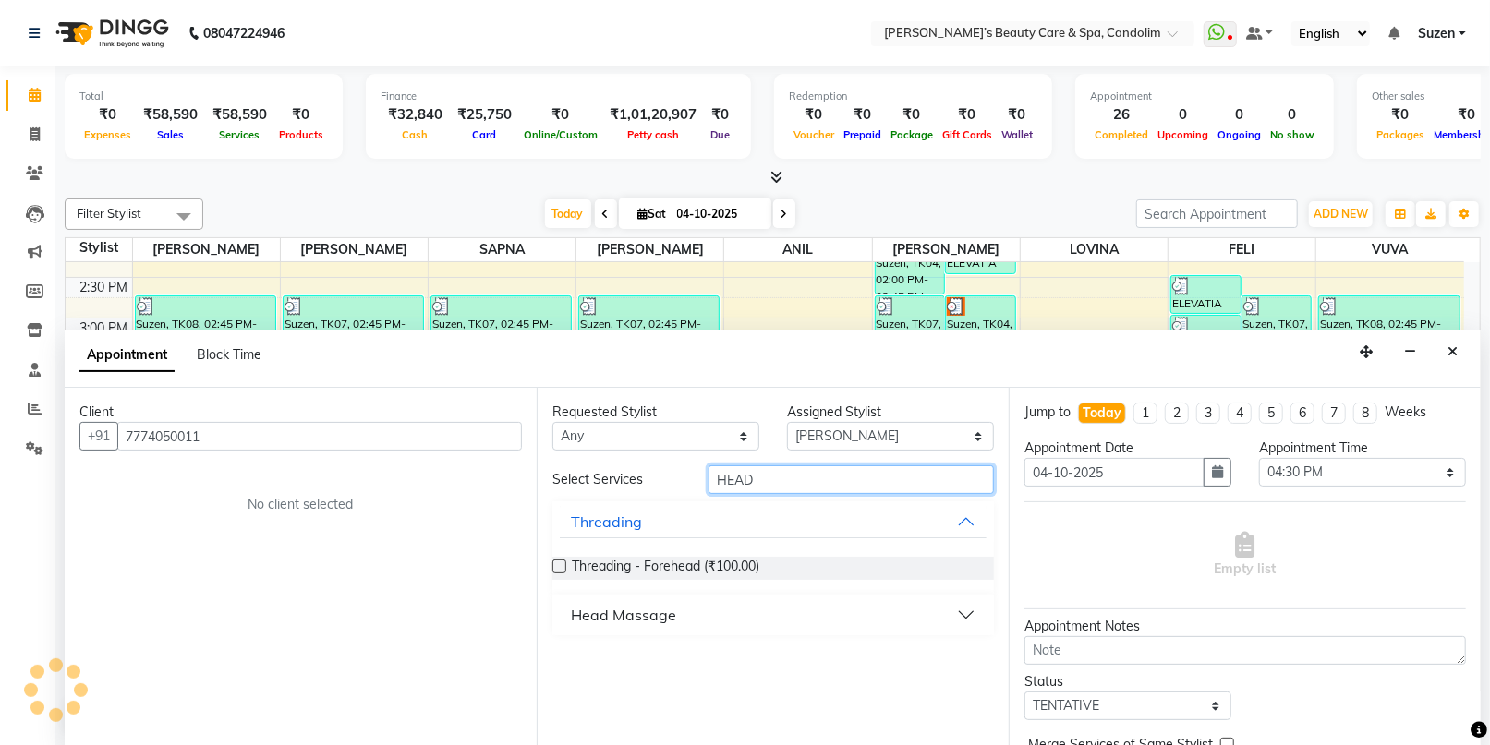
type input "HEAD"
click at [660, 612] on div "Head Massage" at bounding box center [623, 615] width 105 height 22
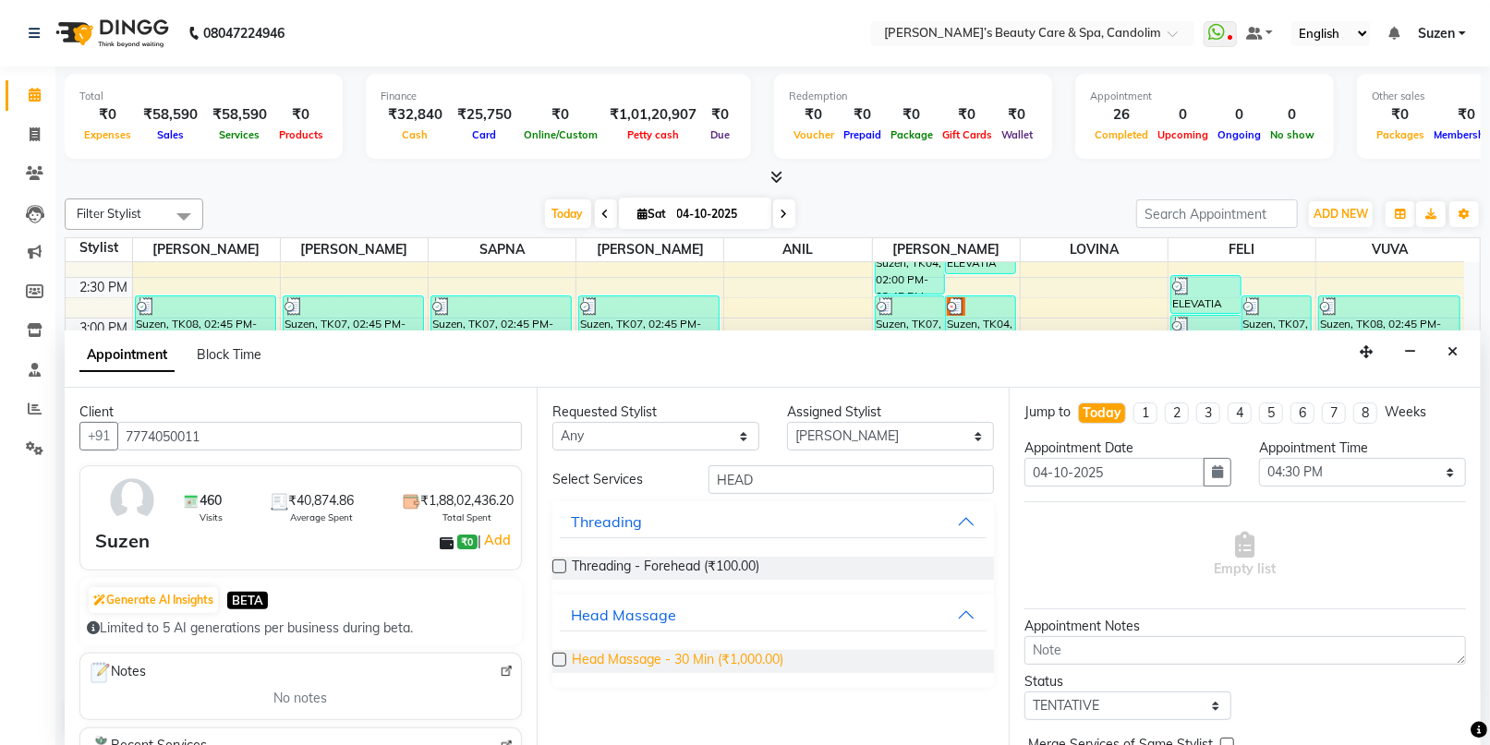
click at [676, 655] on span "Head Massage - 30 Min (₹1,000.00)" at bounding box center [678, 661] width 212 height 23
checkbox input "false"
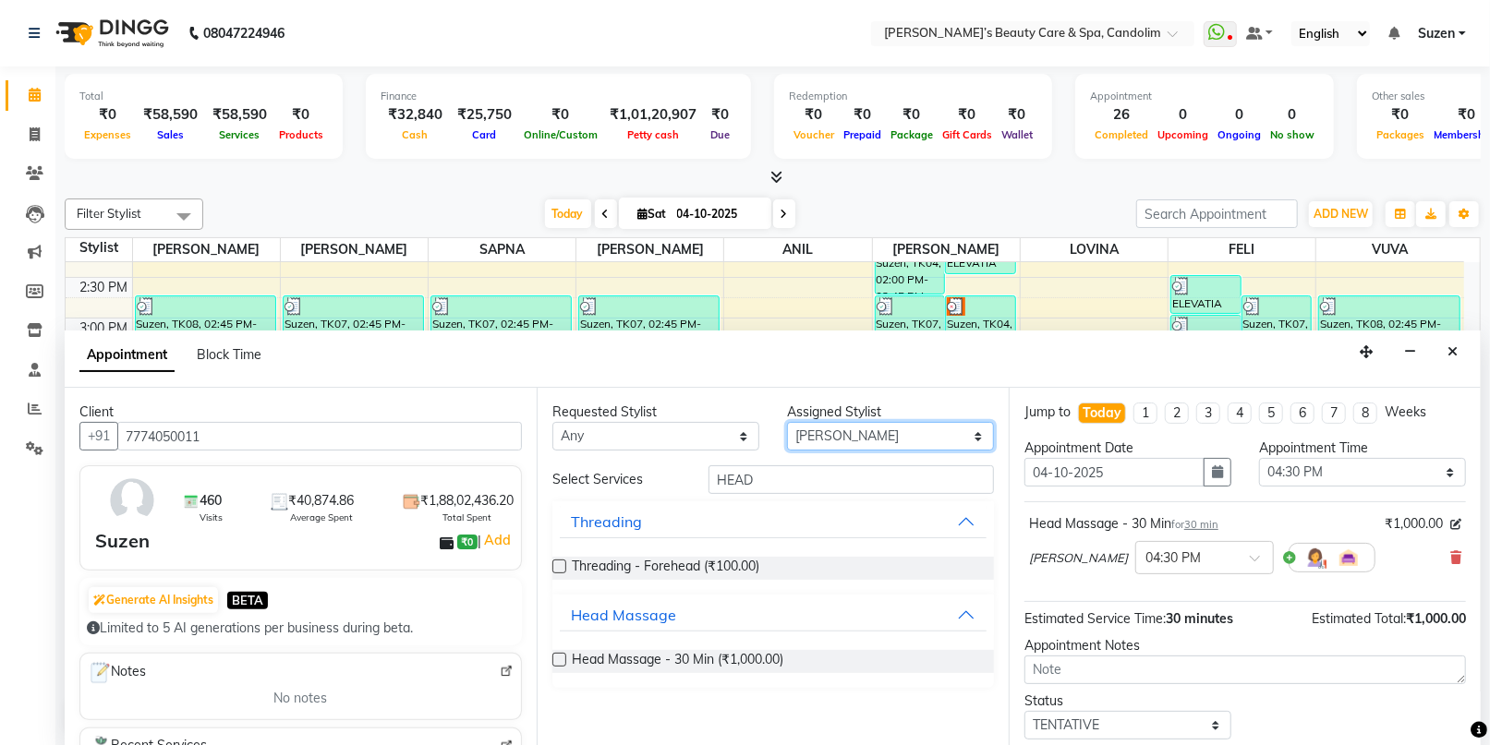
click at [892, 428] on select "Select [PERSON_NAME] [PERSON_NAME] [PERSON_NAME] [PERSON_NAME] [PERSON_NAME]" at bounding box center [890, 436] width 207 height 29
select select "91357"
click at [787, 422] on select "Select [PERSON_NAME] [PERSON_NAME] [PERSON_NAME] [PERSON_NAME] [PERSON_NAME]" at bounding box center [890, 436] width 207 height 29
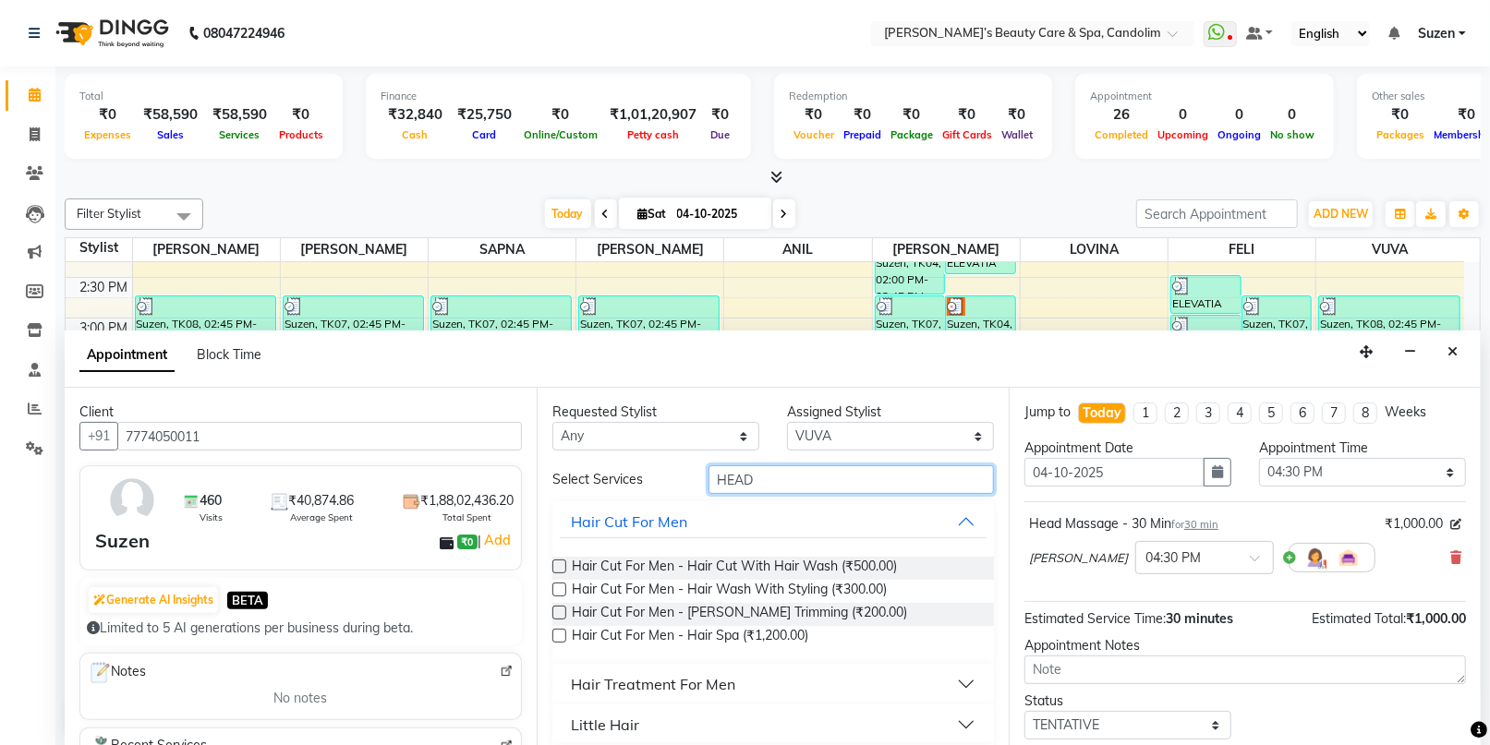
click at [793, 482] on input "HEAD" at bounding box center [851, 480] width 285 height 29
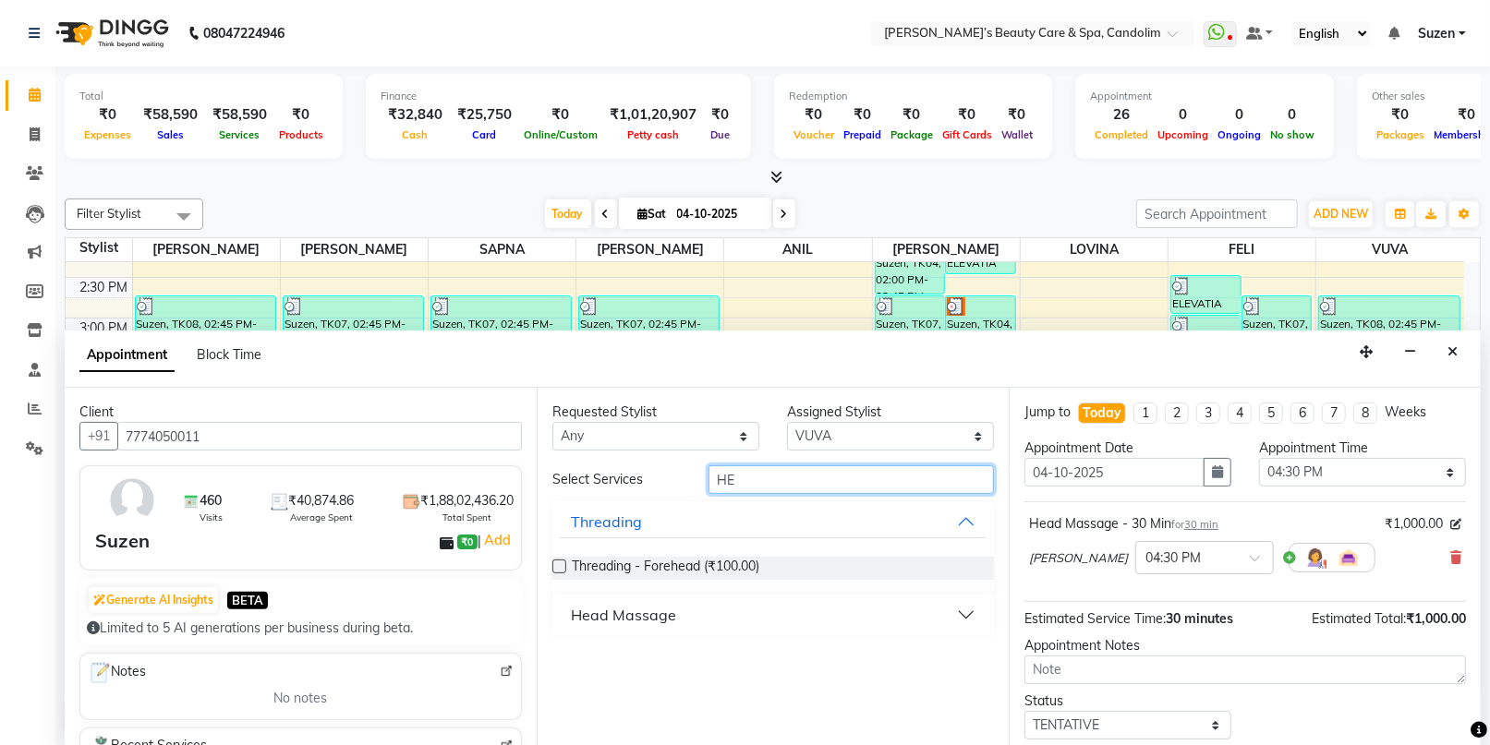
type input "H"
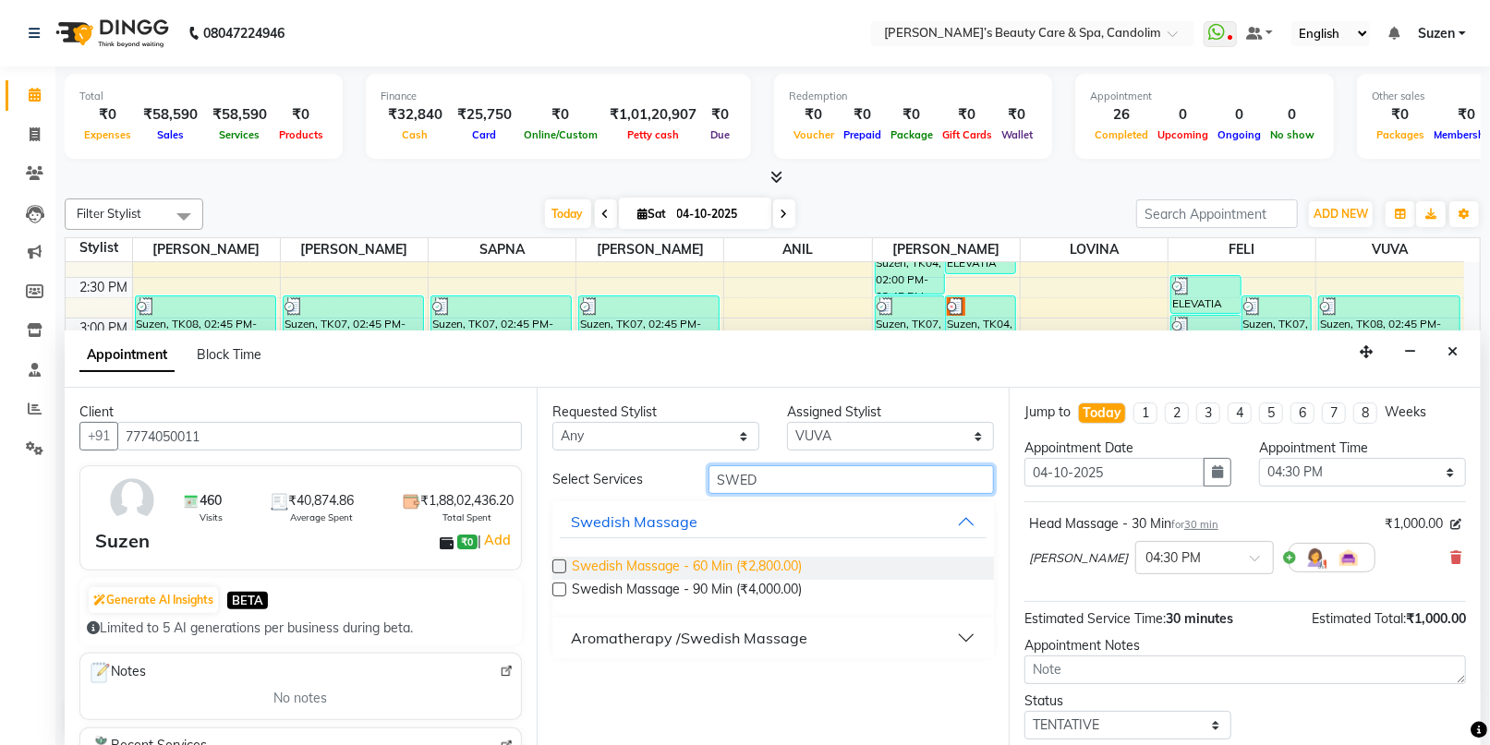
type input "SWED"
click at [743, 564] on span "Swedish Massage - 60 Min (₹2,800.00)" at bounding box center [687, 568] width 230 height 23
checkbox input "false"
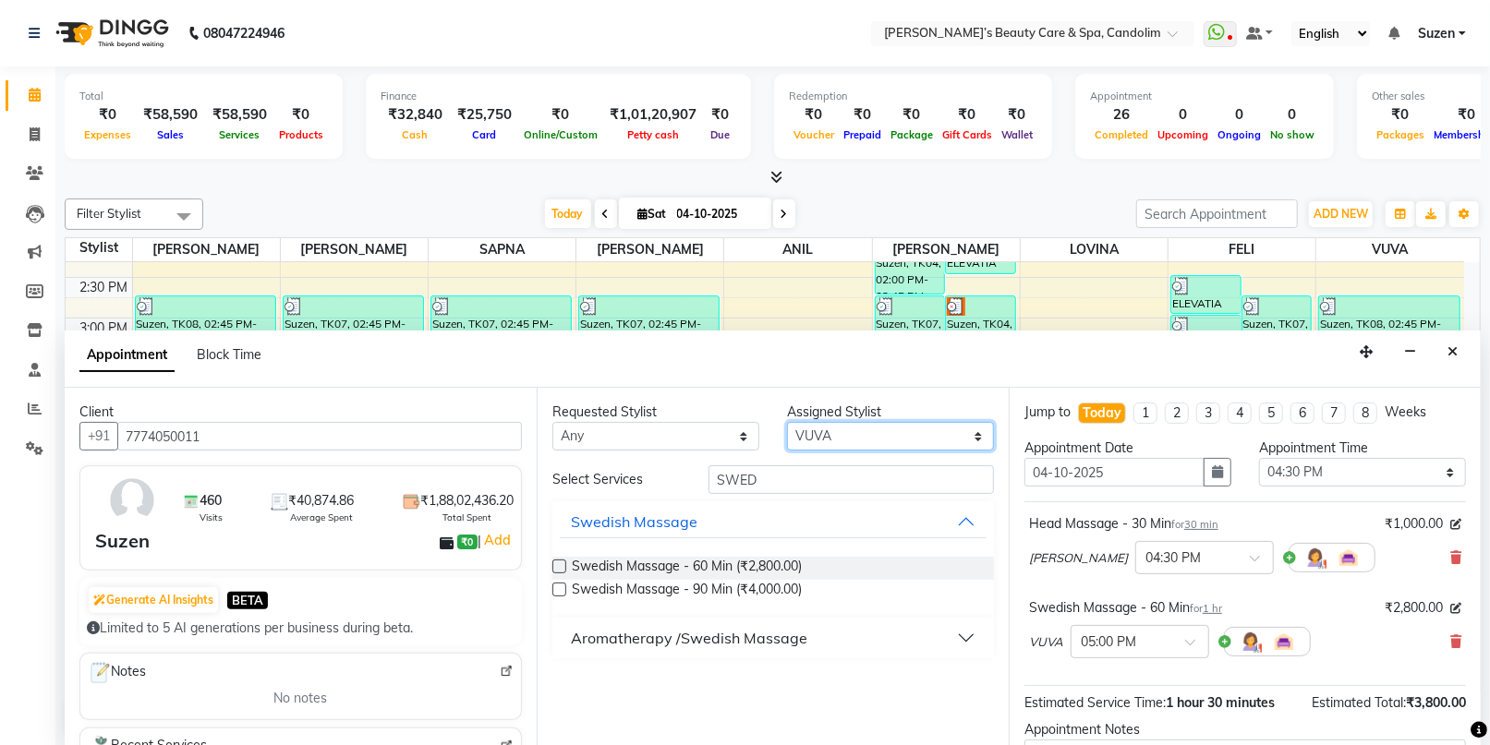
click at [857, 430] on select "Select [PERSON_NAME] [PERSON_NAME] [PERSON_NAME] [PERSON_NAME] [PERSON_NAME]" at bounding box center [890, 436] width 207 height 29
select select "43931"
click at [787, 422] on select "Select [PERSON_NAME] [PERSON_NAME] [PERSON_NAME] [PERSON_NAME] [PERSON_NAME]" at bounding box center [890, 436] width 207 height 29
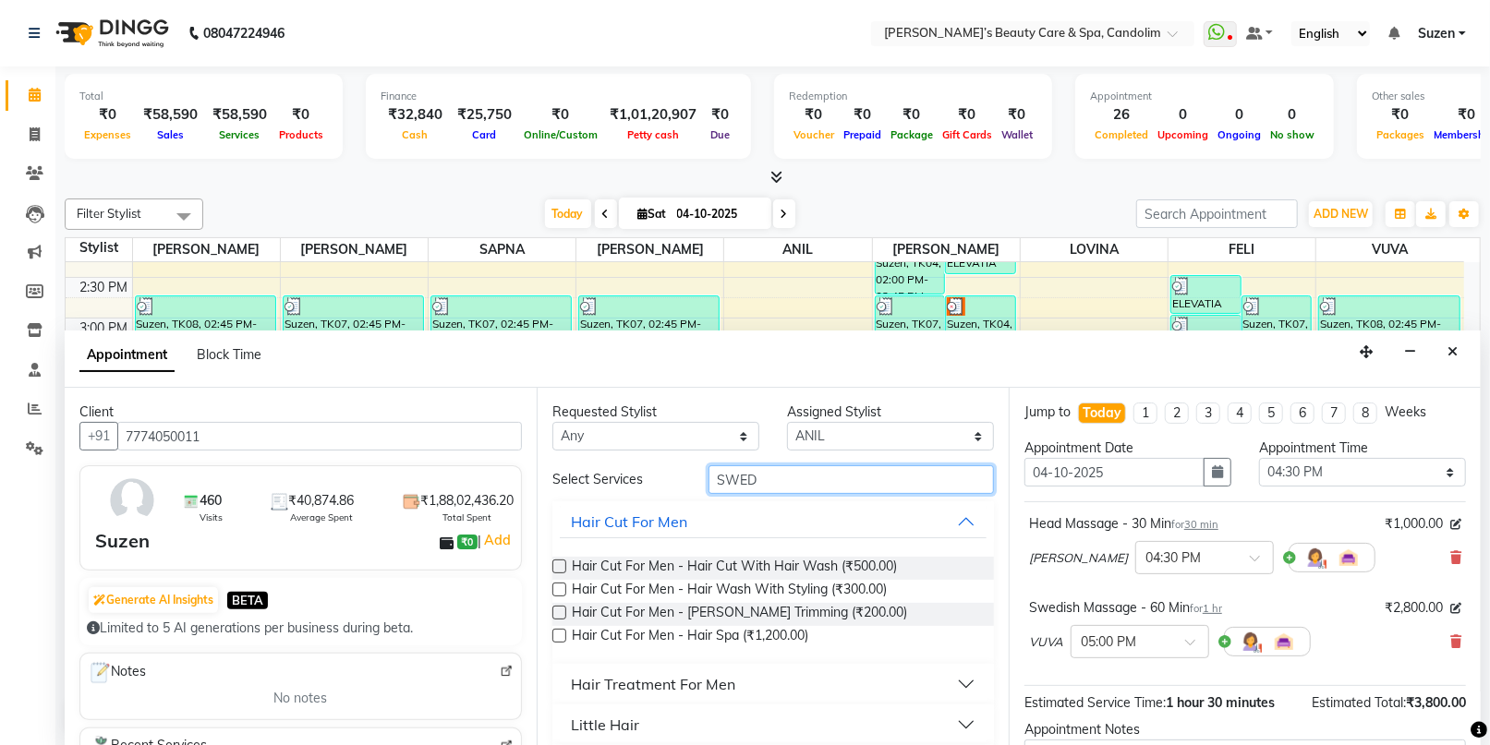
click at [828, 478] on input "SWED" at bounding box center [851, 480] width 285 height 29
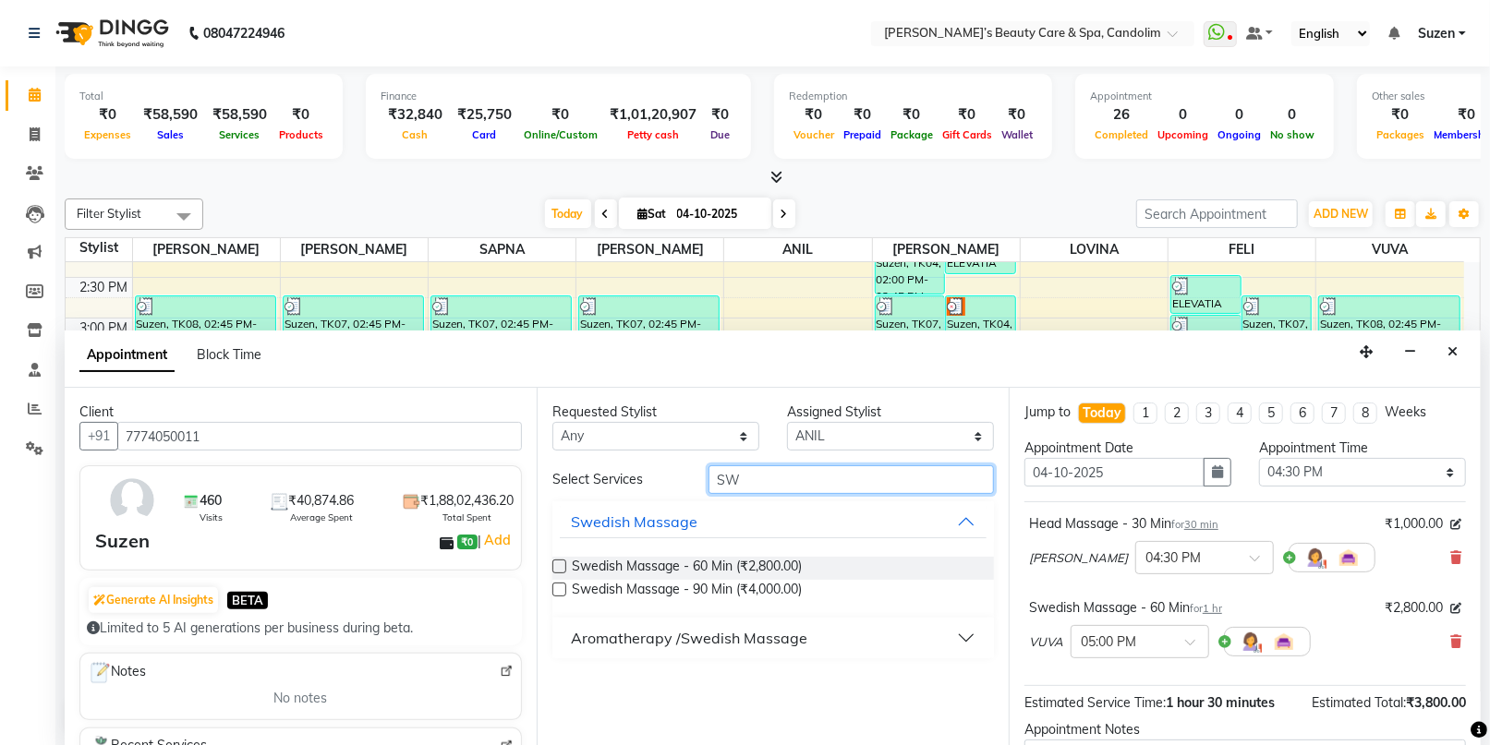
type input "S"
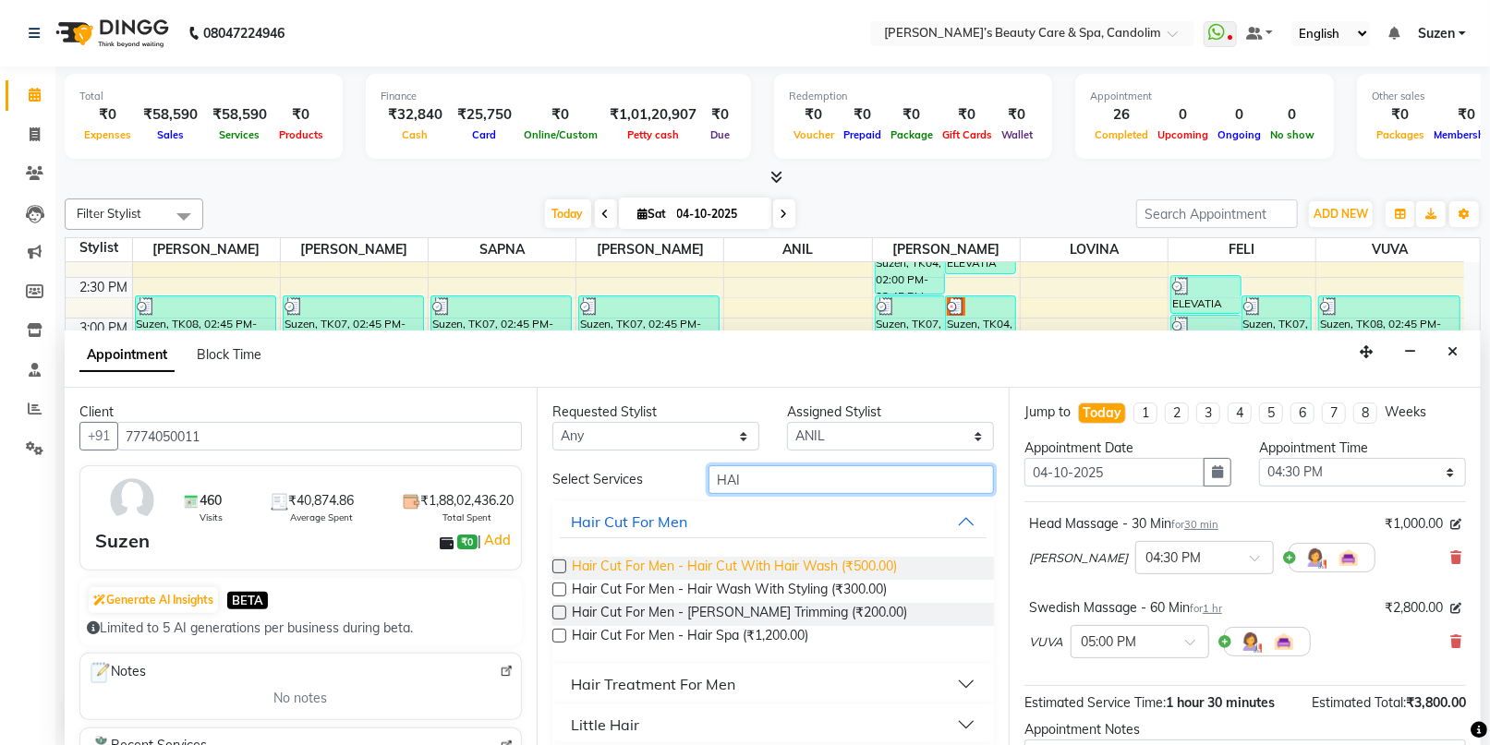
type input "HAI"
click at [834, 571] on span "Hair Cut For Men - Hair Cut With Hair Wash (₹500.00)" at bounding box center [734, 568] width 325 height 23
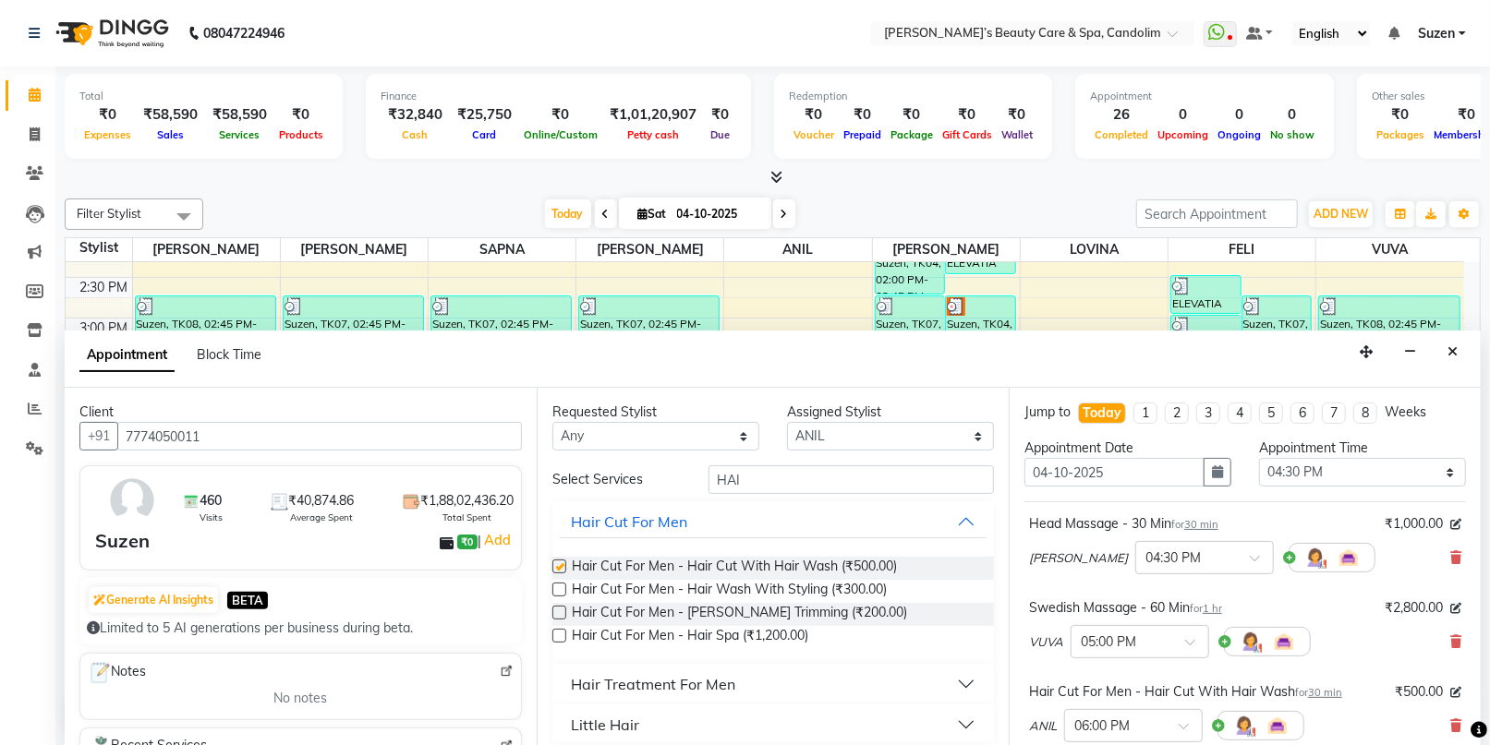
checkbox input "false"
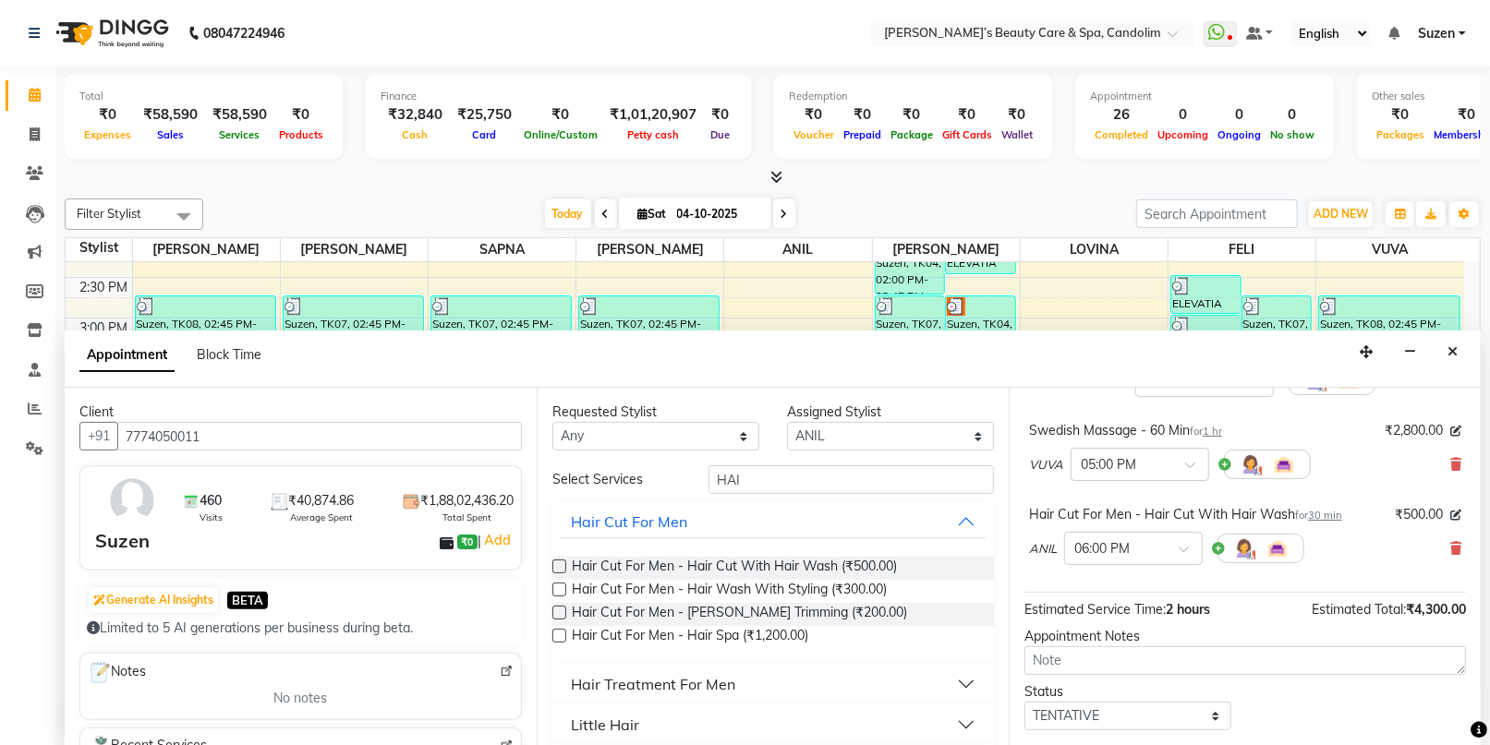
scroll to position [277, 0]
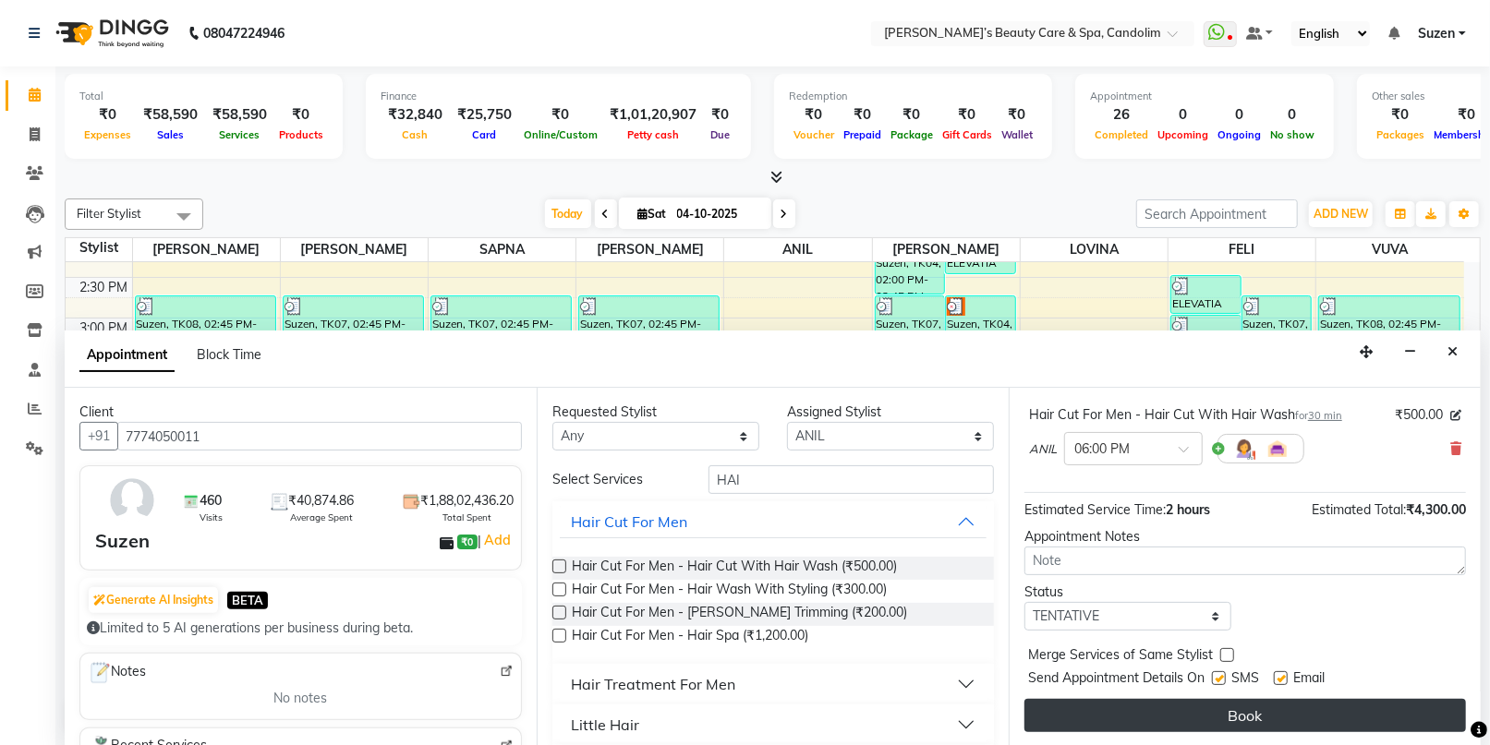
click at [1091, 709] on button "Book" at bounding box center [1245, 715] width 442 height 33
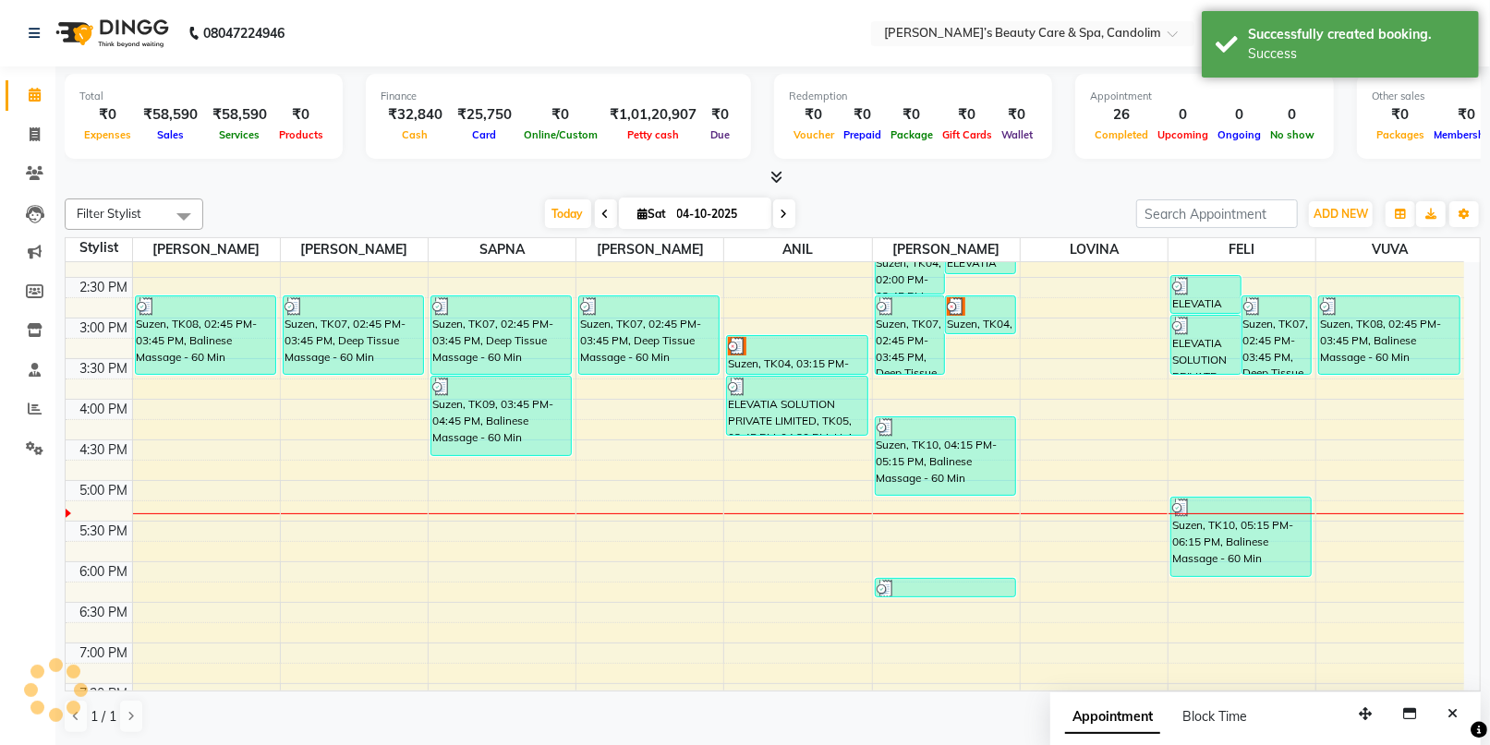
scroll to position [0, 0]
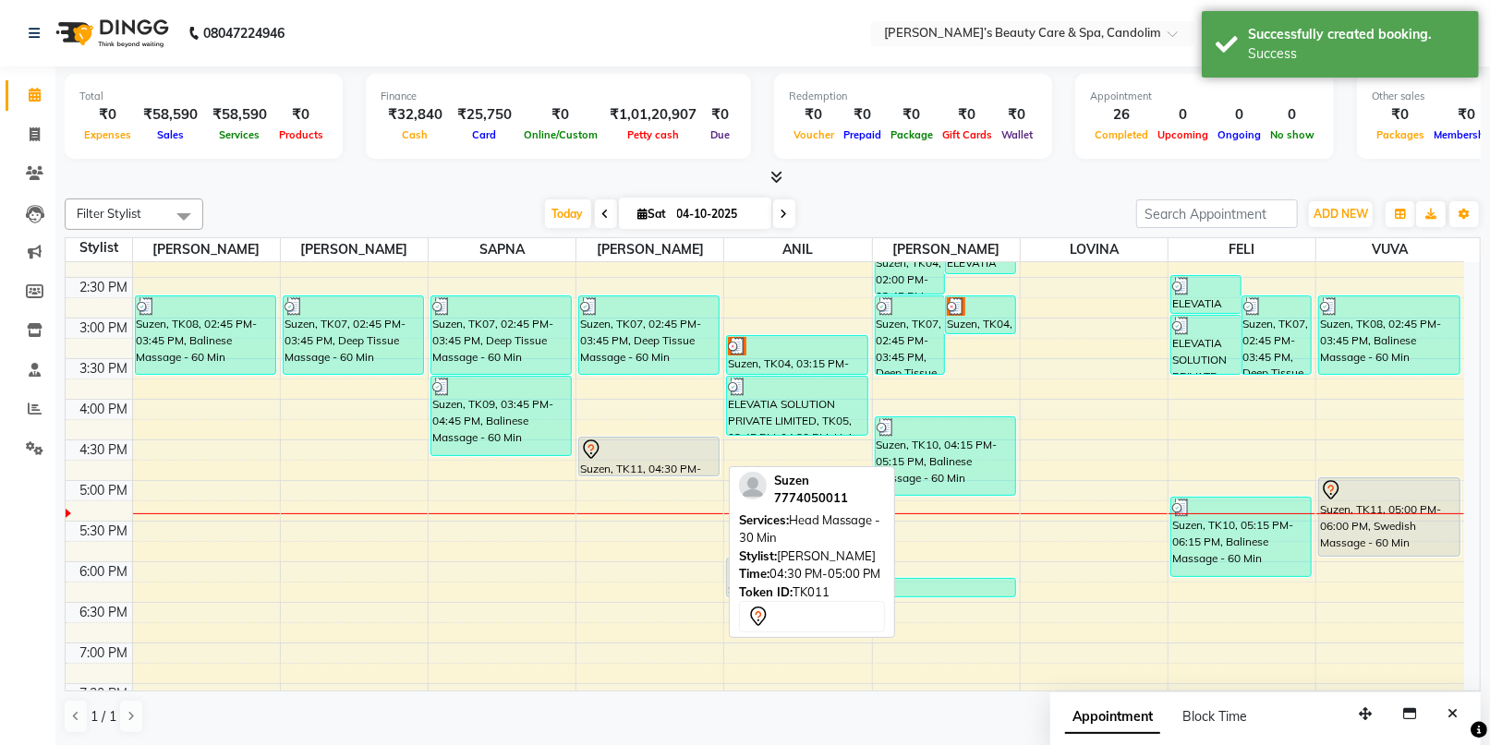
click at [642, 450] on div at bounding box center [649, 450] width 138 height 22
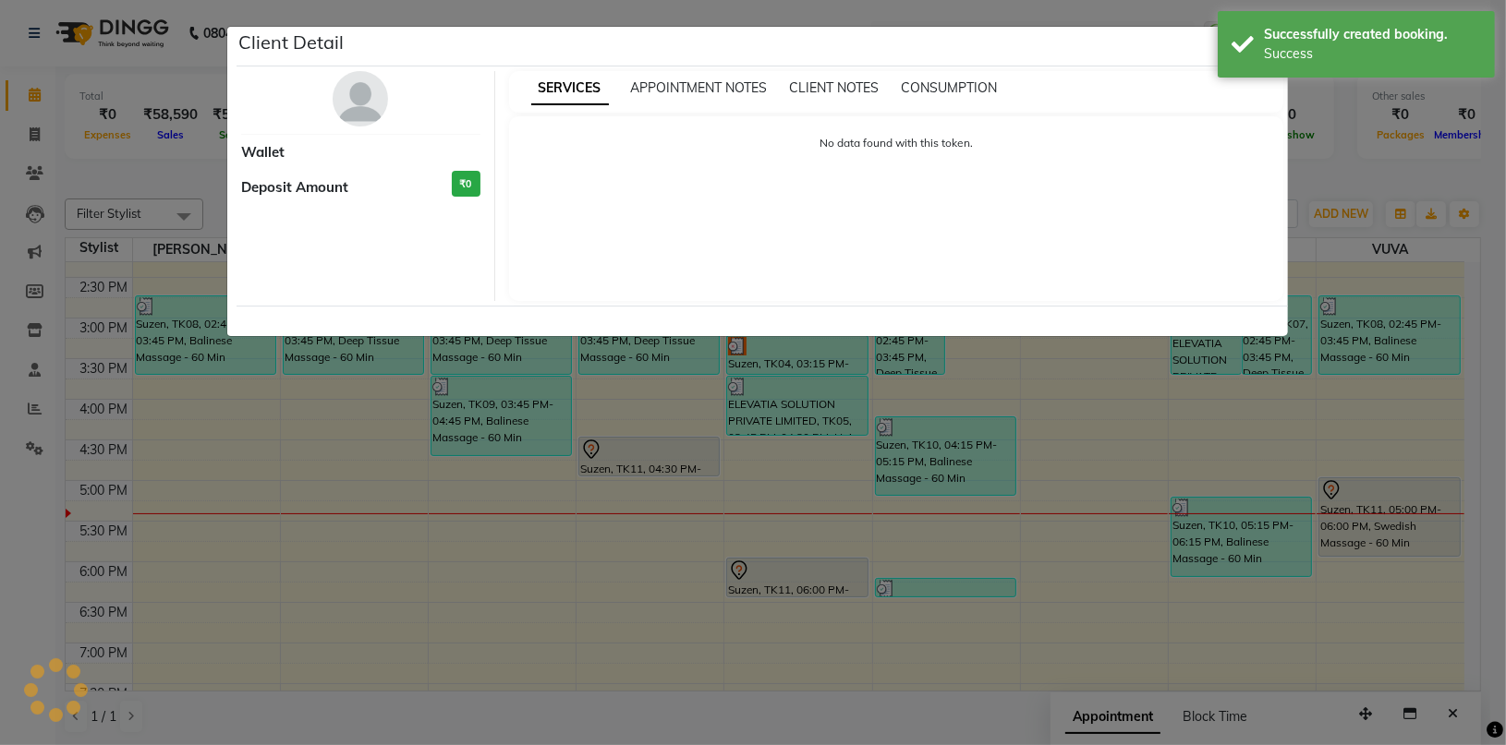
select select "7"
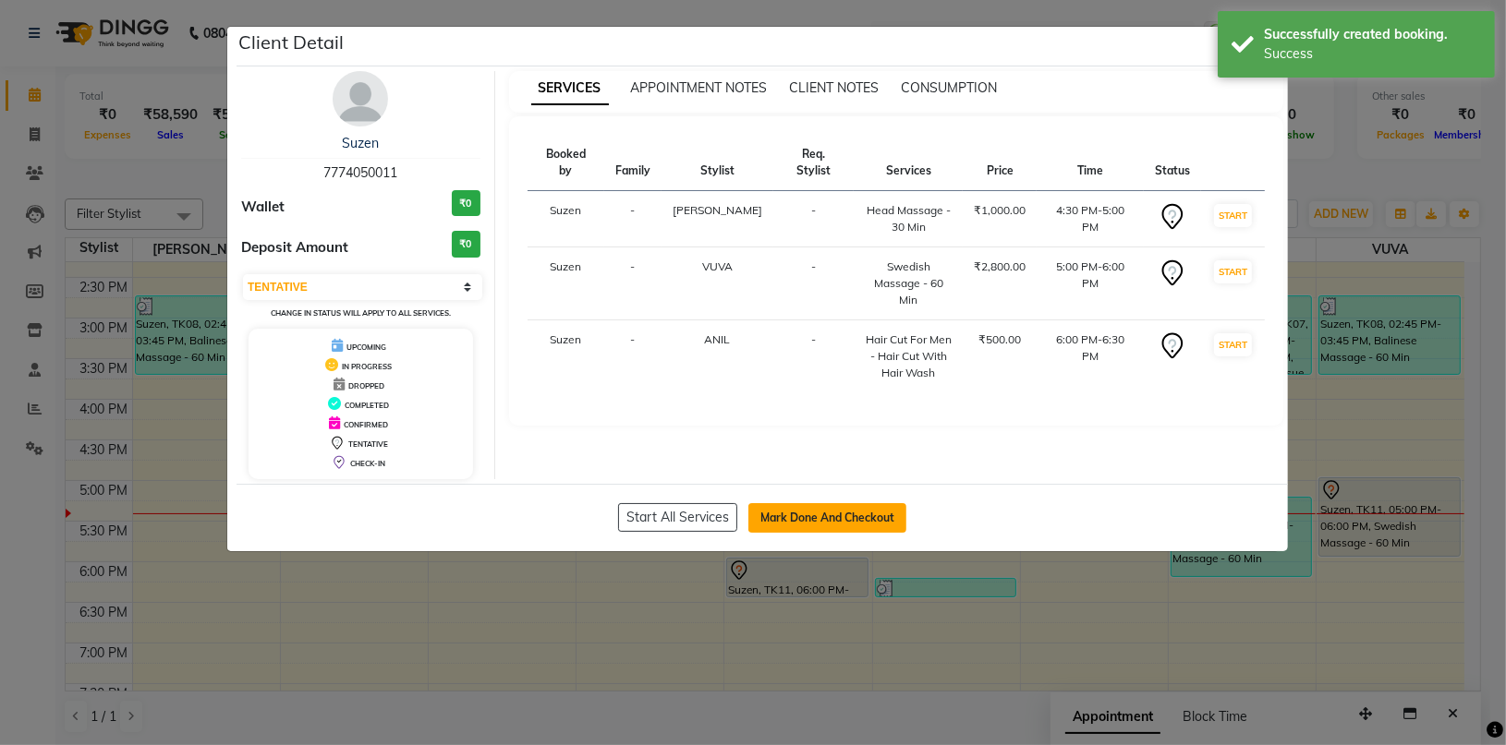
click at [814, 512] on button "Mark Done And Checkout" at bounding box center [827, 518] width 158 height 30
select select "service"
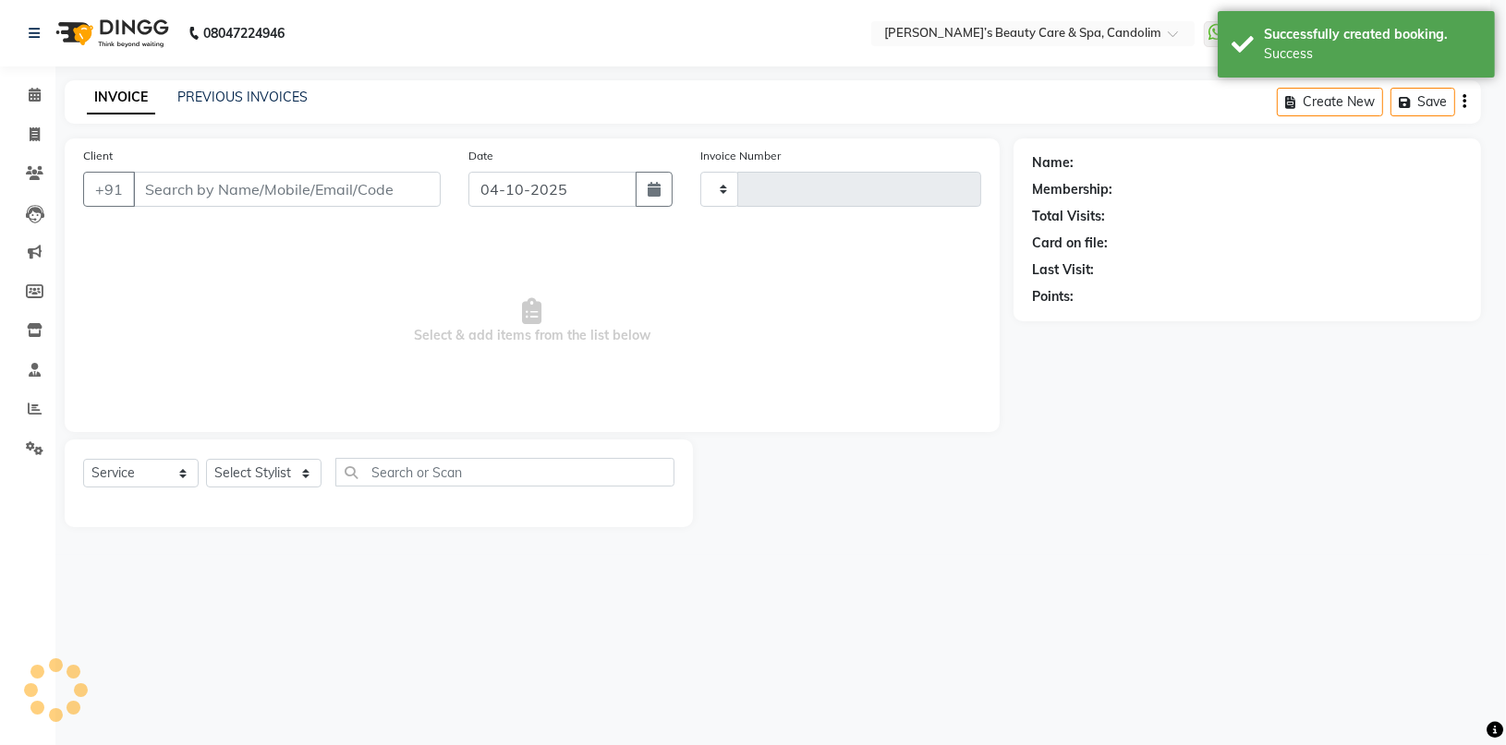
type input "1253"
select select "6059"
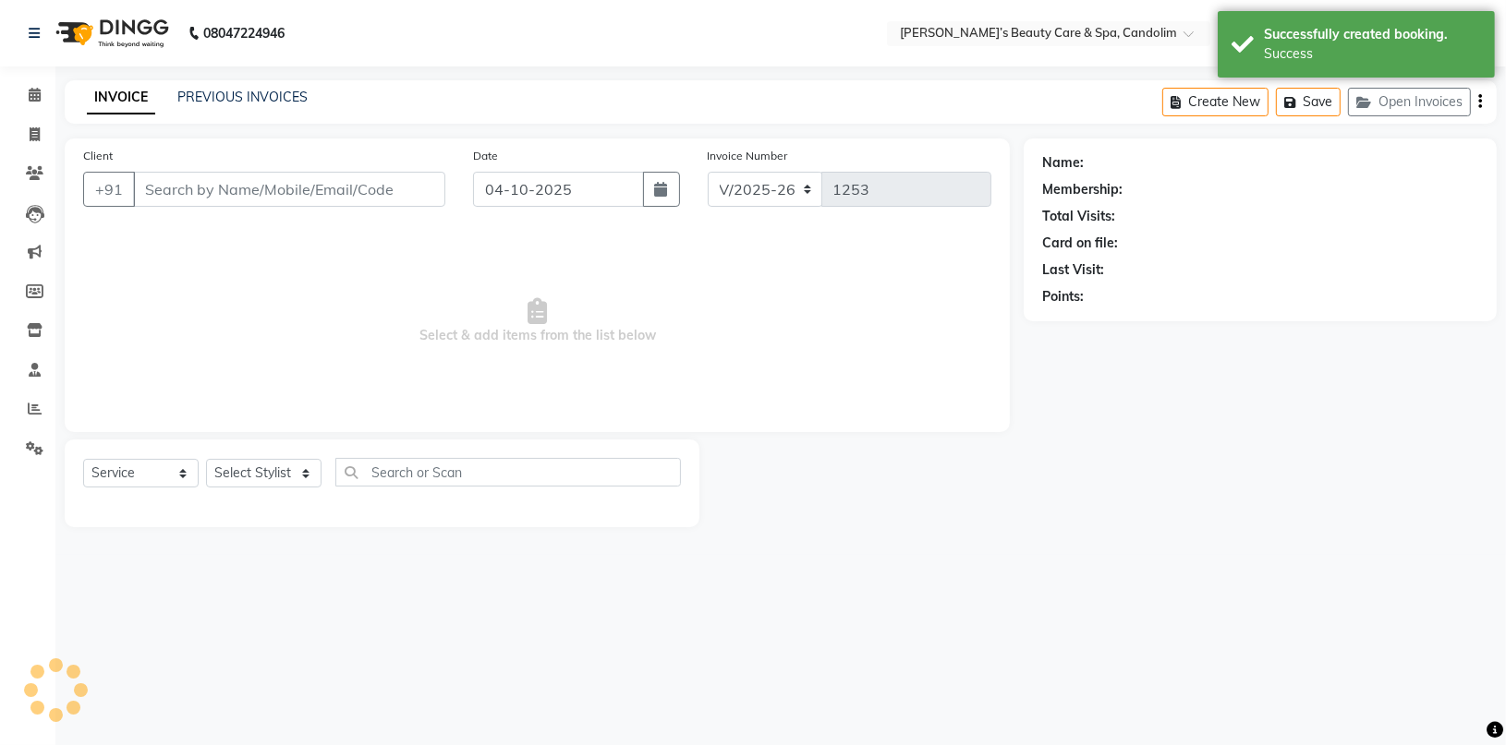
type input "7774050011"
select select "91357"
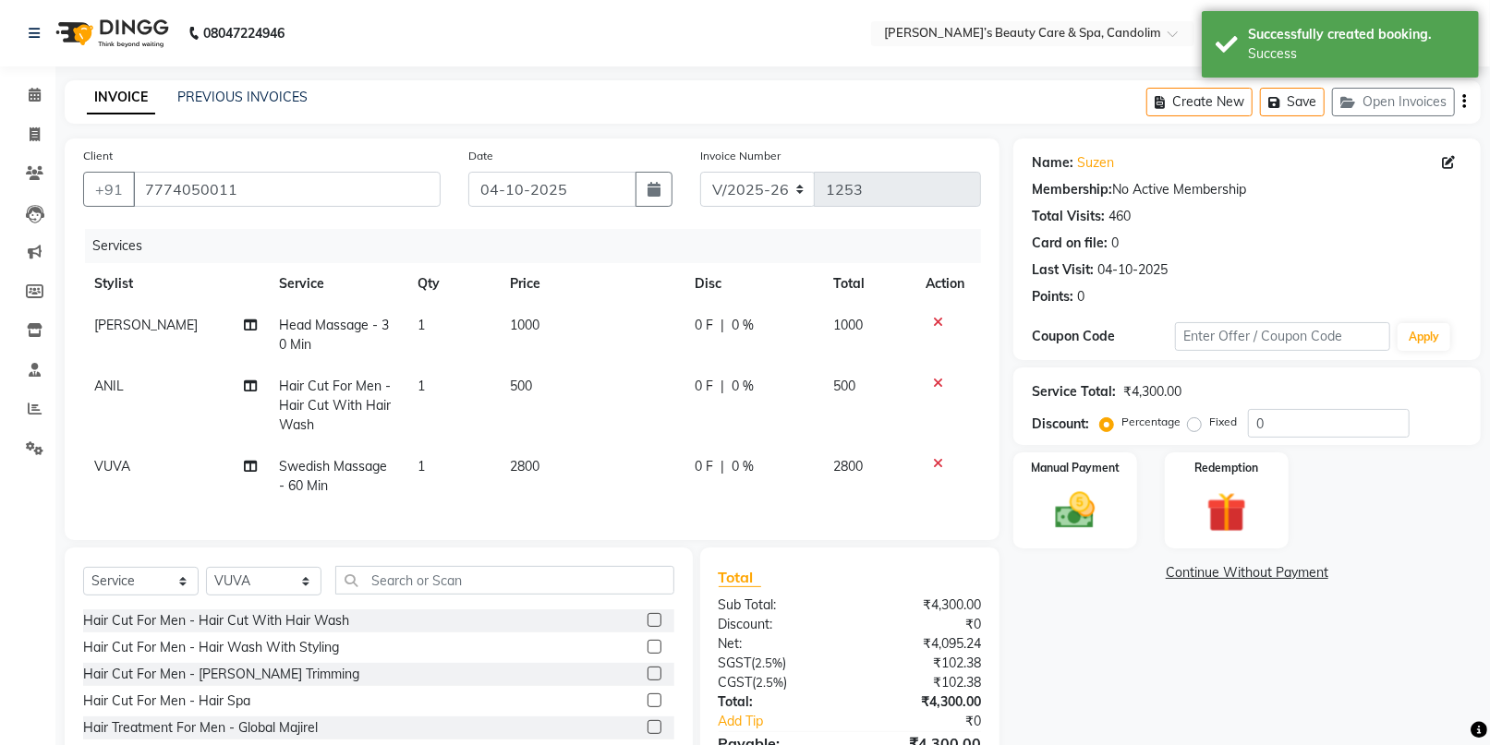
click at [590, 324] on td "1000" at bounding box center [591, 335] width 185 height 61
select select "43925"
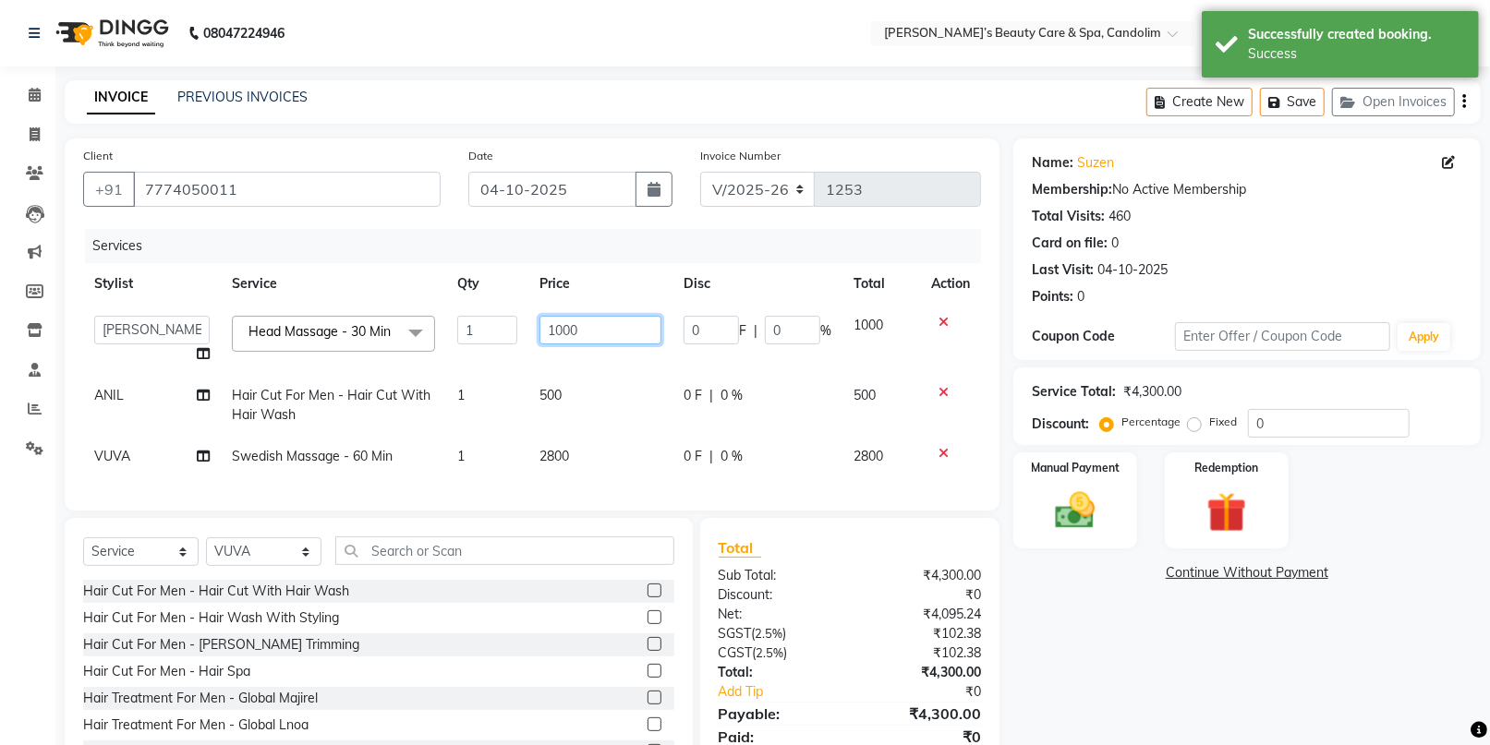
click at [623, 330] on input "1000" at bounding box center [600, 330] width 122 height 29
type input "1050"
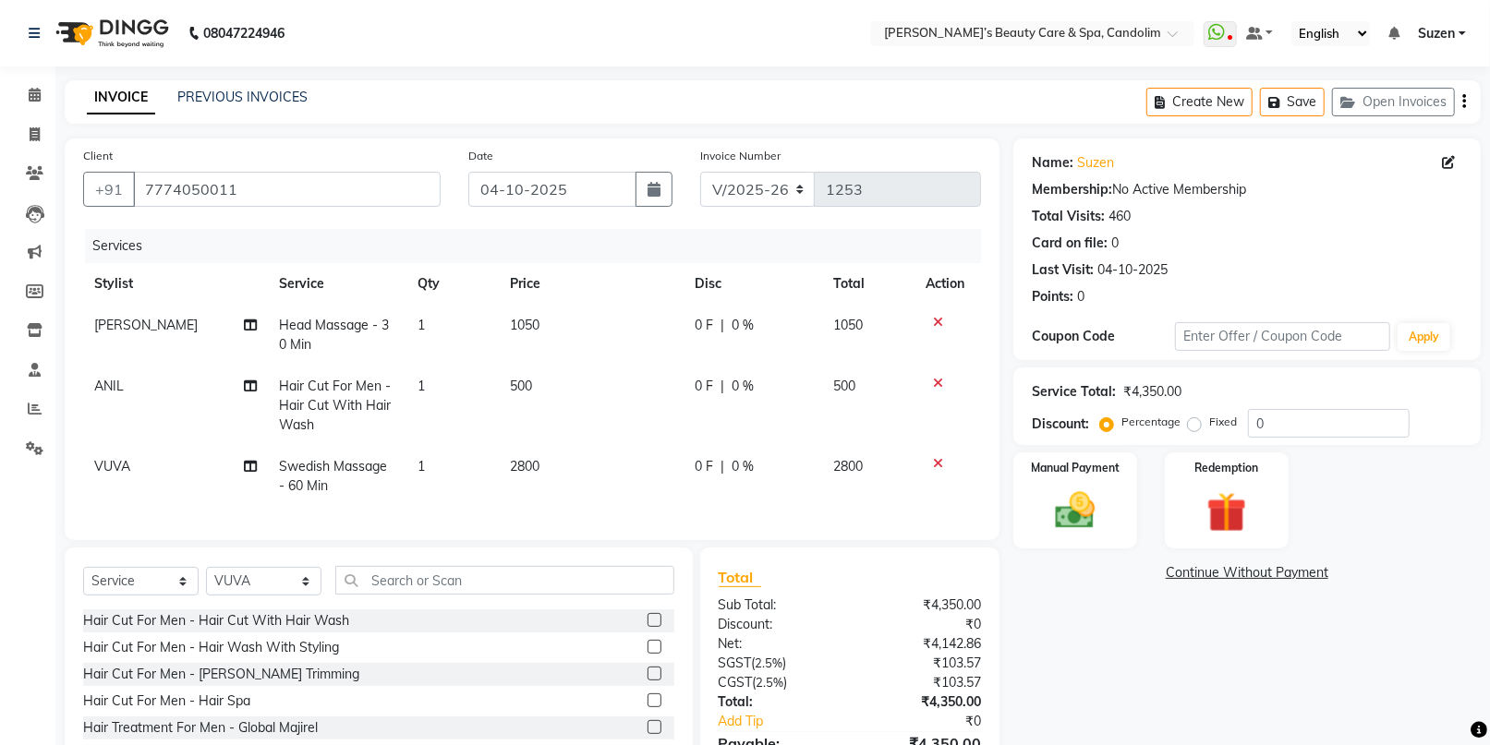
click at [586, 392] on td "500" at bounding box center [591, 406] width 185 height 80
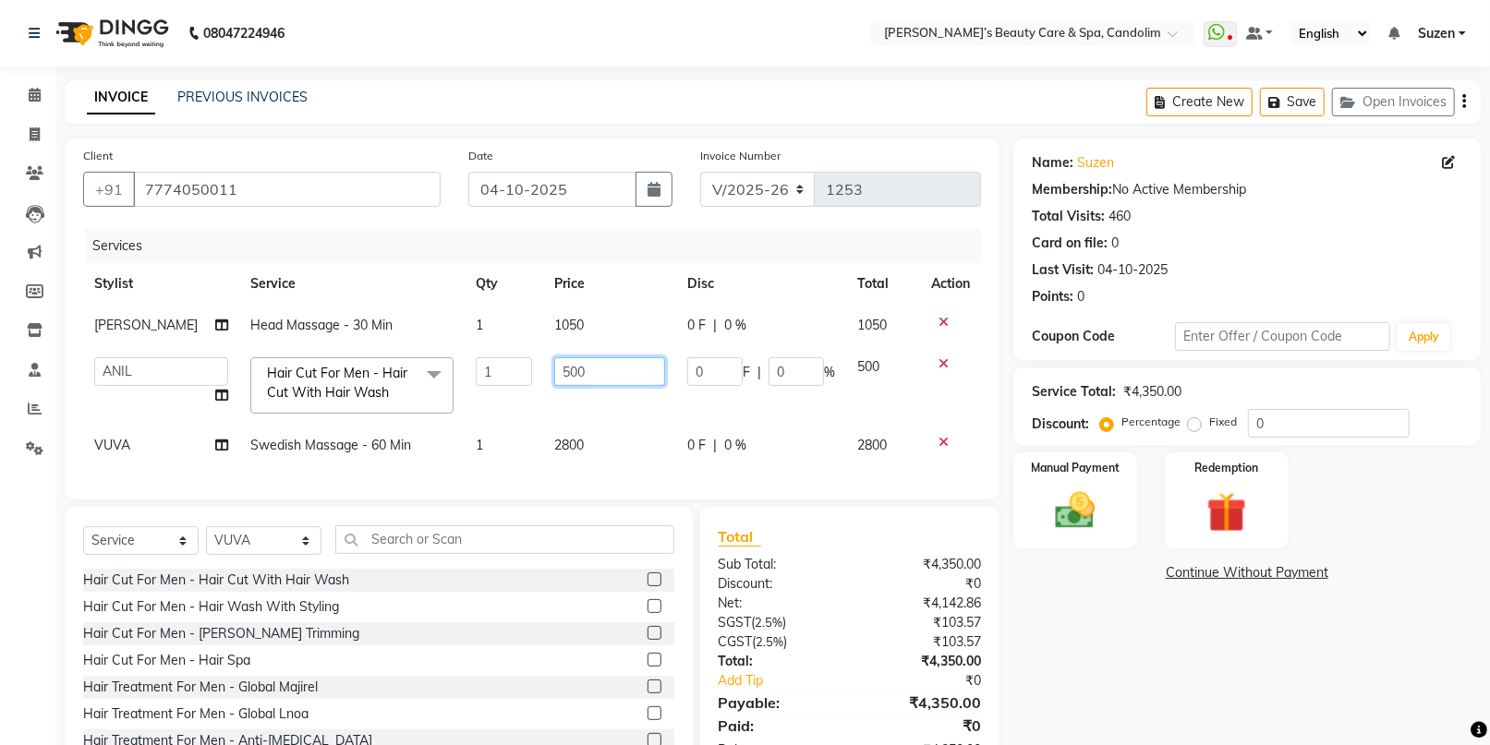
click at [593, 371] on input "500" at bounding box center [609, 371] width 111 height 29
type input "5"
type input "840"
click at [584, 449] on td "2800" at bounding box center [609, 446] width 133 height 42
select select "91357"
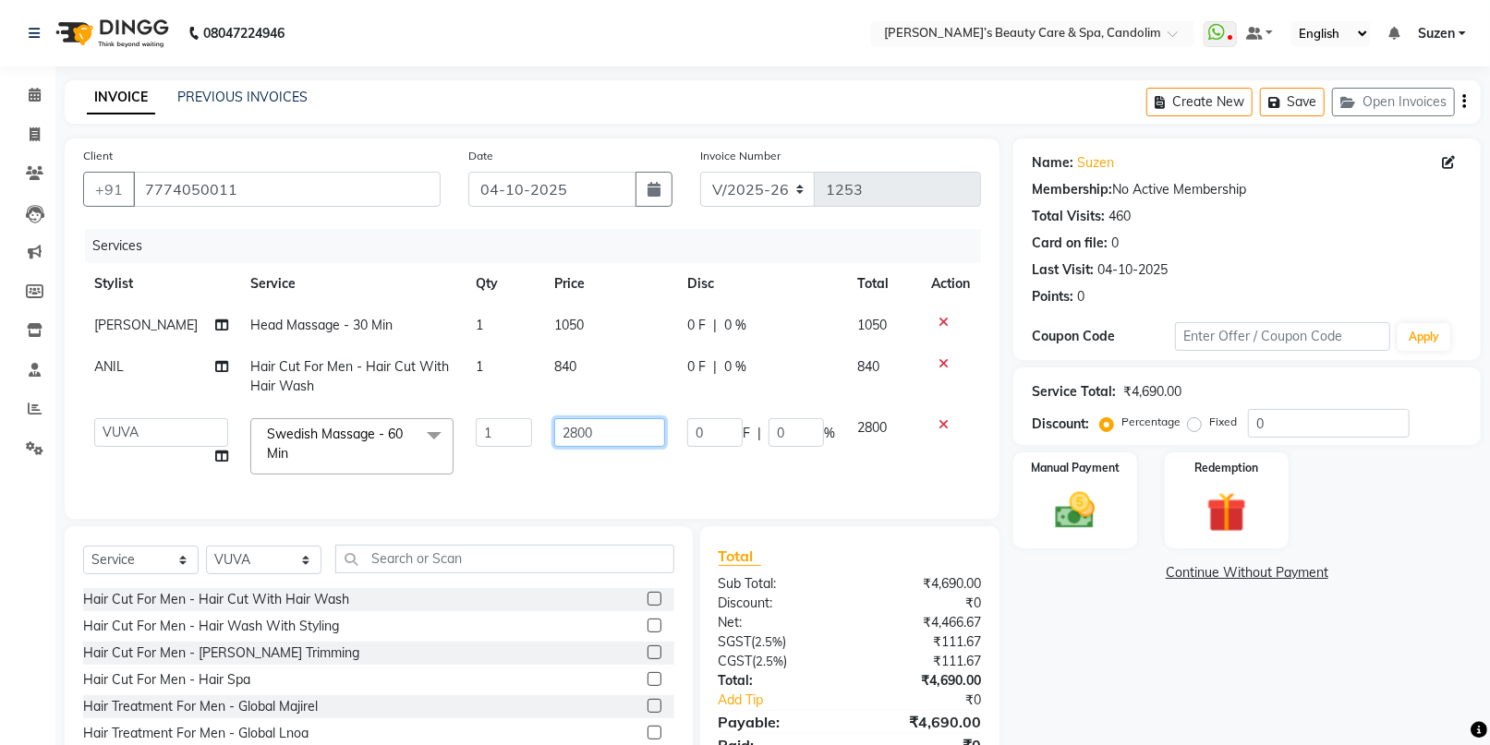
click at [596, 435] on input "2800" at bounding box center [609, 432] width 111 height 29
type input "2950"
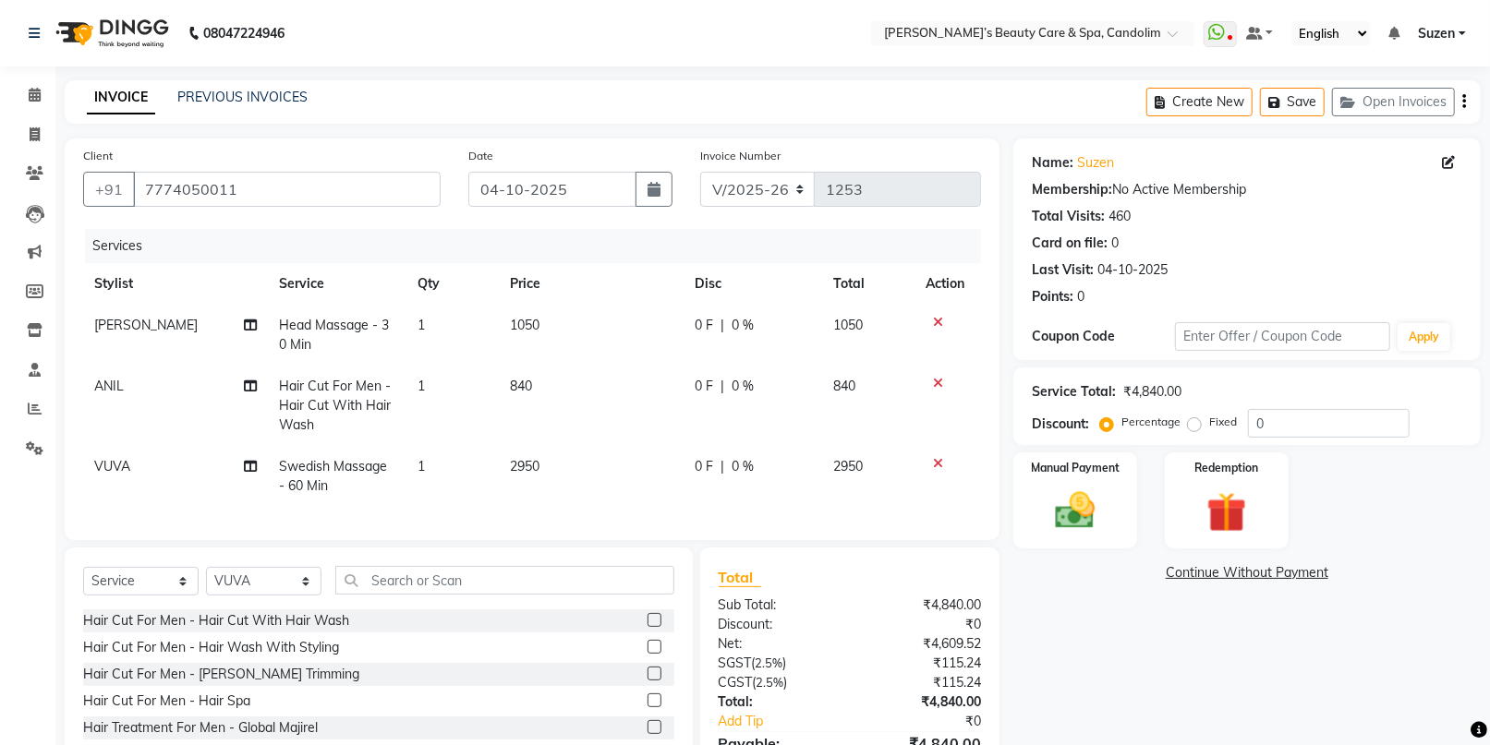
click at [642, 386] on td "840" at bounding box center [591, 406] width 185 height 80
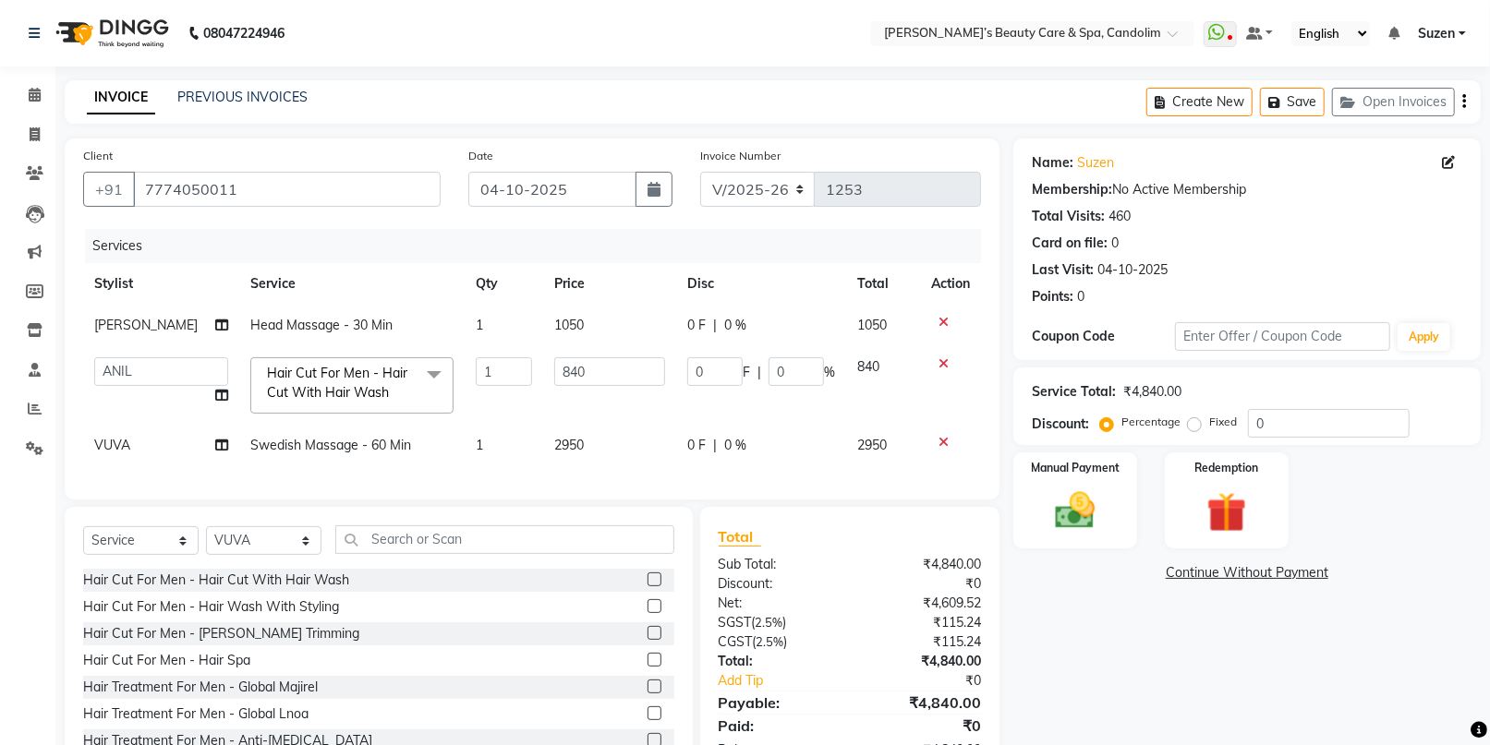
click at [597, 430] on td "2950" at bounding box center [609, 446] width 133 height 42
select select "91357"
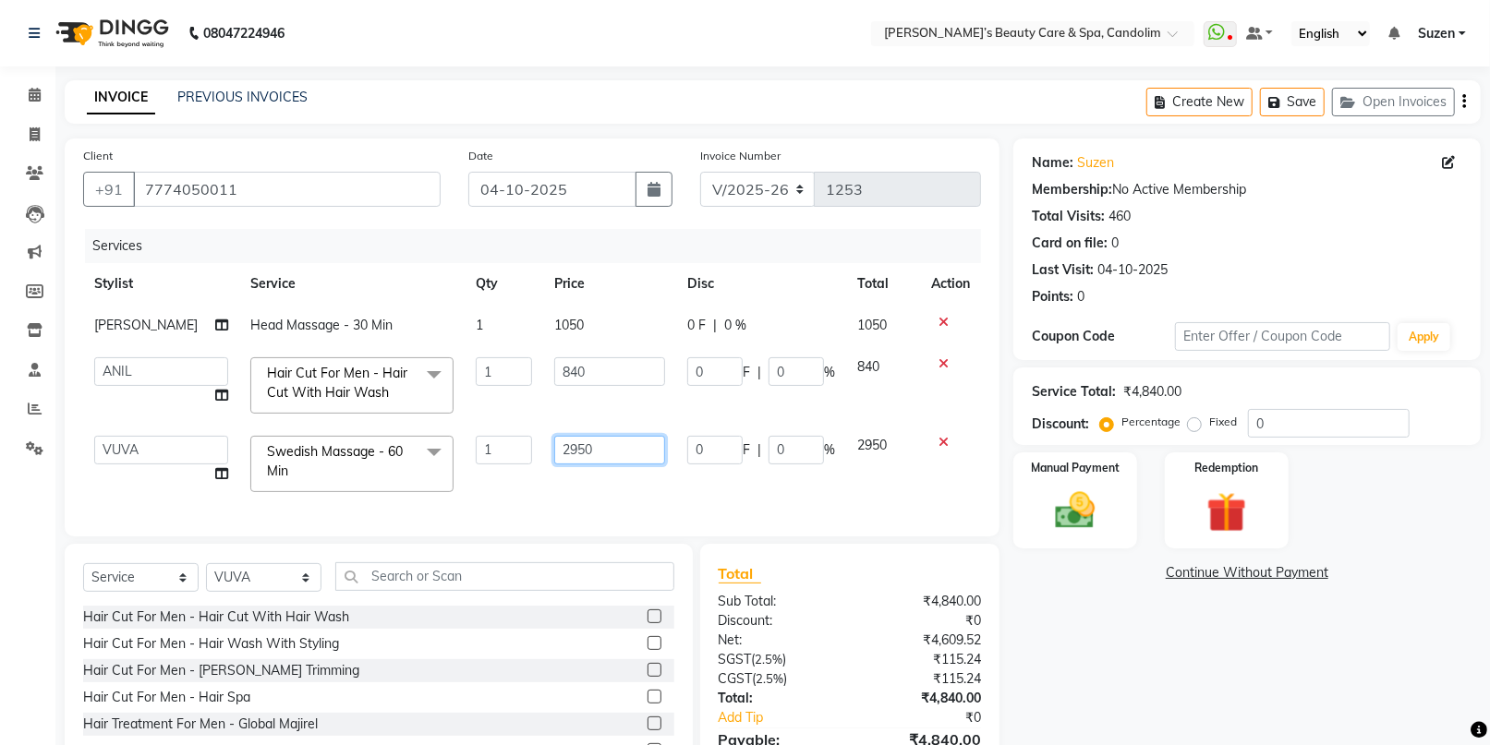
click at [597, 449] on input "2950" at bounding box center [609, 450] width 111 height 29
type input "2940"
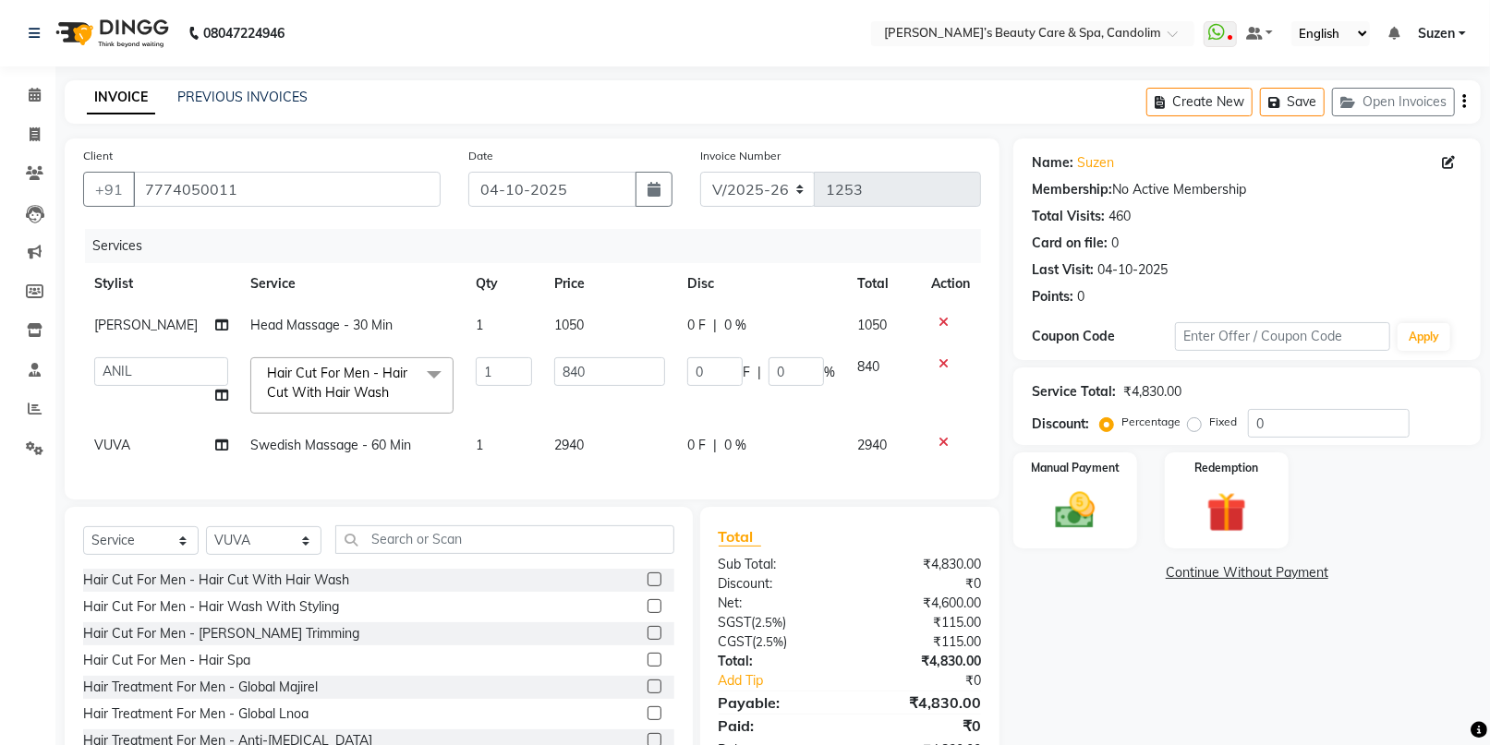
click at [713, 474] on div "Services Stylist Service Qty Price Disc Total Action [PERSON_NAME] Head Massage…" at bounding box center [532, 355] width 898 height 252
click at [1075, 507] on img at bounding box center [1074, 511] width 67 height 48
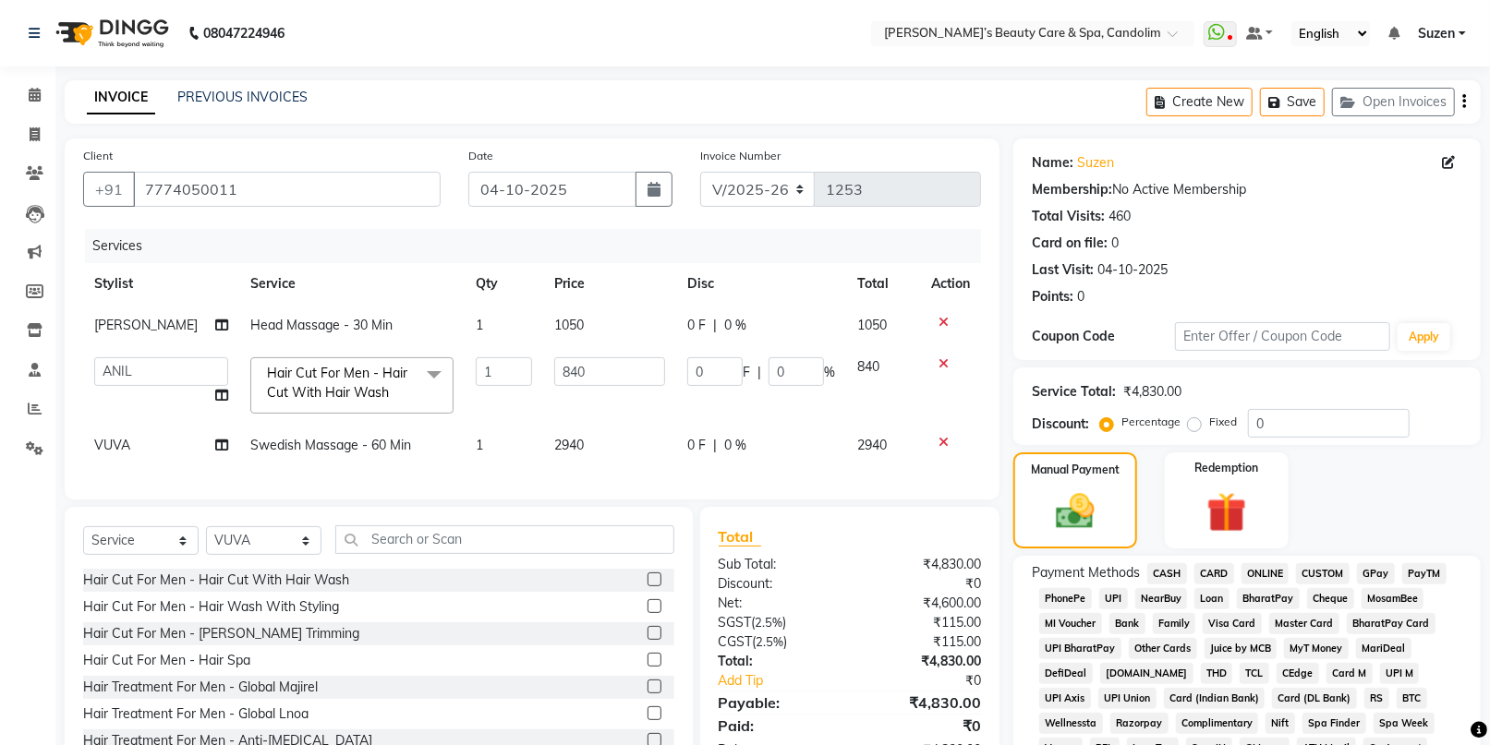
click at [1215, 571] on span "CARD" at bounding box center [1214, 573] width 40 height 21
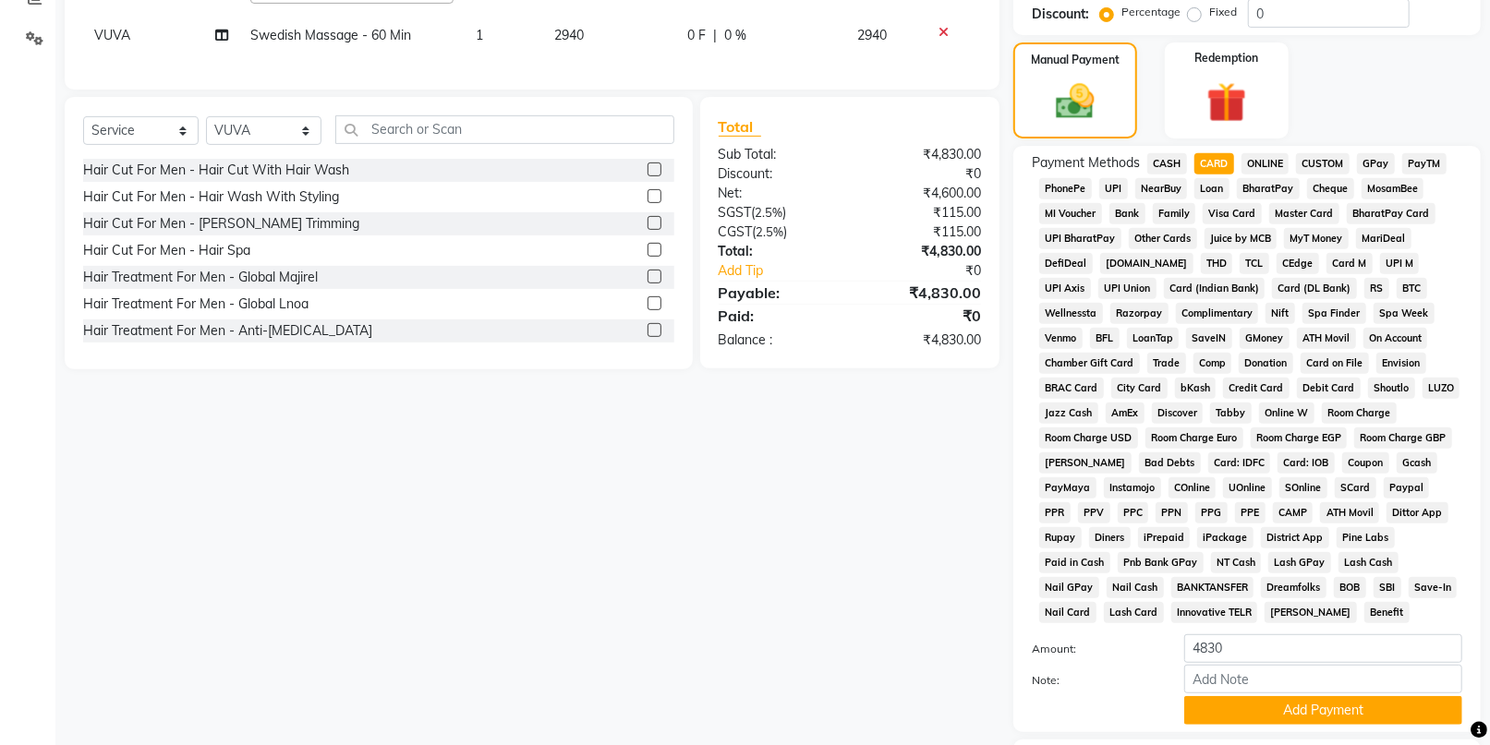
click at [1287, 711] on button "Add Payment" at bounding box center [1323, 710] width 278 height 29
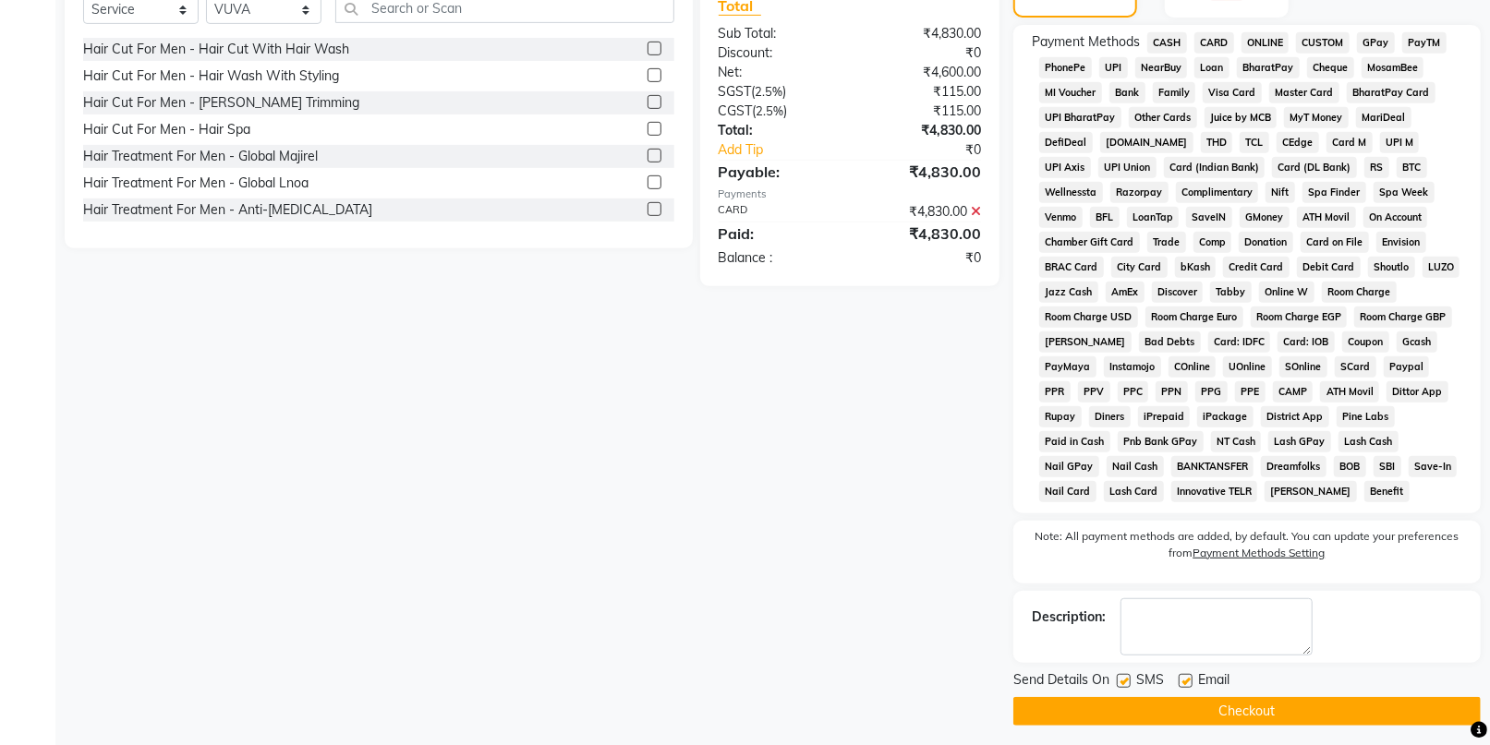
scroll to position [539, 0]
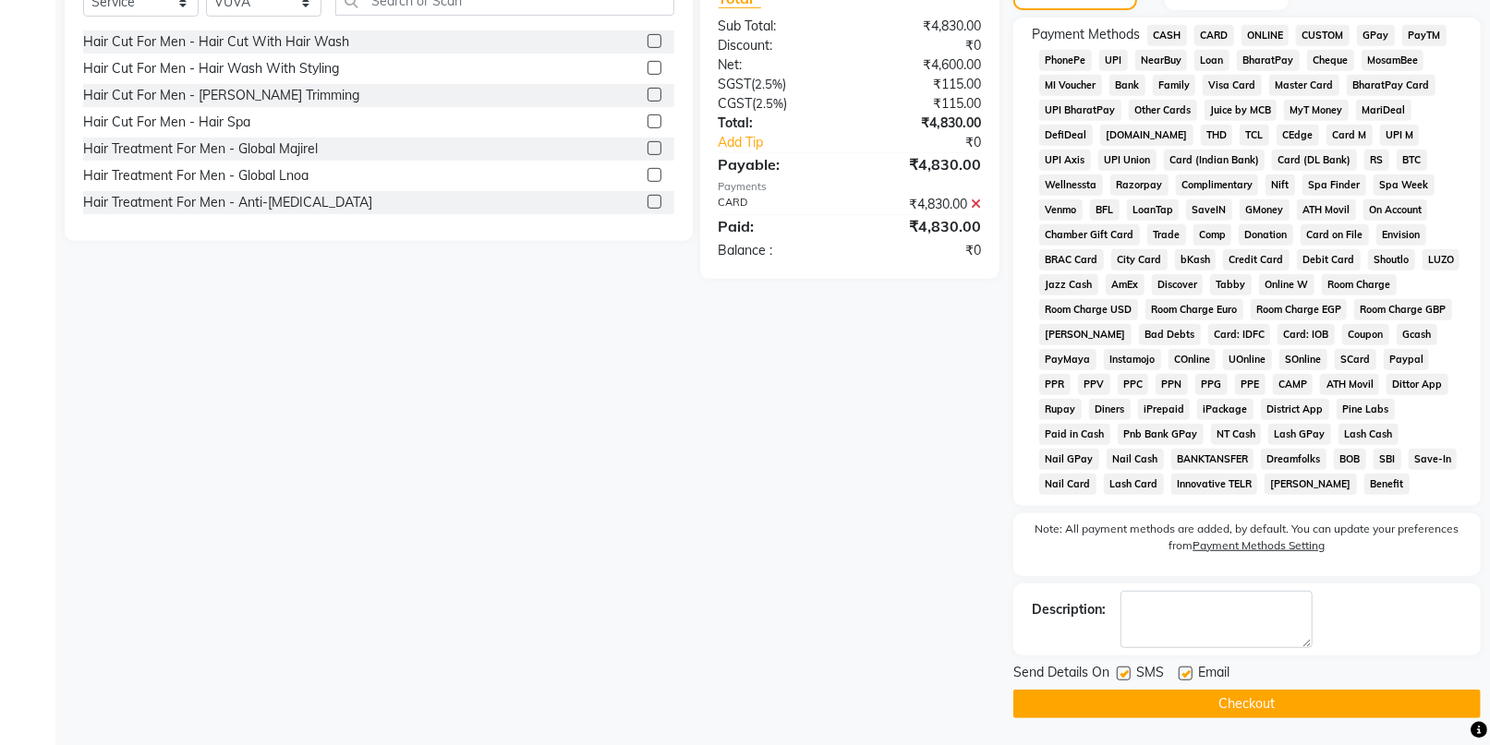
click at [1280, 698] on button "Checkout" at bounding box center [1246, 704] width 467 height 29
